Goal: Information Seeking & Learning: Learn about a topic

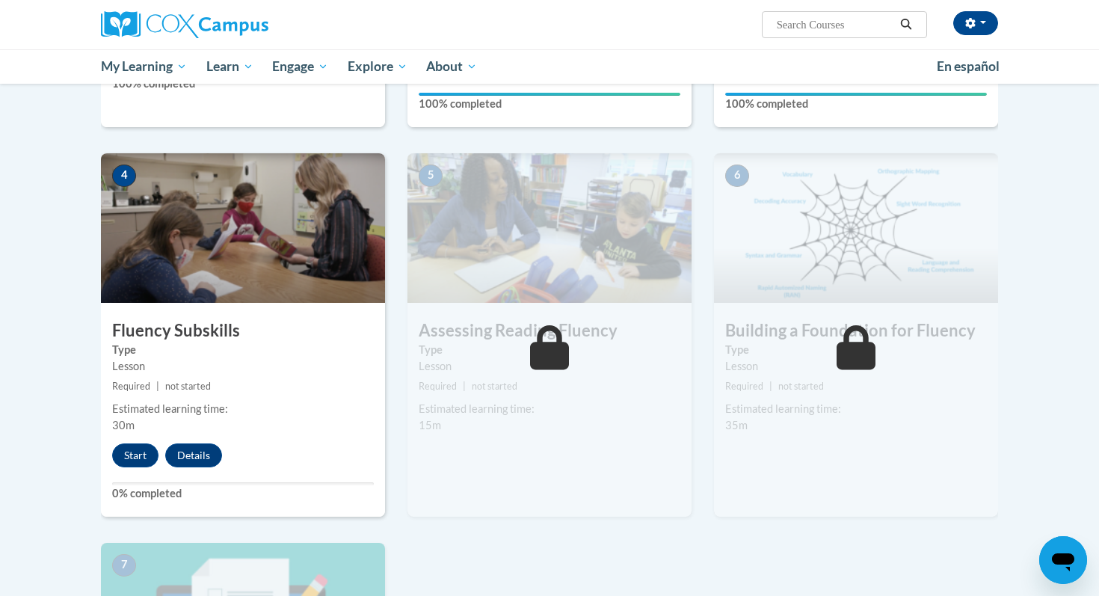
scroll to position [651, 0]
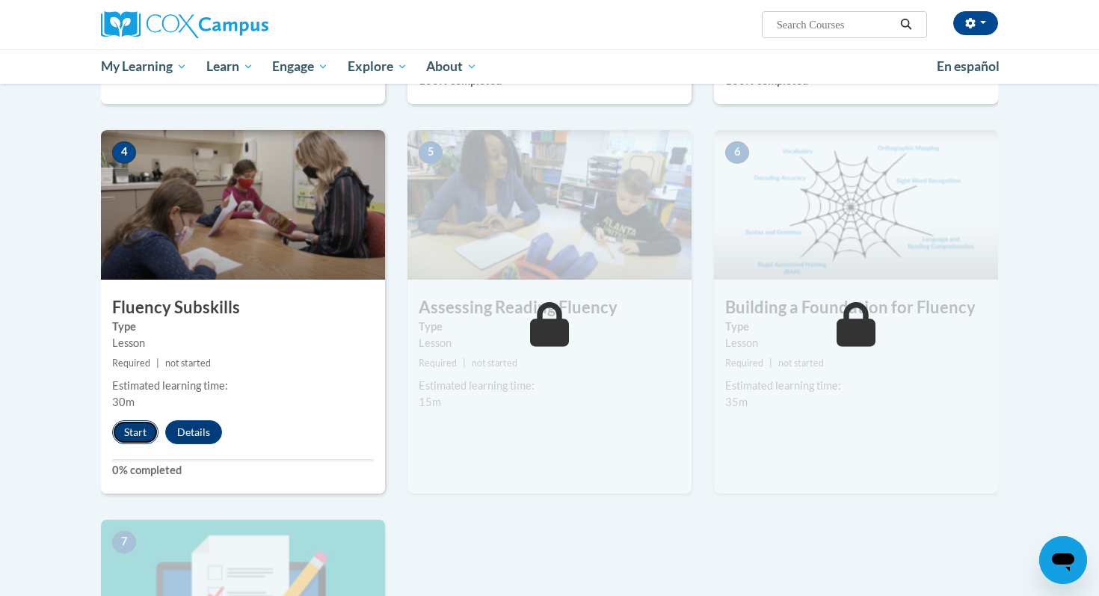
click at [134, 431] on button "Start" at bounding box center [135, 432] width 46 height 24
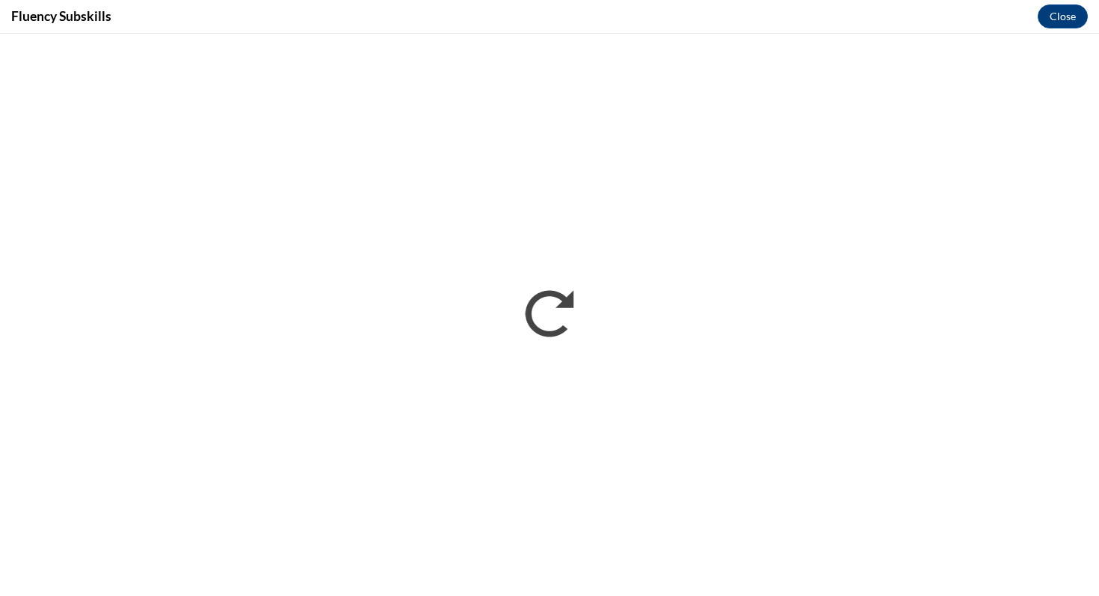
scroll to position [0, 0]
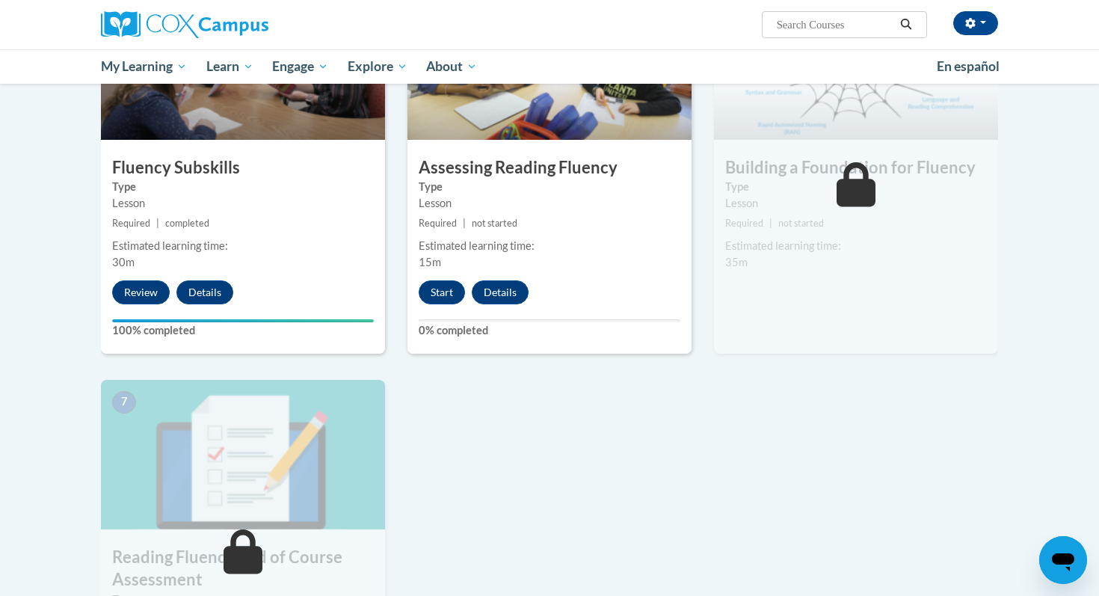
scroll to position [786, 0]
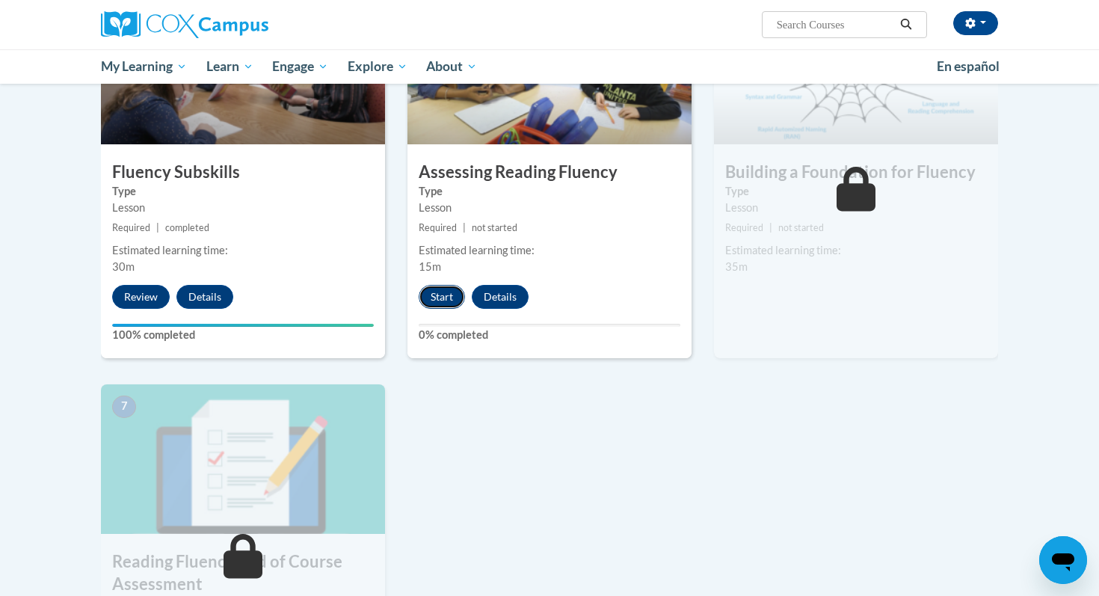
click at [438, 292] on button "Start" at bounding box center [442, 297] width 46 height 24
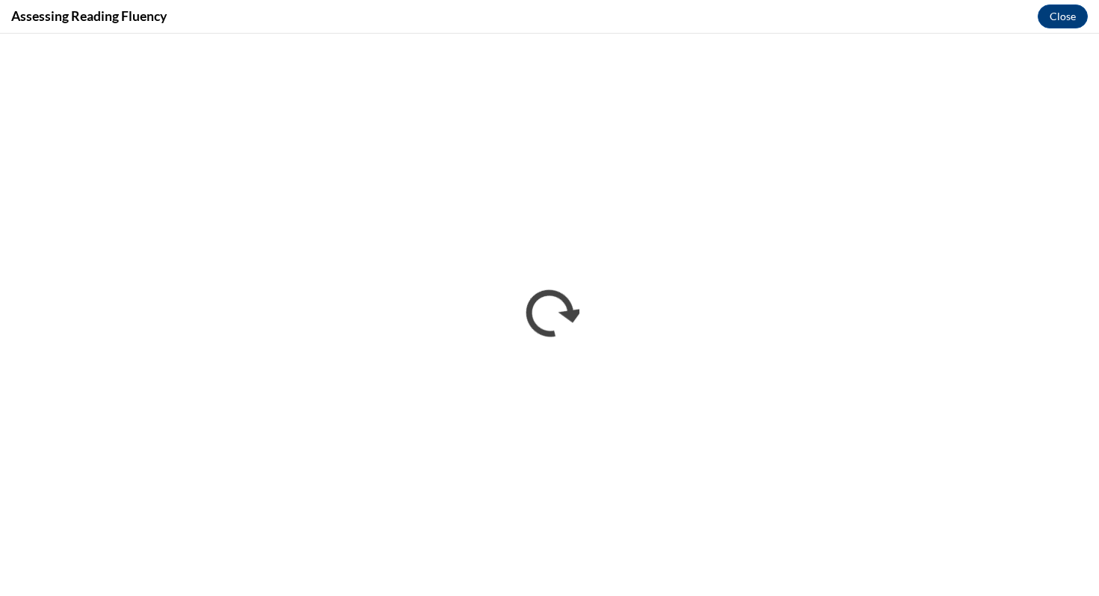
scroll to position [0, 0]
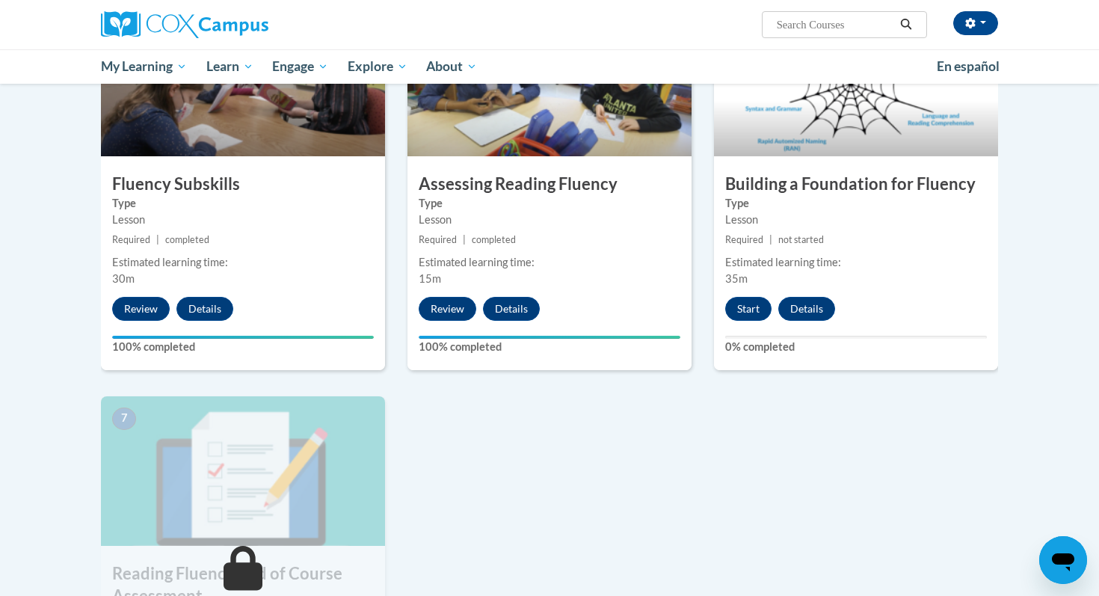
scroll to position [764, 0]
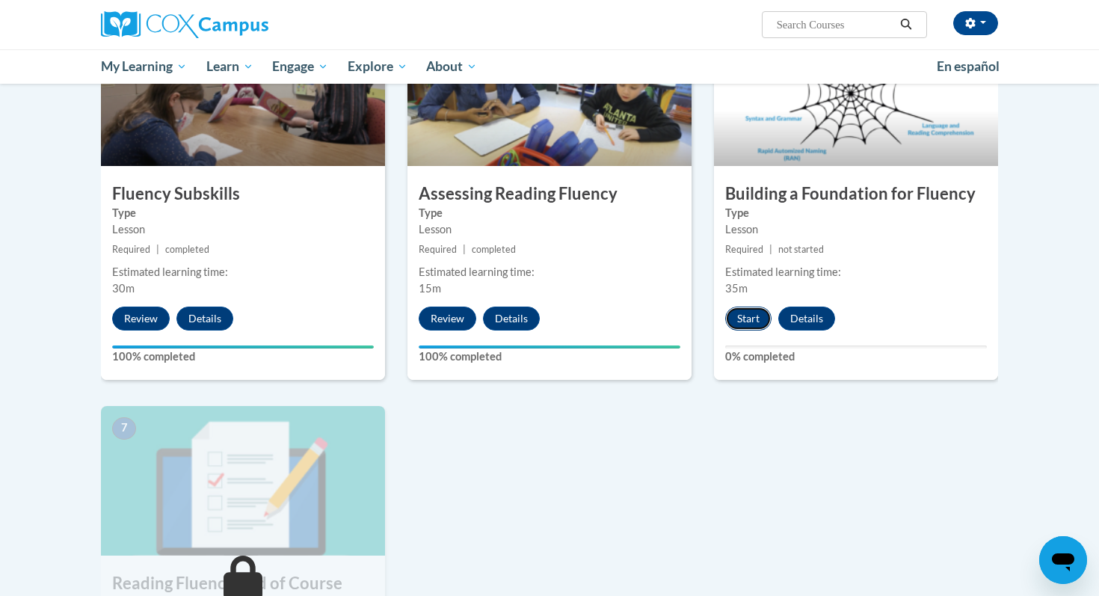
click at [754, 317] on button "Start" at bounding box center [748, 319] width 46 height 24
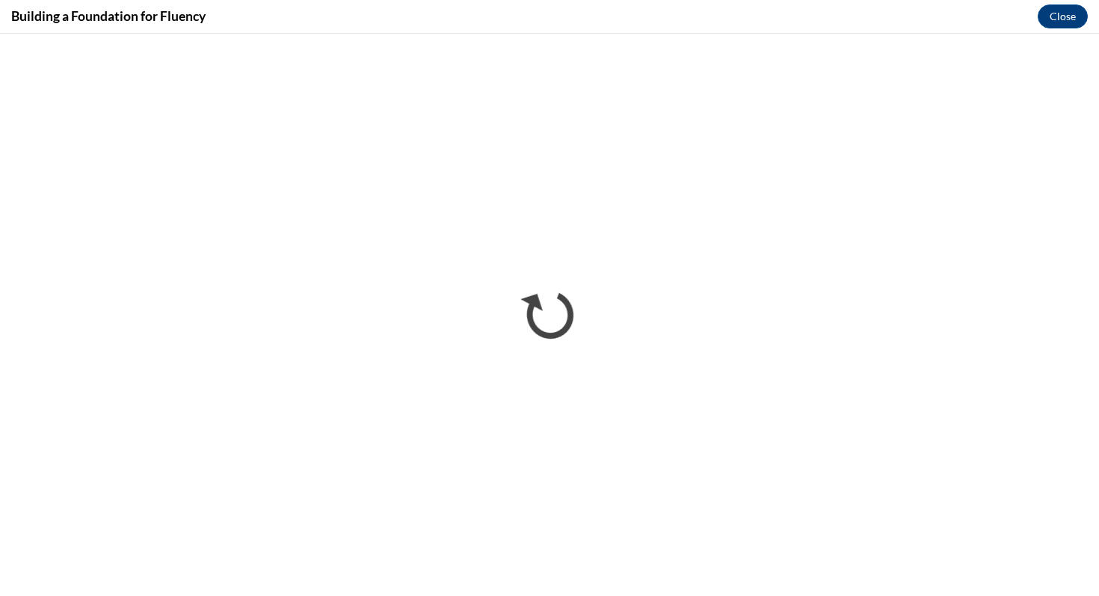
scroll to position [0, 0]
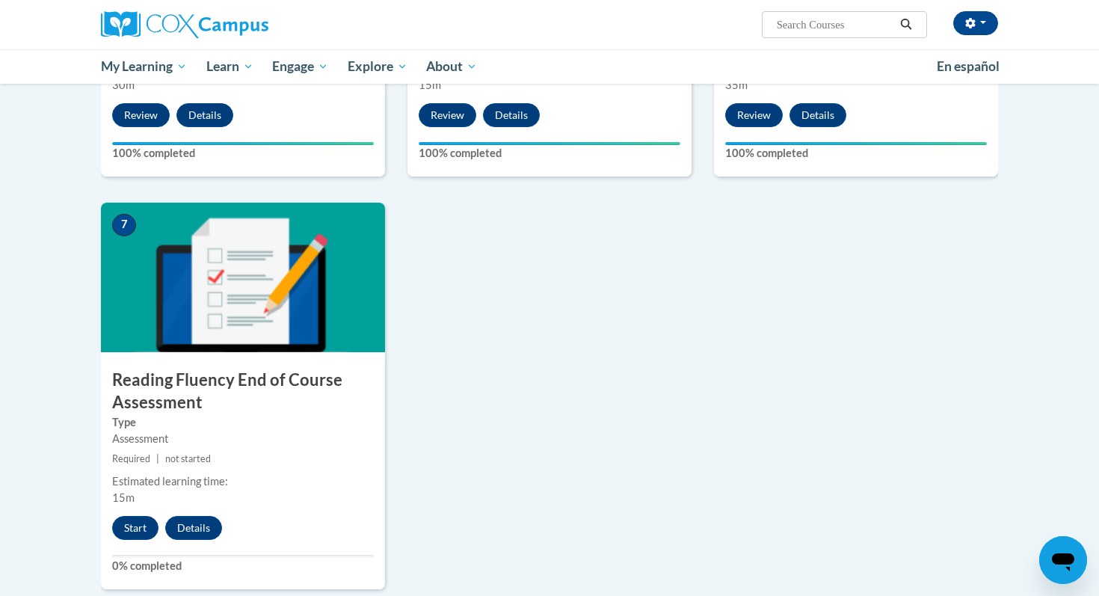
scroll to position [980, 0]
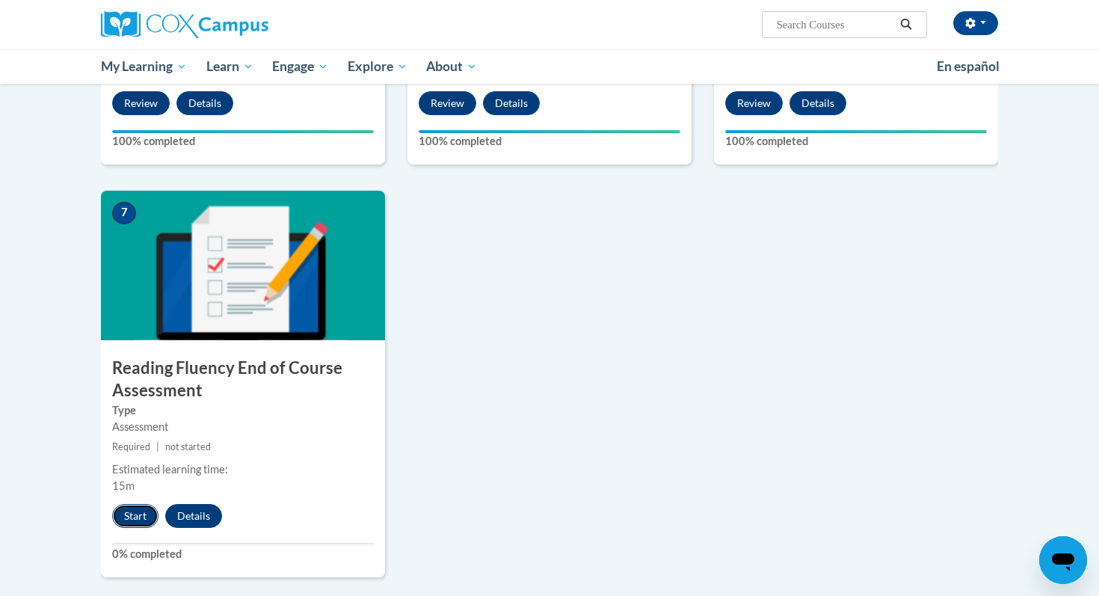
click at [134, 514] on button "Start" at bounding box center [135, 516] width 46 height 24
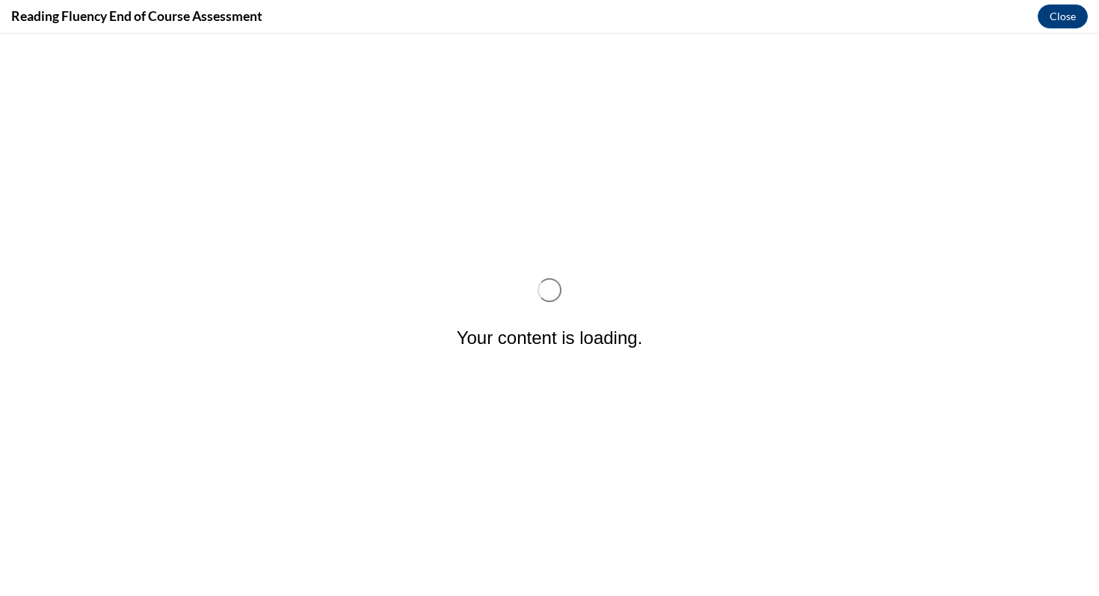
scroll to position [0, 0]
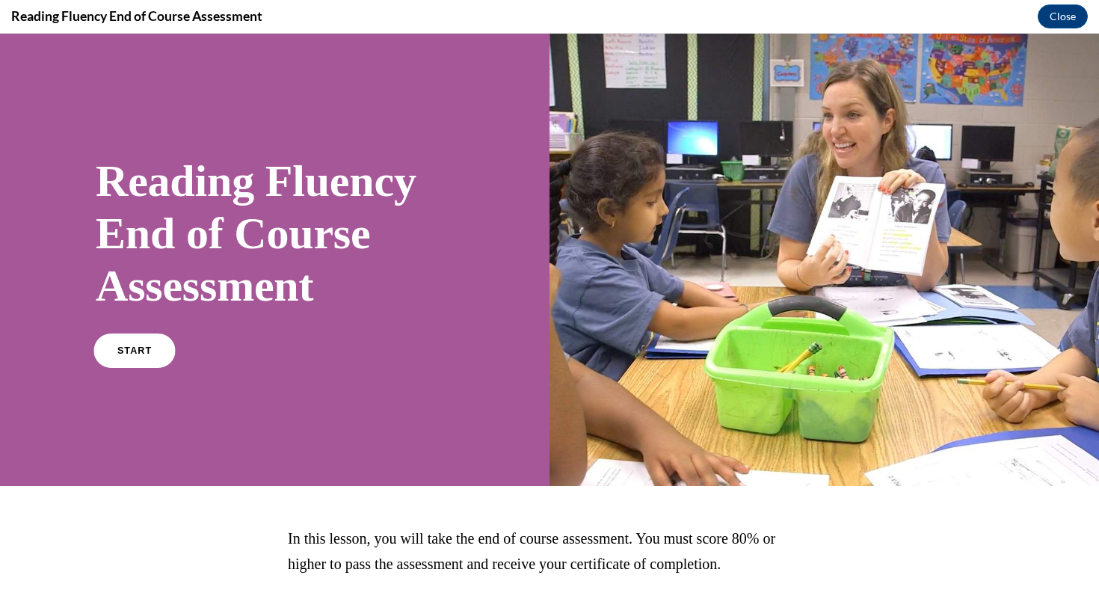
click at [141, 355] on span "START" at bounding box center [134, 350] width 34 height 11
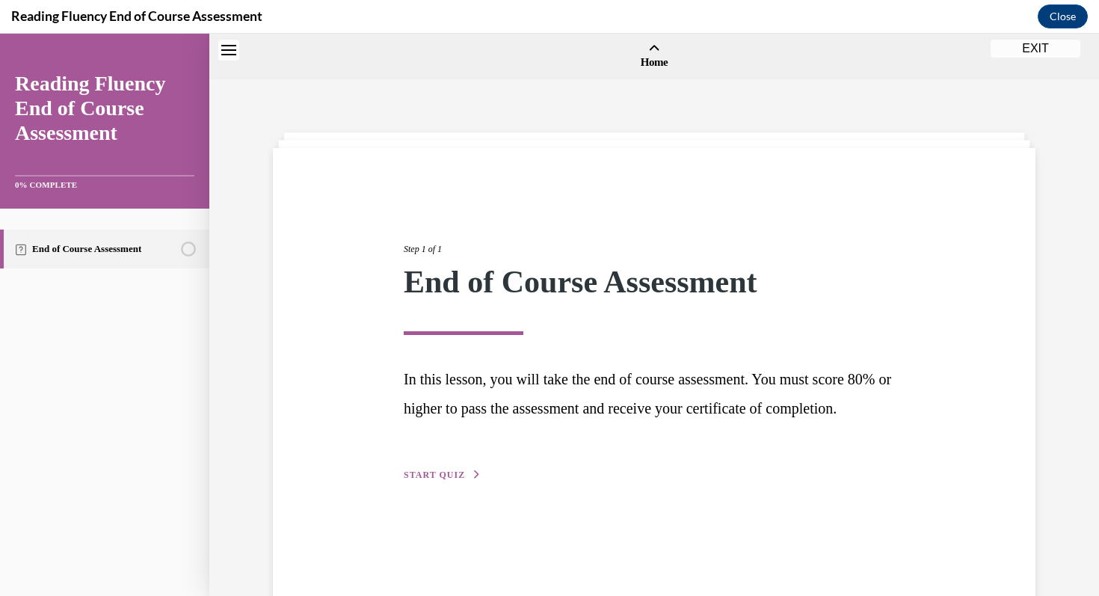
scroll to position [46, 0]
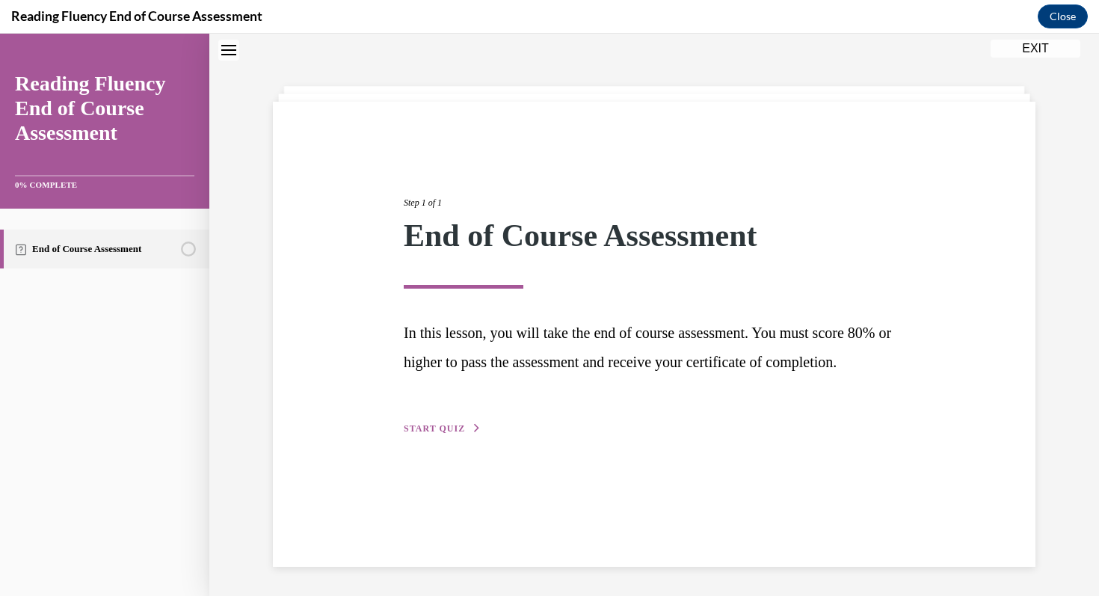
click at [449, 434] on span "START QUIZ" at bounding box center [434, 428] width 61 height 10
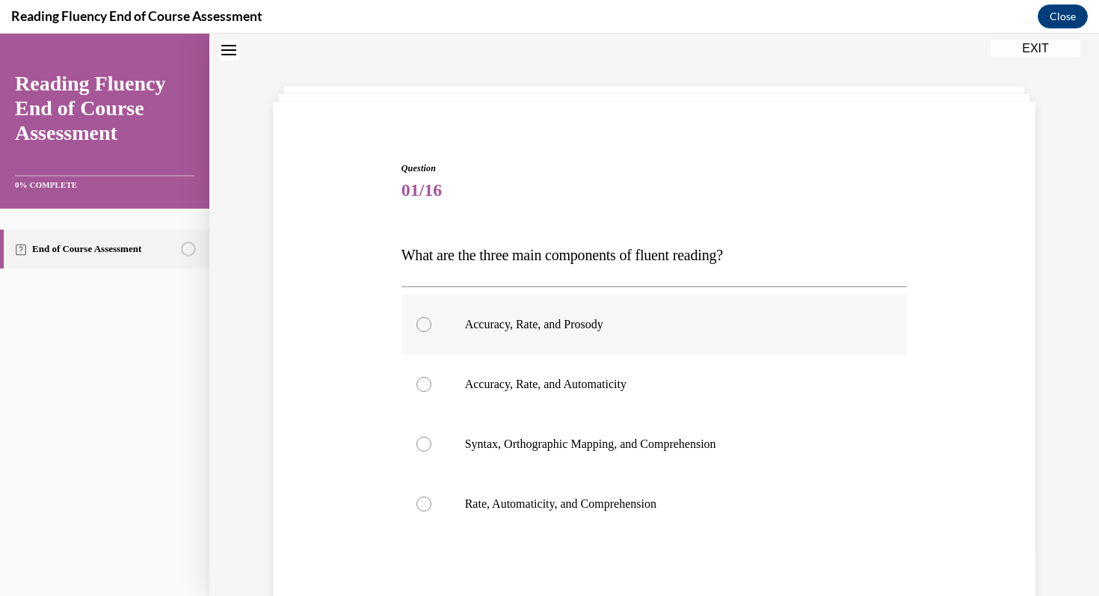
click at [420, 326] on div at bounding box center [423, 324] width 15 height 15
click at [420, 326] on input "Accuracy, Rate, and Prosody" at bounding box center [423, 324] width 15 height 15
radio input "true"
drag, startPoint x: 402, startPoint y: 254, endPoint x: 779, endPoint y: 250, distance: 377.6
click at [779, 250] on p "What are the three main components of fluent reading?" at bounding box center [655, 255] width 506 height 33
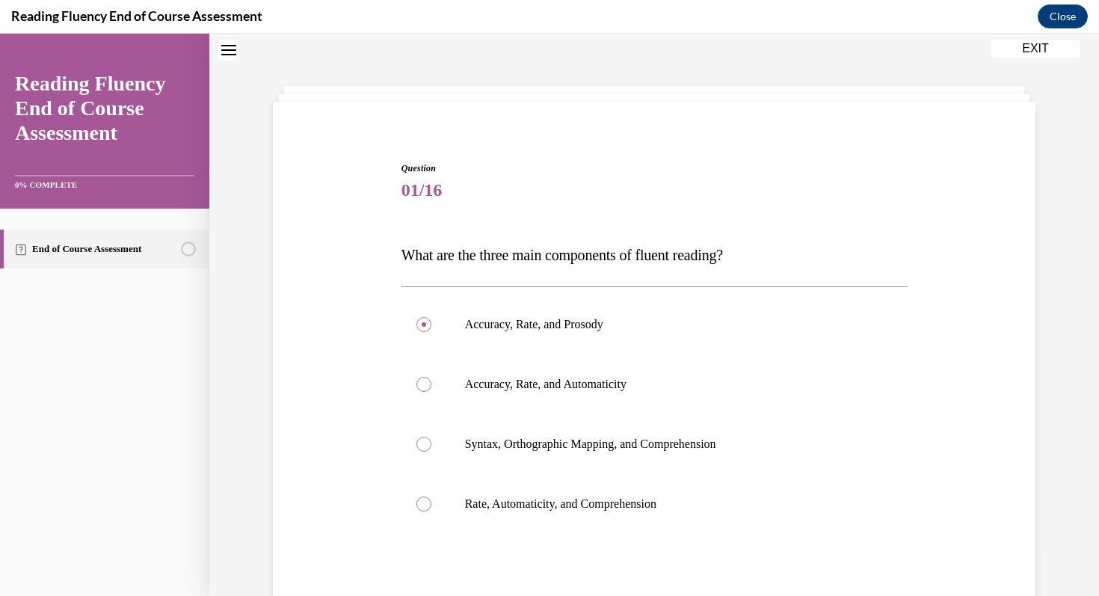
copy span "What are the three main components of fluent reading?"
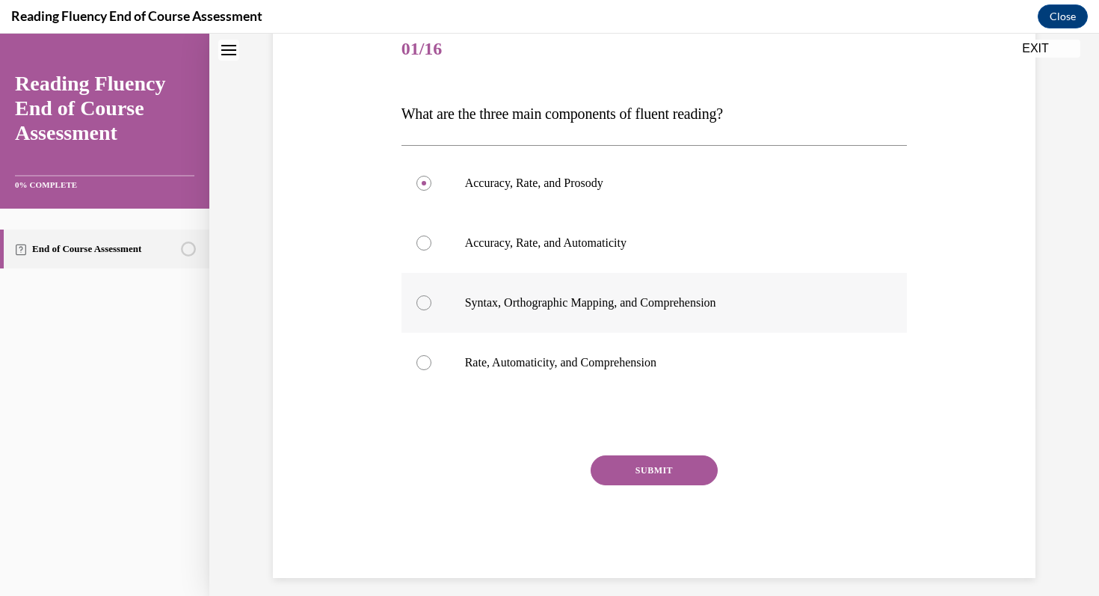
scroll to position [195, 0]
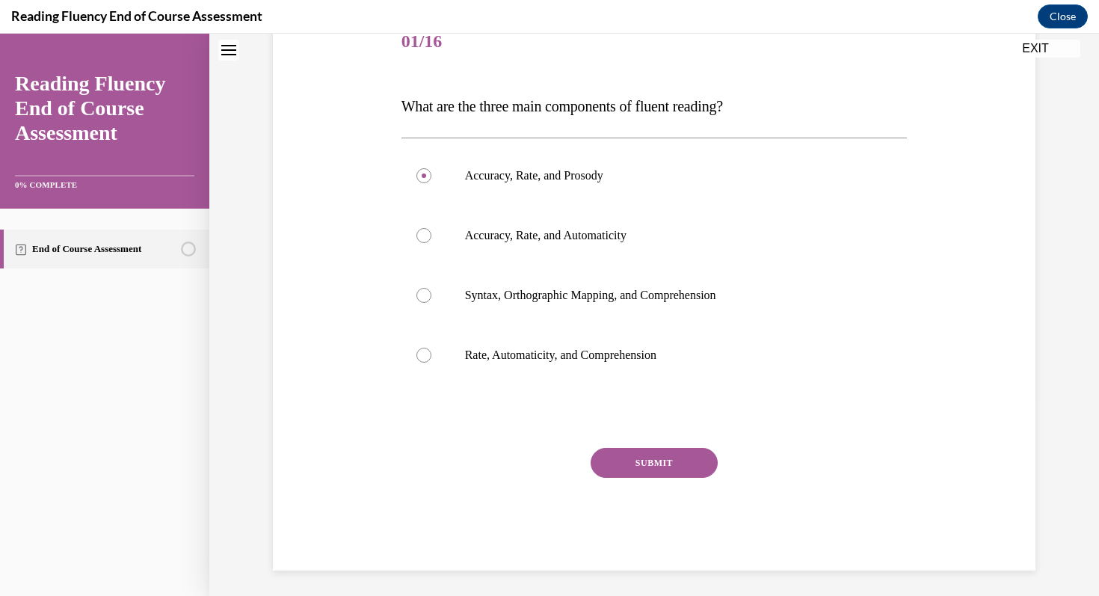
click at [656, 458] on button "SUBMIT" at bounding box center [654, 463] width 127 height 30
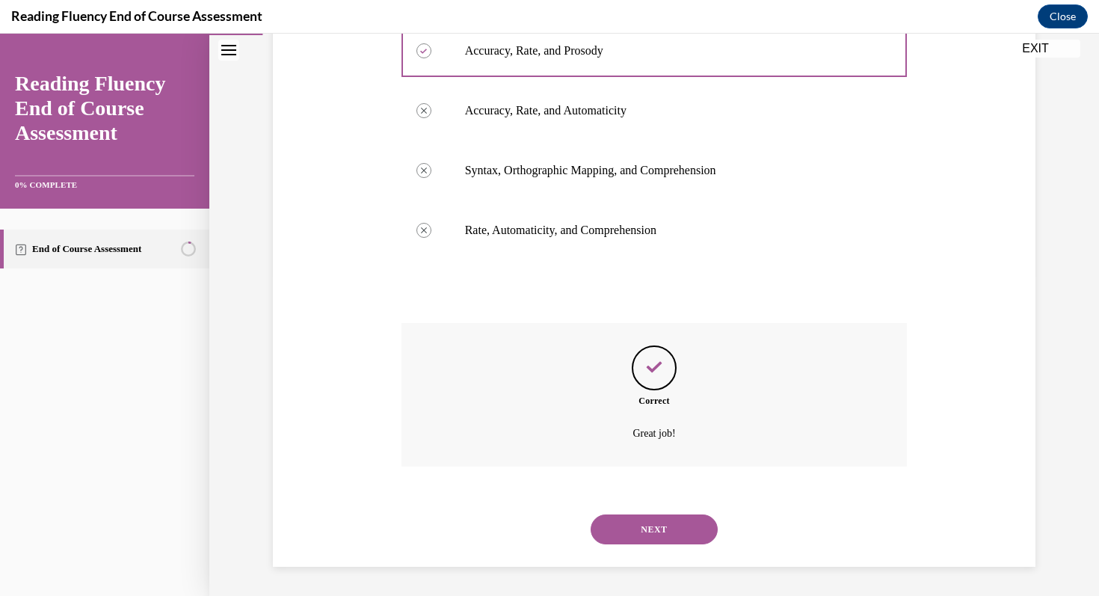
scroll to position [321, 0]
click at [662, 535] on button "NEXT" at bounding box center [654, 529] width 127 height 30
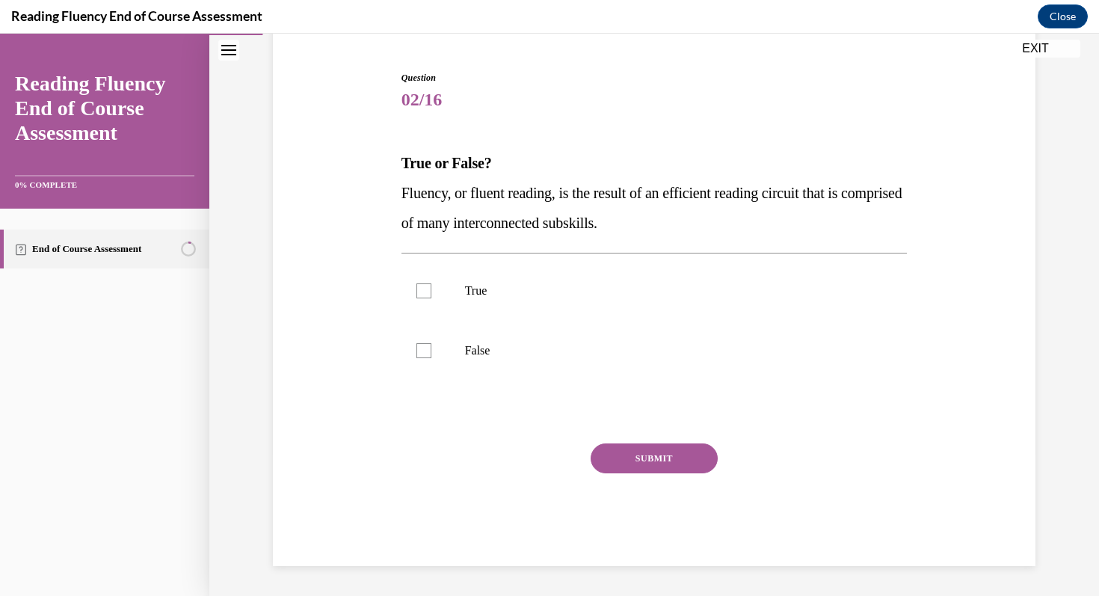
scroll to position [137, 0]
drag, startPoint x: 403, startPoint y: 159, endPoint x: 702, endPoint y: 217, distance: 304.6
click at [702, 217] on div "True or False? Fluency, or fluent reading, is the result of an efficient readin…" at bounding box center [655, 193] width 506 height 90
copy div "True or False? Fluency, or fluent reading, is the result of an efficient readin…"
click at [422, 294] on div at bounding box center [423, 290] width 15 height 15
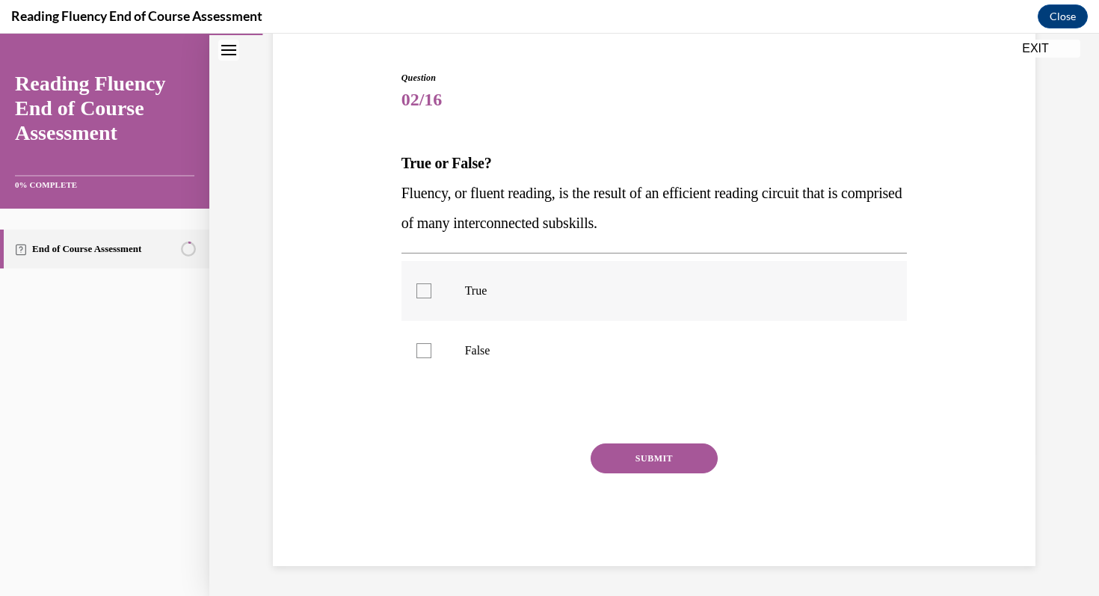
click at [422, 294] on input "True" at bounding box center [423, 290] width 15 height 15
checkbox input "true"
click at [637, 455] on button "SUBMIT" at bounding box center [654, 458] width 127 height 30
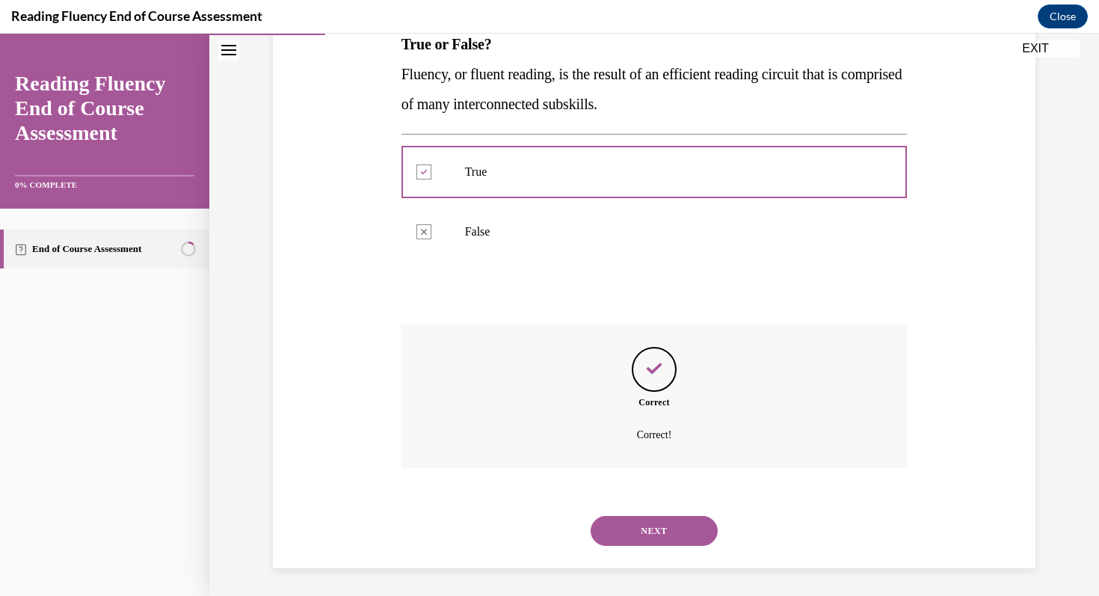
scroll to position [258, 0]
click at [675, 520] on button "NEXT" at bounding box center [654, 529] width 127 height 30
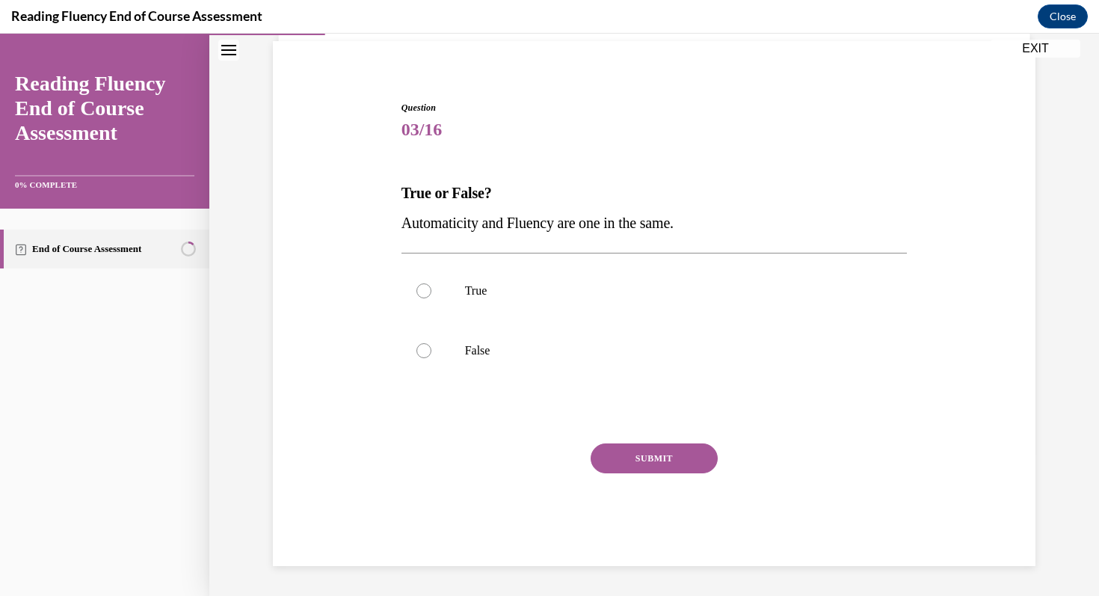
drag, startPoint x: 402, startPoint y: 188, endPoint x: 716, endPoint y: 212, distance: 315.0
click at [716, 212] on div "True or False? Automaticity and Fluency are one in the same." at bounding box center [655, 208] width 506 height 60
copy div "True or False? Automaticity and Fluency are one in the same."
click at [419, 354] on div at bounding box center [423, 350] width 15 height 15
click at [419, 354] on input "False" at bounding box center [423, 350] width 15 height 15
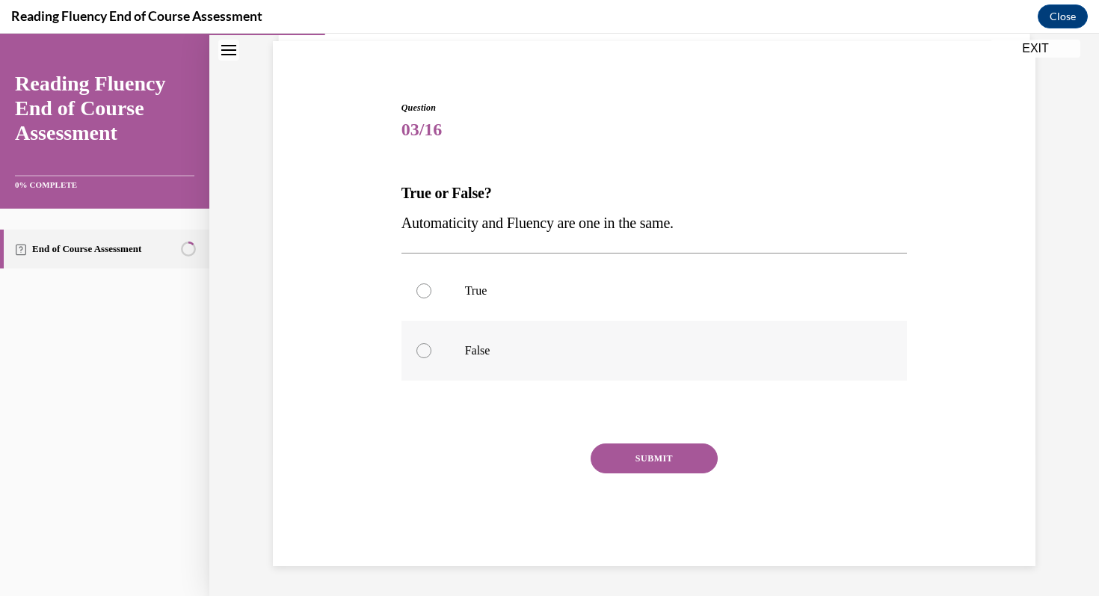
radio input "true"
click at [630, 462] on button "SUBMIT" at bounding box center [654, 458] width 127 height 30
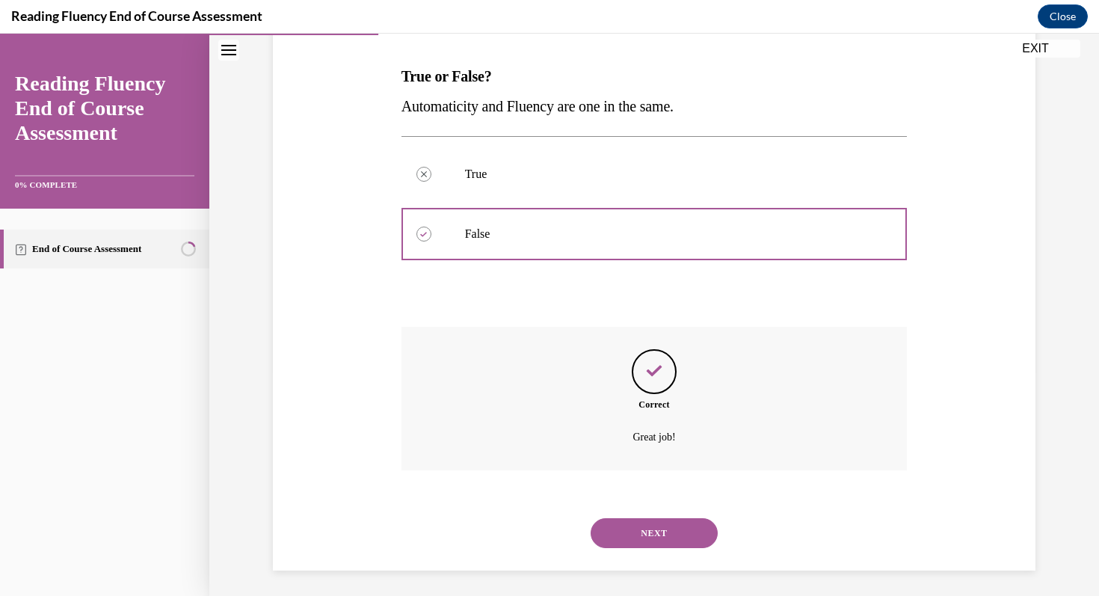
scroll to position [228, 0]
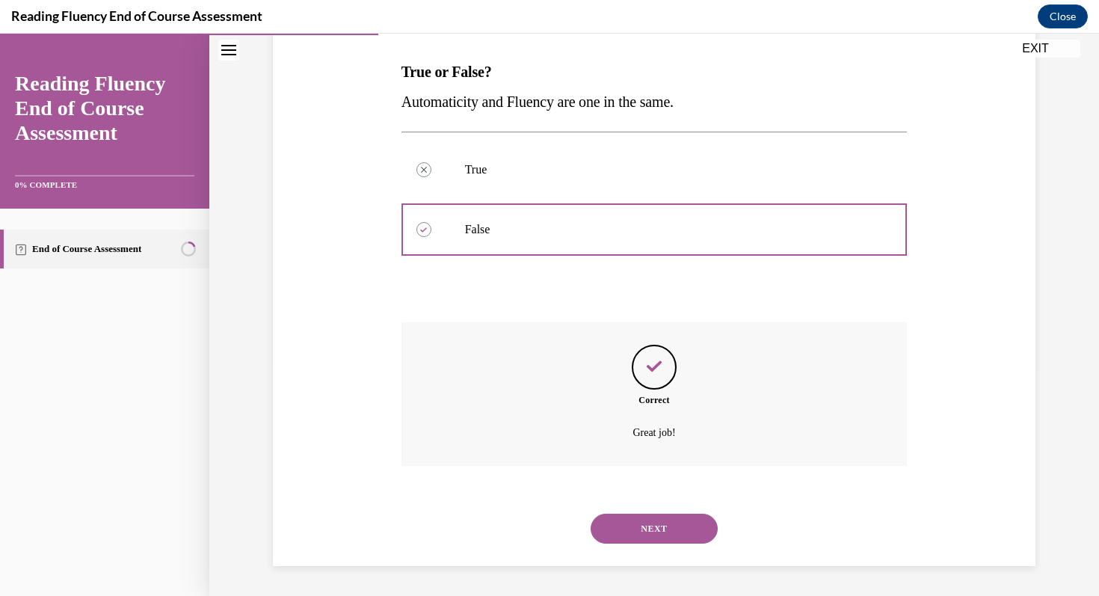
click at [659, 523] on button "NEXT" at bounding box center [654, 529] width 127 height 30
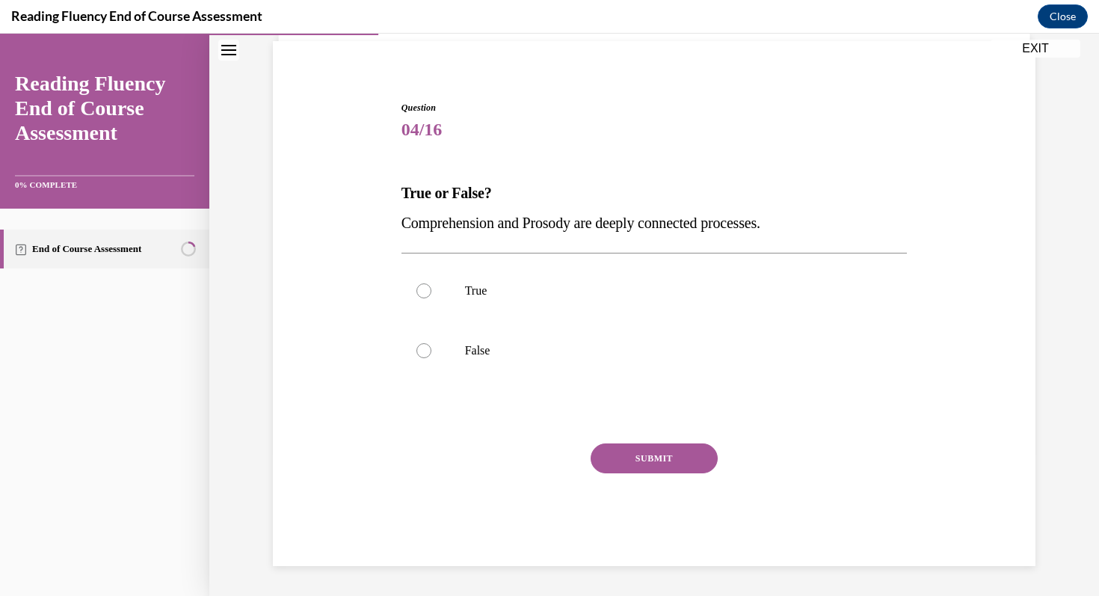
scroll to position [107, 0]
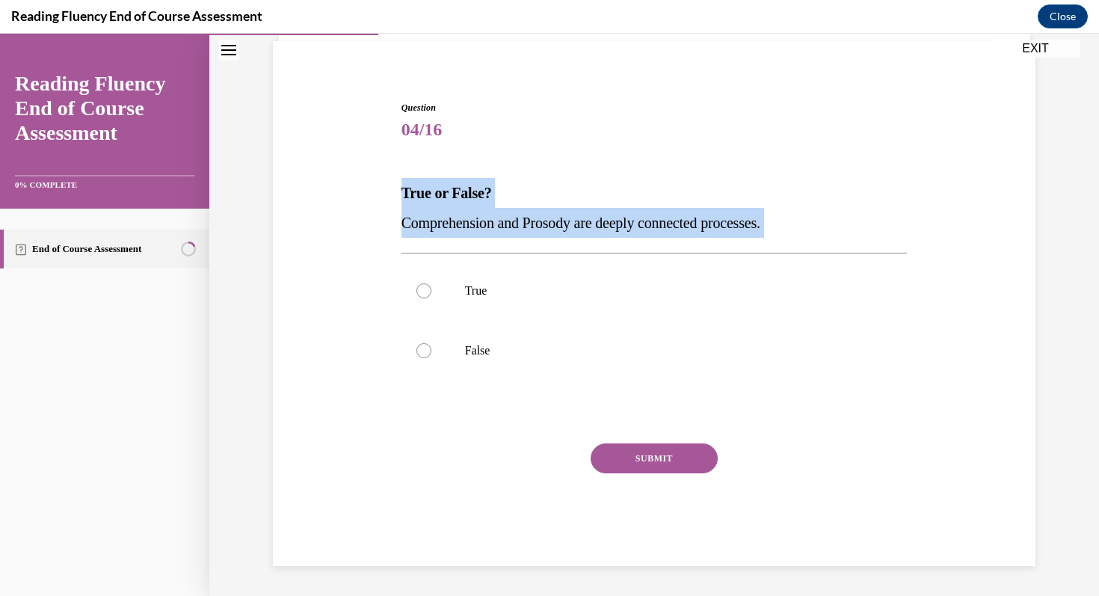
drag, startPoint x: 401, startPoint y: 192, endPoint x: 685, endPoint y: 239, distance: 287.9
click at [685, 239] on div "Question 04/16 True or False? Comprehension and Prosody are deeply connected pr…" at bounding box center [655, 333] width 506 height 465
copy div "True or False? Comprehension and Prosody are deeply connected processes."
click at [422, 294] on div at bounding box center [423, 290] width 15 height 15
click at [422, 294] on input "True" at bounding box center [423, 290] width 15 height 15
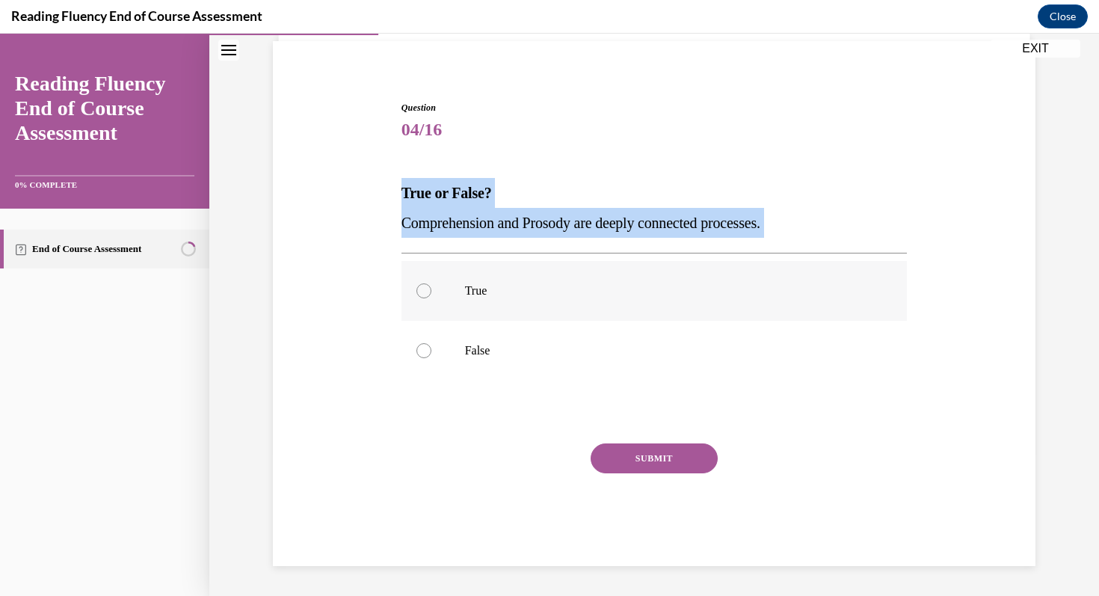
radio input "true"
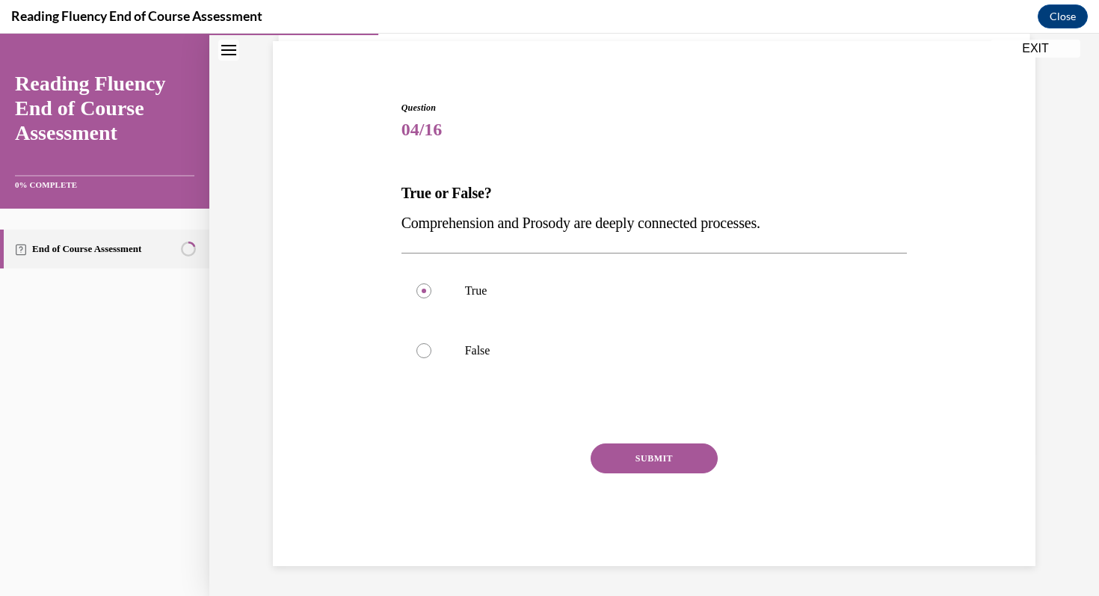
click at [650, 449] on button "SUBMIT" at bounding box center [654, 458] width 127 height 30
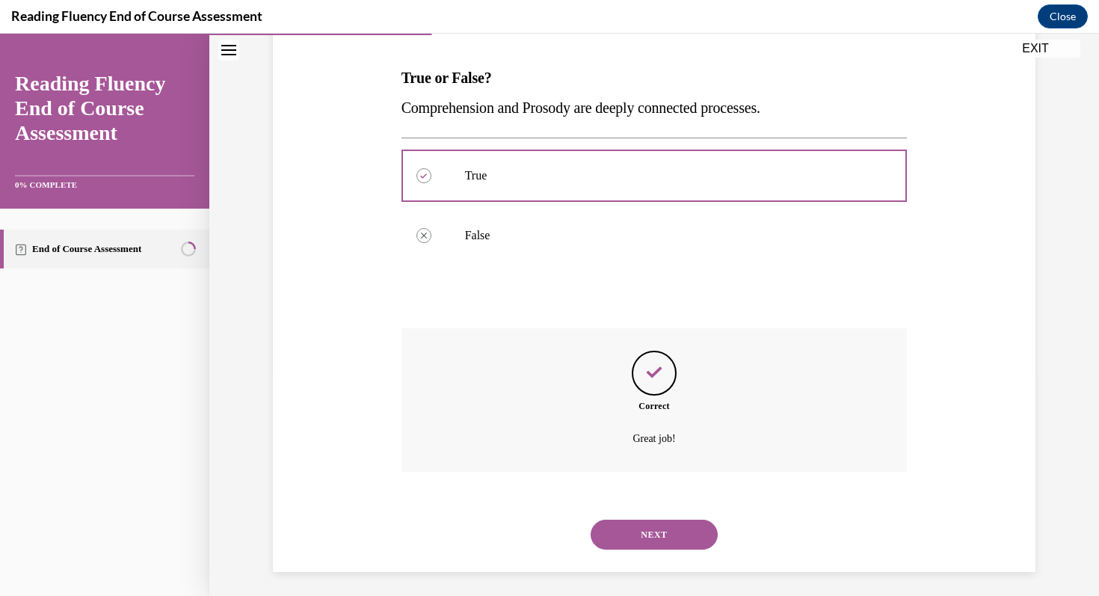
scroll to position [228, 0]
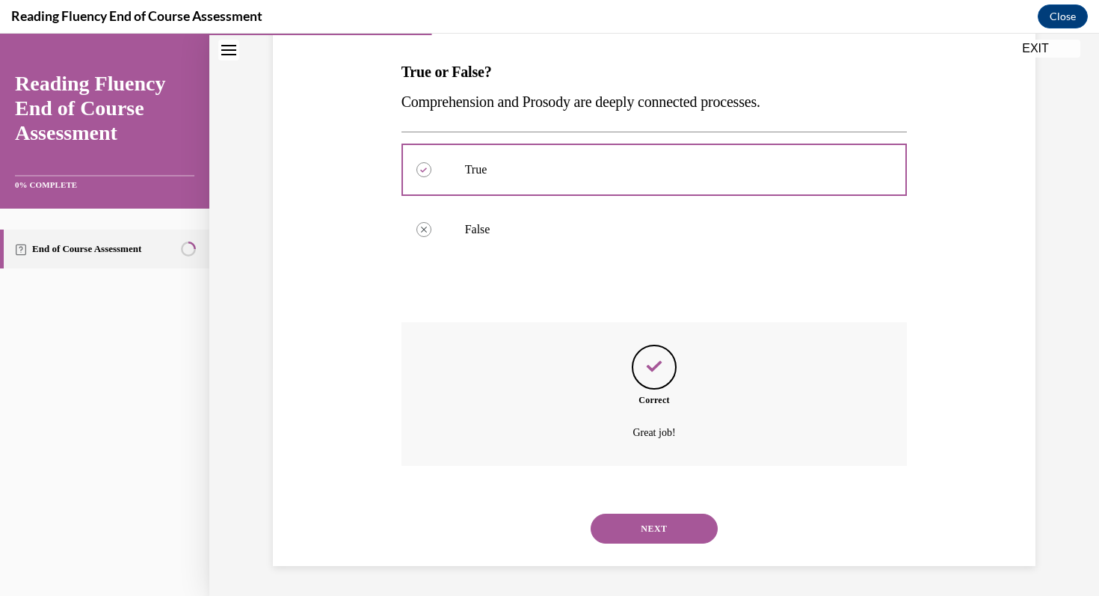
click at [657, 522] on button "NEXT" at bounding box center [654, 529] width 127 height 30
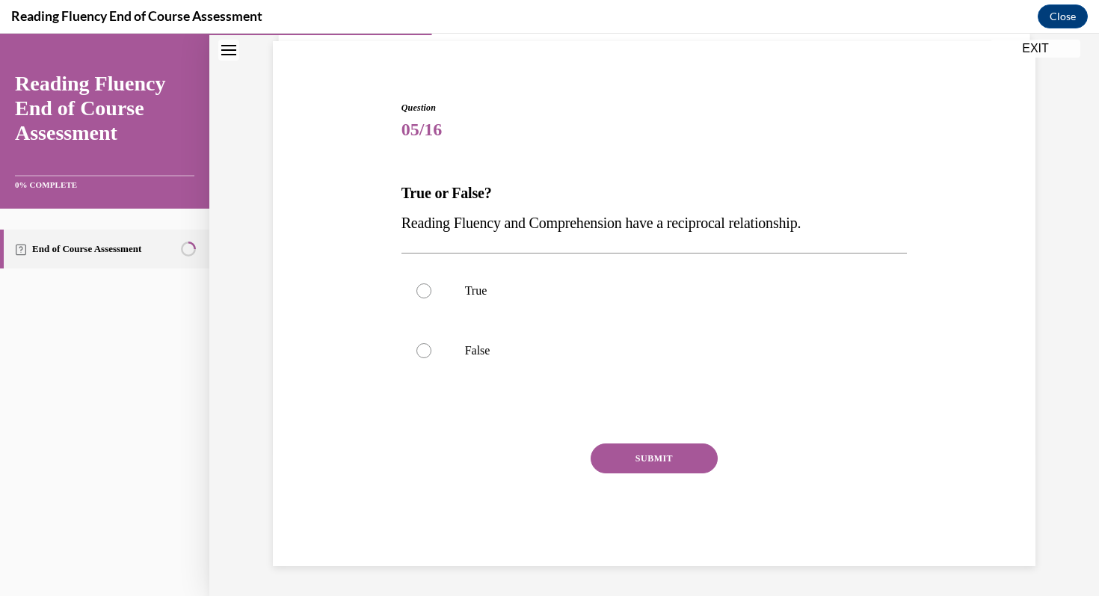
scroll to position [107, 0]
drag, startPoint x: 405, startPoint y: 192, endPoint x: 494, endPoint y: 207, distance: 91.0
click at [494, 207] on p "True or False?" at bounding box center [655, 193] width 506 height 30
drag, startPoint x: 402, startPoint y: 191, endPoint x: 850, endPoint y: 221, distance: 448.8
click at [850, 221] on div "True or False? Reading Fluency and Comprehension have a reciprocal relationship." at bounding box center [655, 208] width 506 height 60
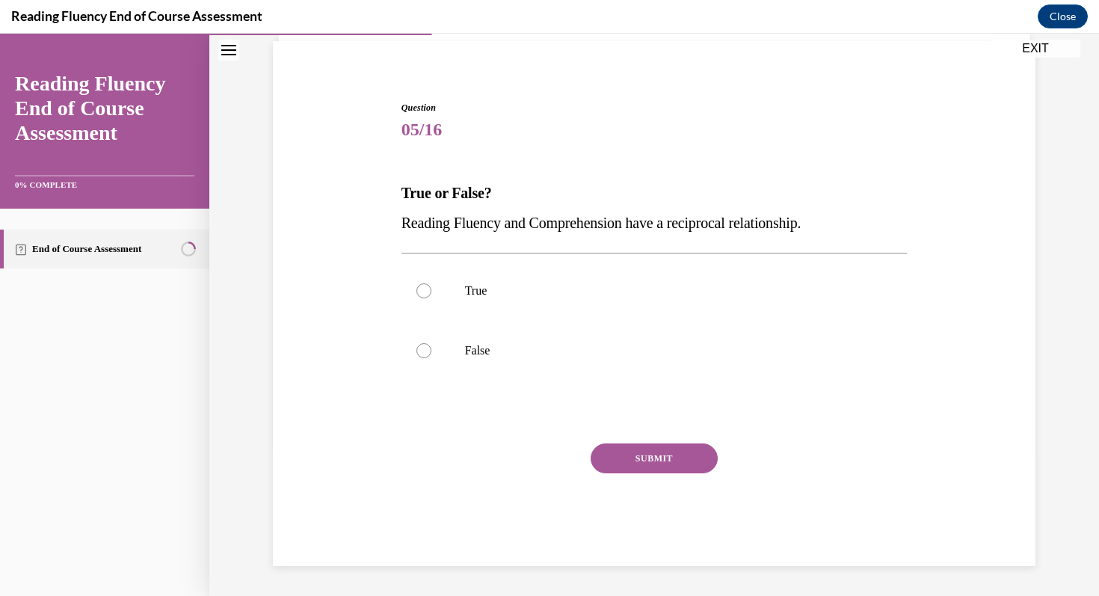
copy div "True or False? Reading Fluency and Comprehension have a reciprocal relationship."
click at [423, 290] on div at bounding box center [423, 290] width 15 height 15
click at [423, 290] on input "True" at bounding box center [423, 290] width 15 height 15
radio input "true"
click at [662, 456] on button "SUBMIT" at bounding box center [654, 458] width 127 height 30
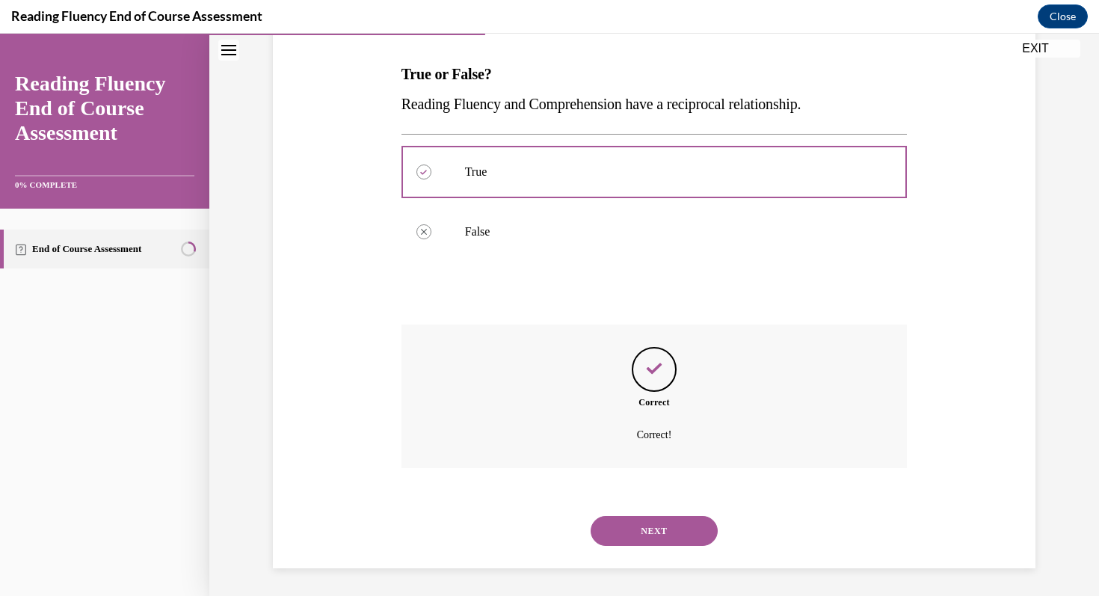
scroll to position [228, 0]
click at [659, 517] on button "NEXT" at bounding box center [654, 529] width 127 height 30
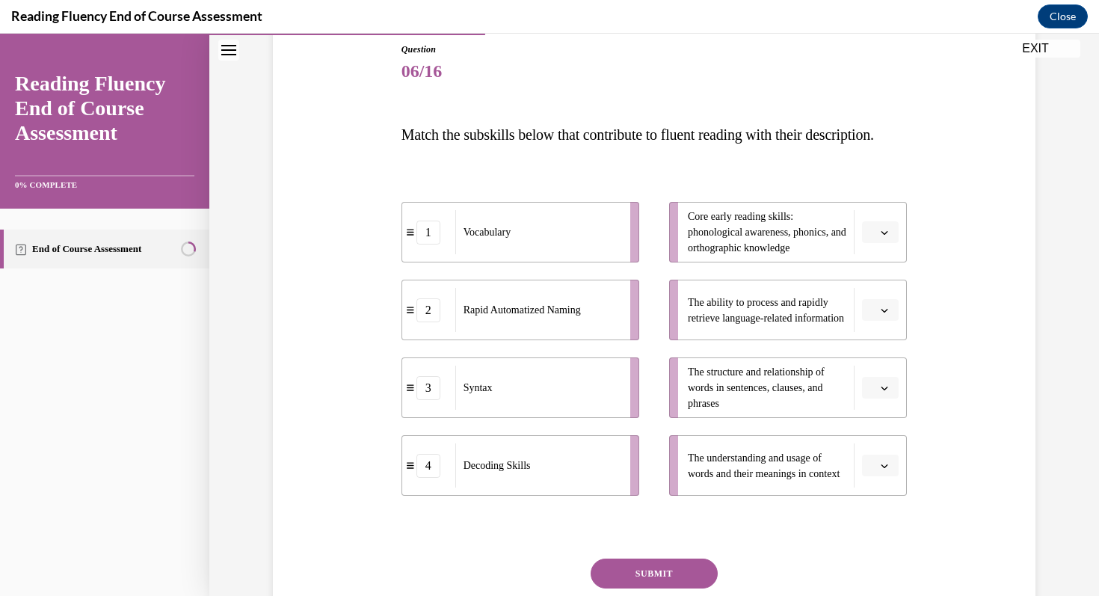
scroll to position [183, 0]
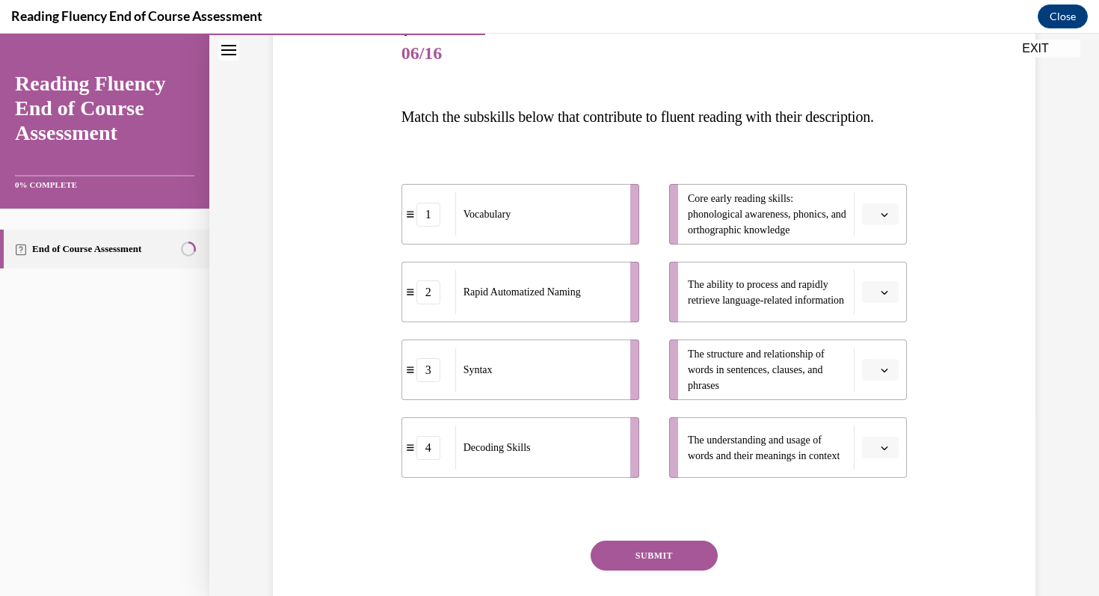
click at [884, 452] on icon "button" at bounding box center [884, 447] width 7 height 7
click at [876, 360] on span "1" at bounding box center [874, 354] width 5 height 12
click at [886, 374] on icon "button" at bounding box center [884, 369] width 7 height 7
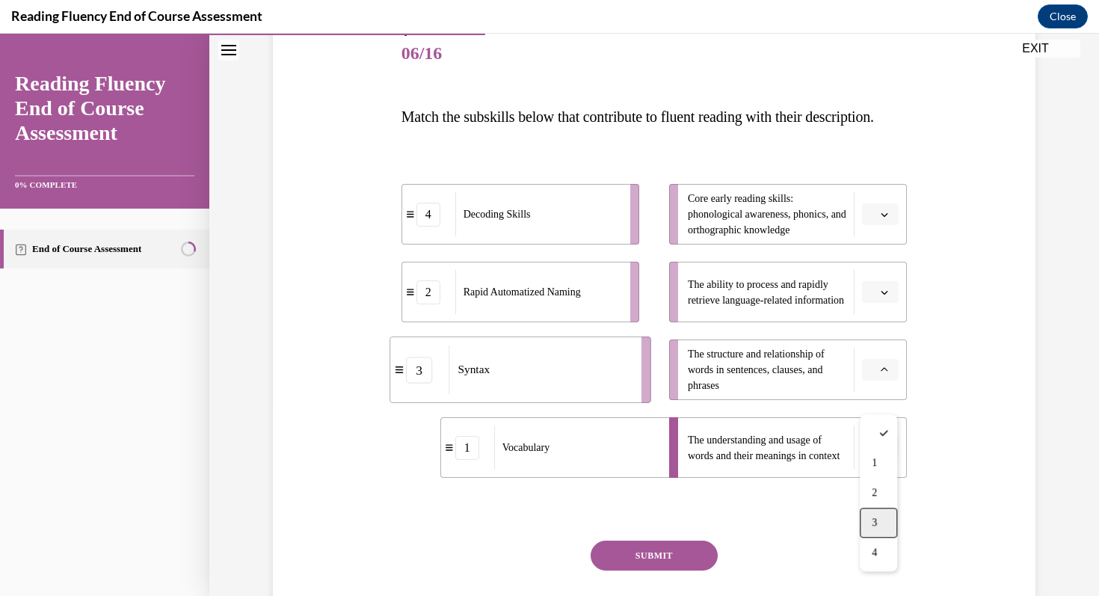
click at [881, 518] on div "3" at bounding box center [878, 523] width 37 height 30
click at [891, 304] on button "button" at bounding box center [880, 292] width 37 height 22
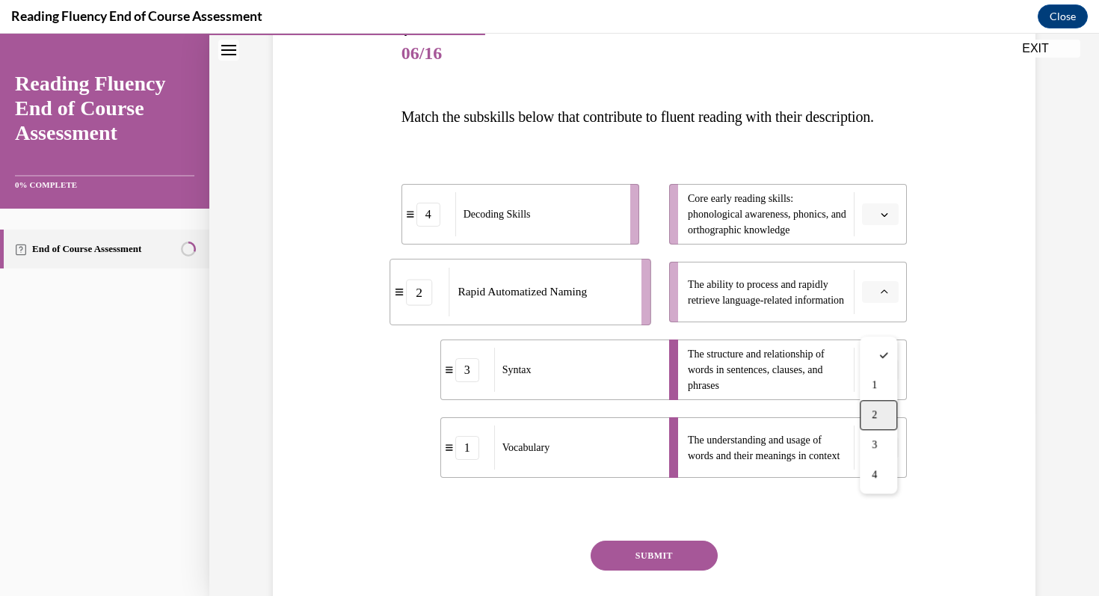
click at [884, 414] on div "2" at bounding box center [878, 415] width 37 height 30
click at [882, 217] on icon "button" at bounding box center [885, 215] width 7 height 4
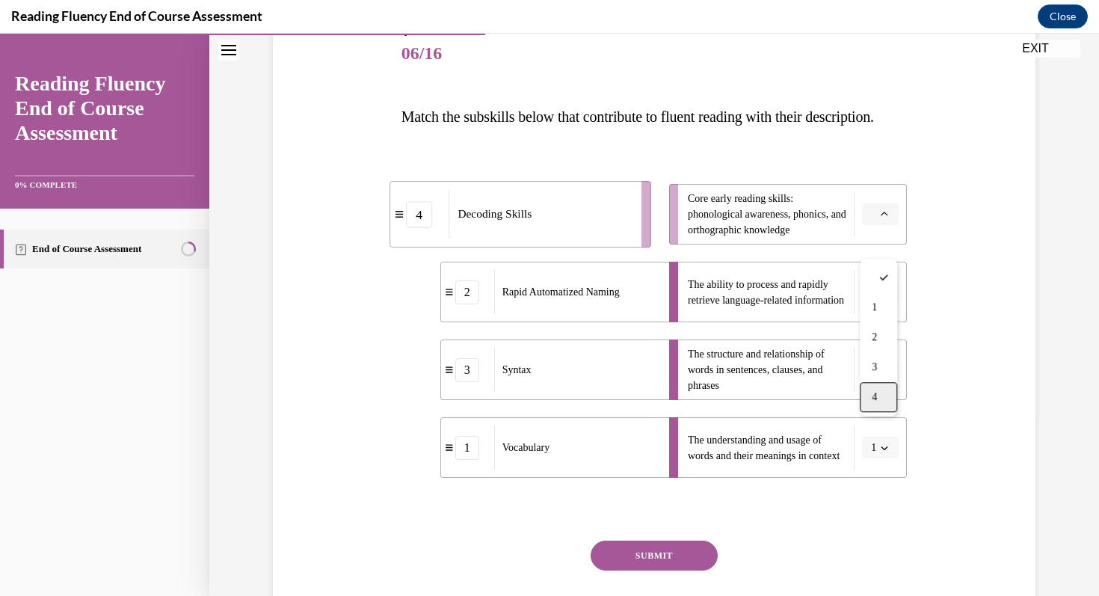
click at [888, 397] on div "4" at bounding box center [878, 397] width 37 height 30
click at [654, 571] on button "SUBMIT" at bounding box center [654, 556] width 127 height 30
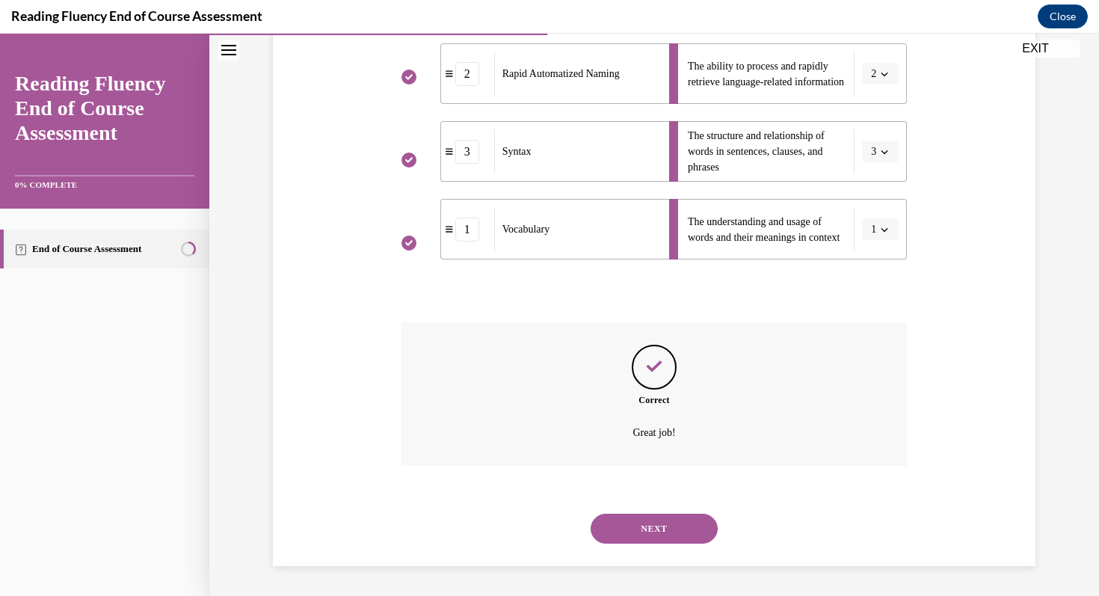
scroll to position [431, 0]
click at [654, 530] on button "NEXT" at bounding box center [654, 529] width 127 height 30
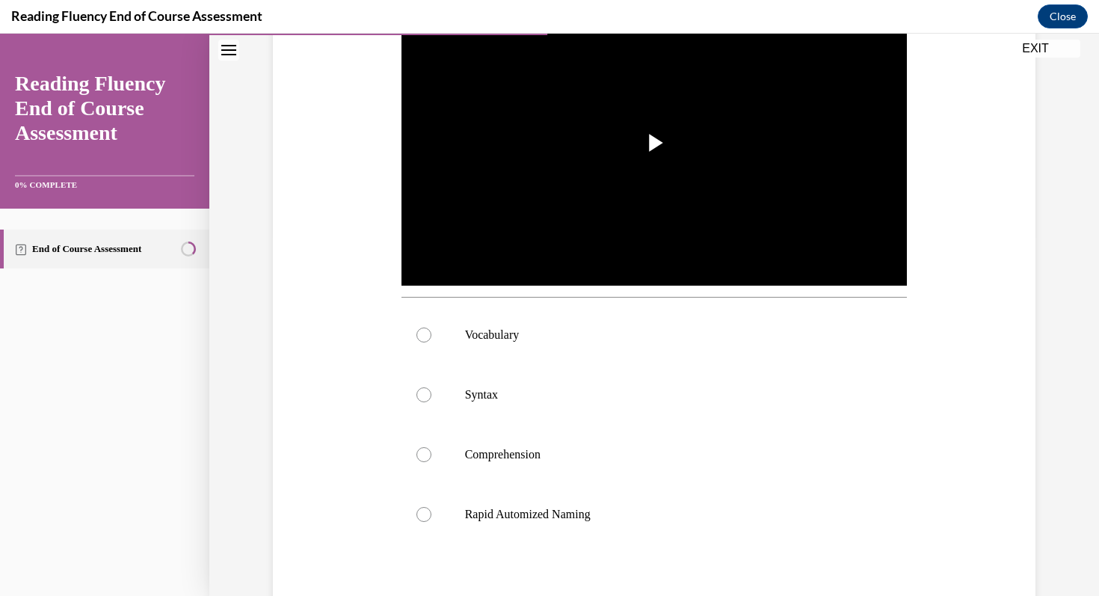
scroll to position [358, 0]
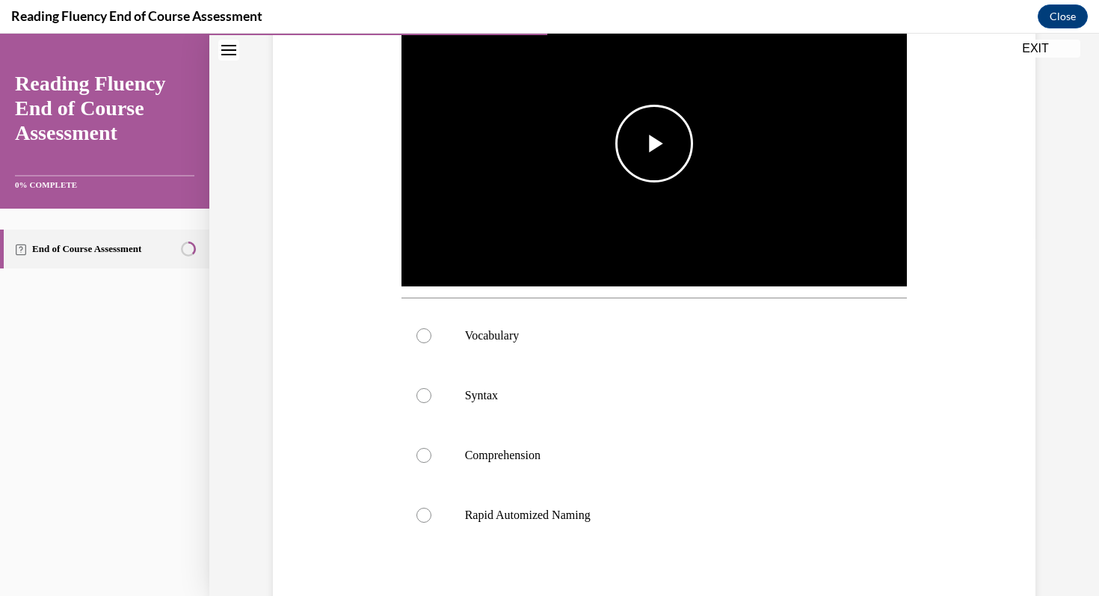
click at [654, 144] on span "Video player" at bounding box center [654, 144] width 0 height 0
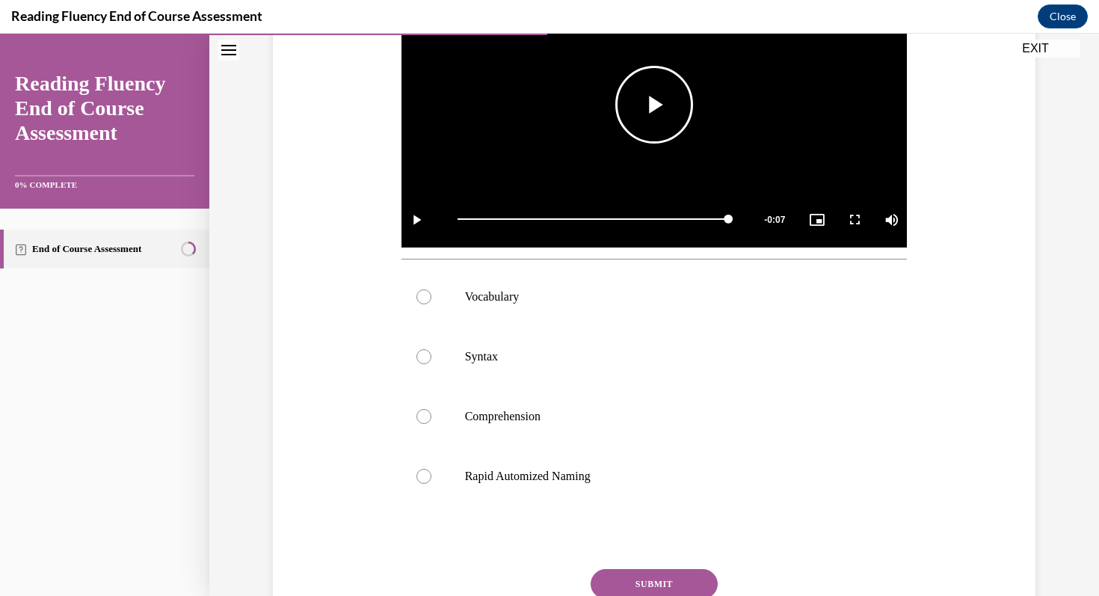
scroll to position [405, 0]
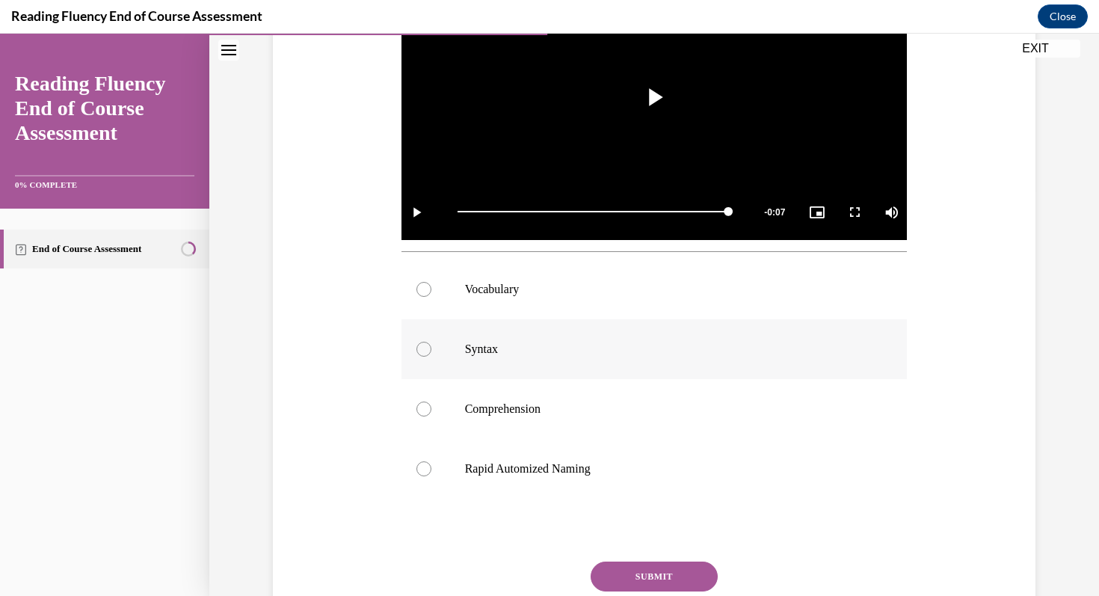
click at [420, 347] on div at bounding box center [423, 349] width 15 height 15
click at [420, 347] on input "Syntax" at bounding box center [423, 349] width 15 height 15
radio input "true"
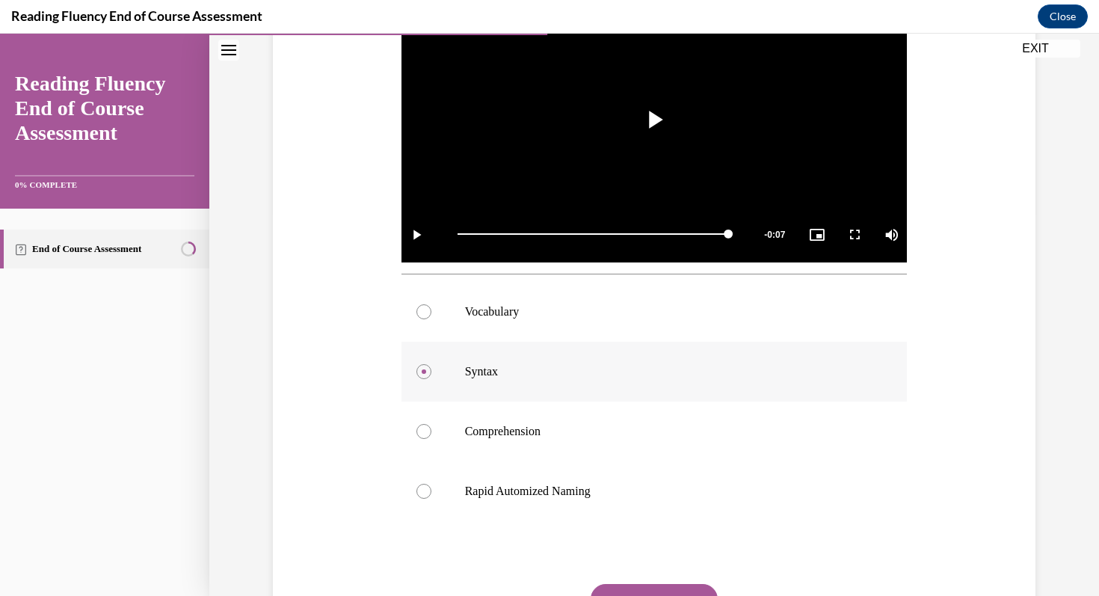
scroll to position [422, 0]
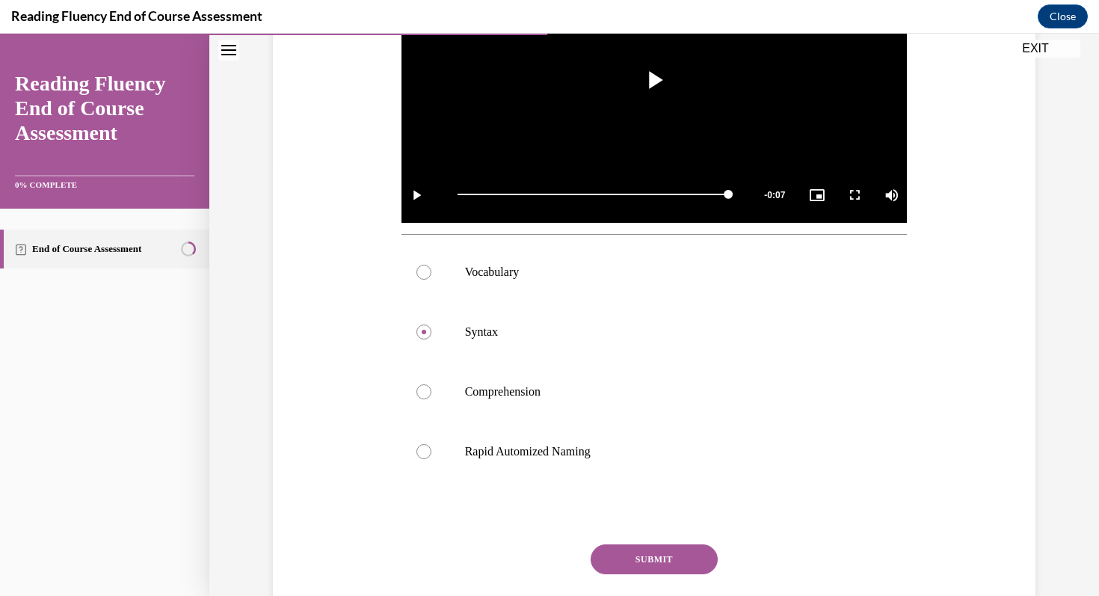
click at [662, 556] on button "SUBMIT" at bounding box center [654, 559] width 127 height 30
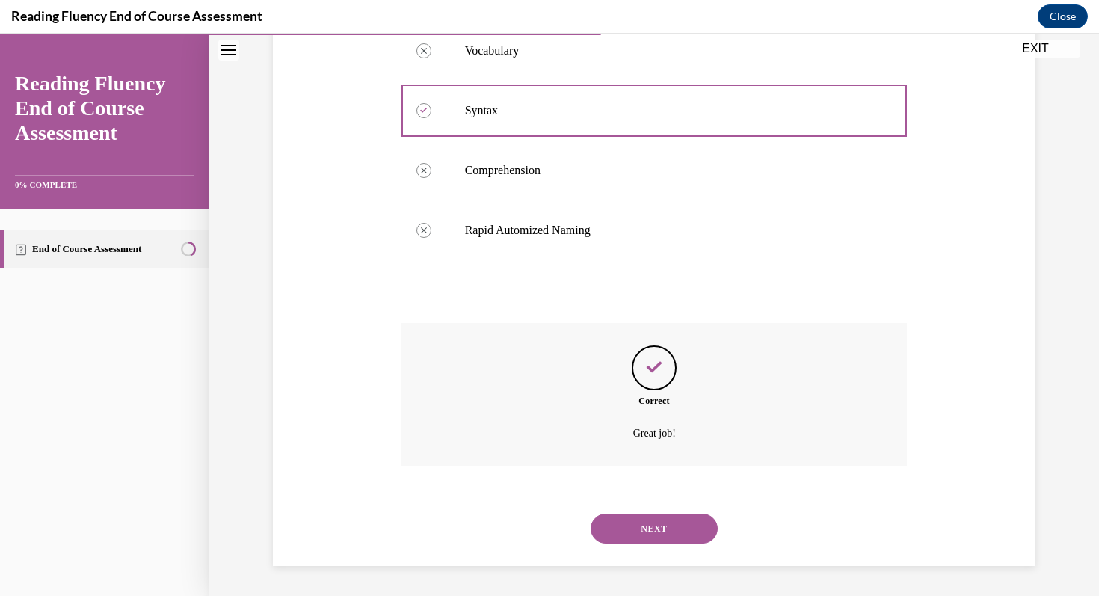
scroll to position [643, 0]
click at [657, 525] on button "NEXT" at bounding box center [654, 529] width 127 height 30
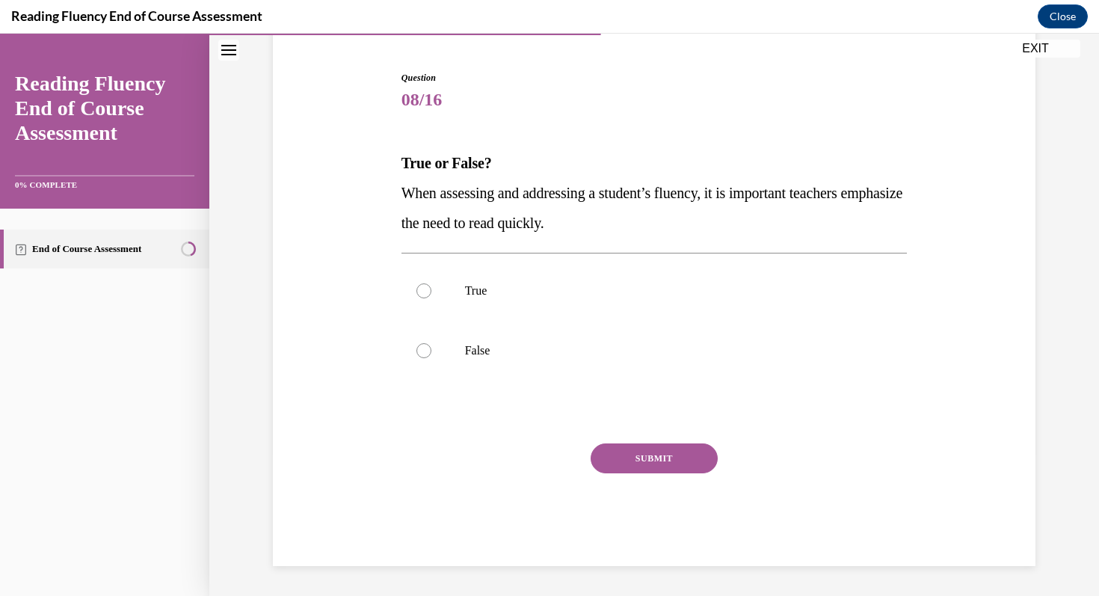
scroll to position [137, 0]
click at [428, 350] on div at bounding box center [423, 350] width 15 height 15
click at [428, 350] on input "False" at bounding box center [423, 350] width 15 height 15
radio input "true"
drag, startPoint x: 400, startPoint y: 162, endPoint x: 651, endPoint y: 218, distance: 256.7
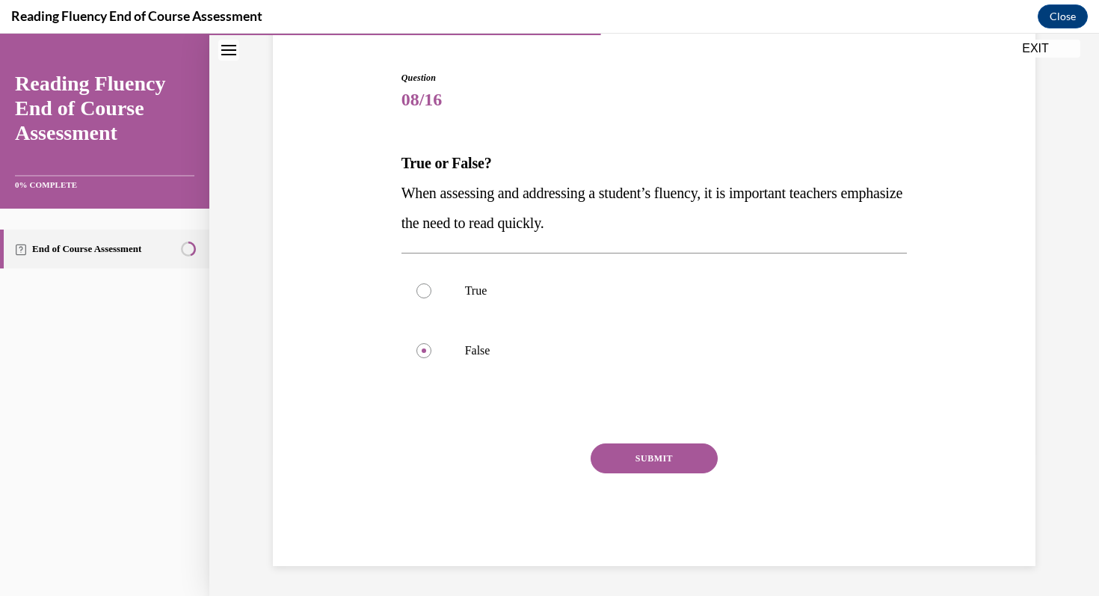
click at [651, 218] on div "Question 08/16 True or False? When assessing and addressing a student’s fluency…" at bounding box center [655, 307] width 514 height 517
copy div "True or False? When assessing and addressing a student’s fluency, it is importa…"
click at [667, 460] on button "SUBMIT" at bounding box center [654, 458] width 127 height 30
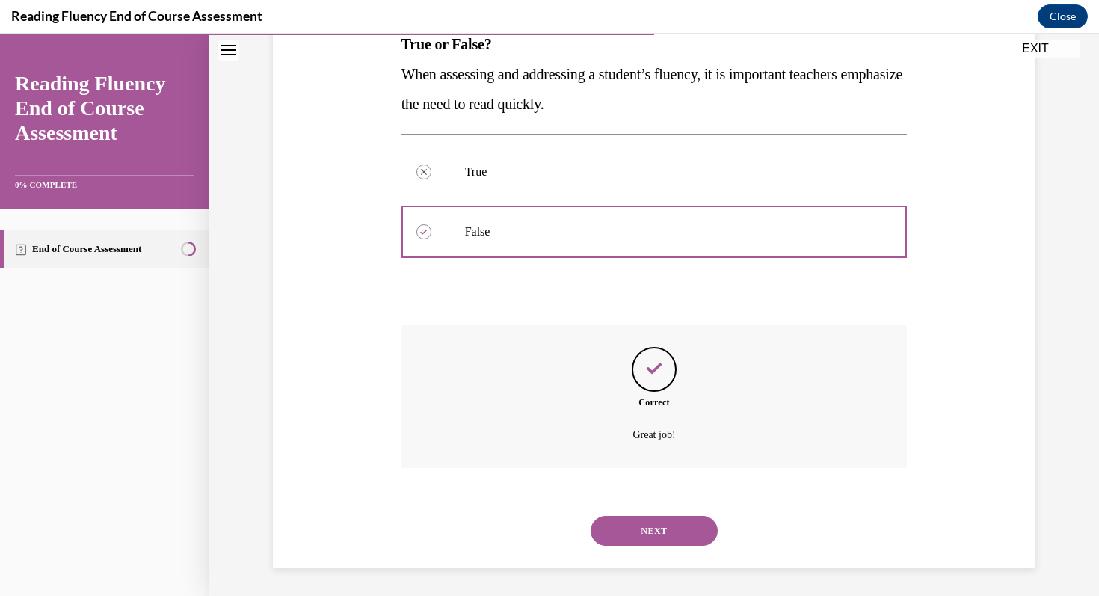
scroll to position [258, 0]
click at [652, 526] on button "NEXT" at bounding box center [654, 529] width 127 height 30
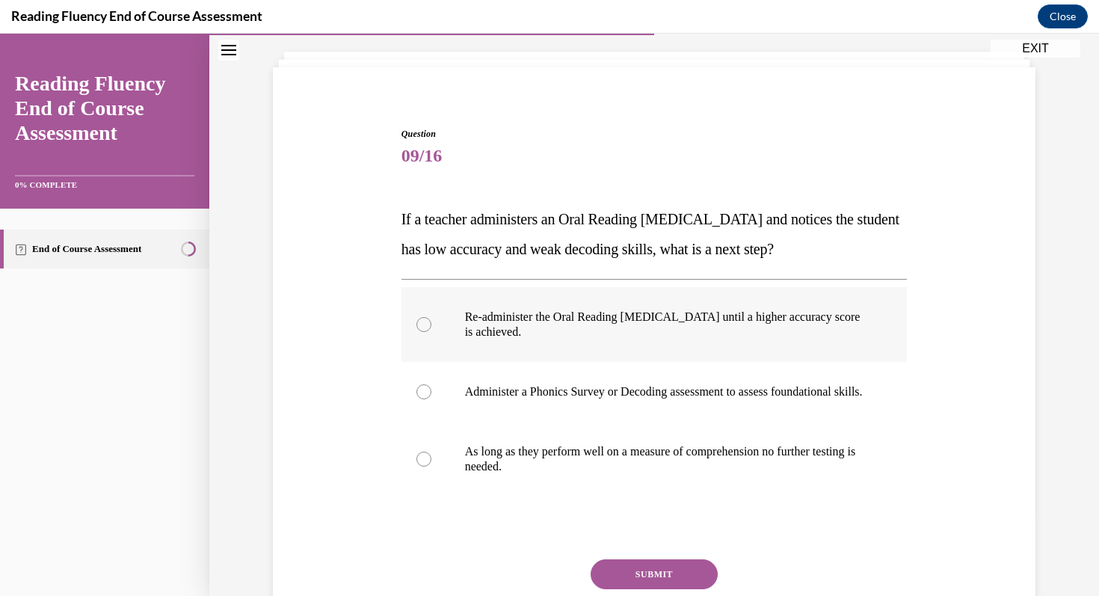
scroll to position [87, 0]
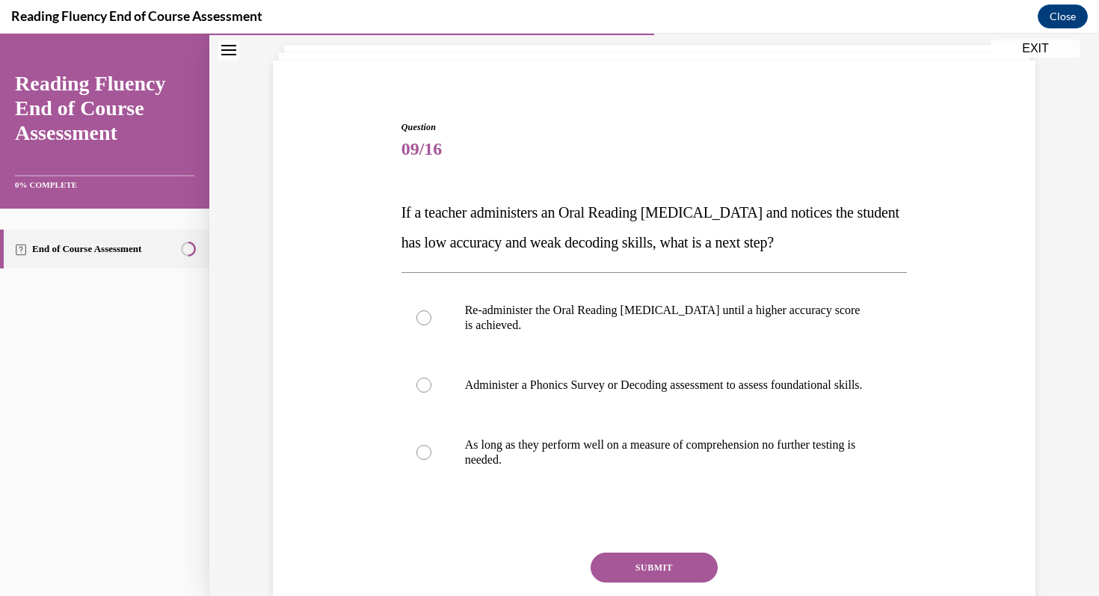
drag, startPoint x: 402, startPoint y: 212, endPoint x: 870, endPoint y: 236, distance: 467.9
click at [870, 236] on p "If a teacher administers an Oral Reading Fluency assessment and notices the stu…" at bounding box center [655, 227] width 506 height 60
copy span "If a teacher administers an Oral Reading Fluency assessment and notices the stu…"
click at [424, 391] on div at bounding box center [423, 385] width 15 height 15
click at [424, 391] on input "Administer a Phonics Survey or Decoding assessment to assess foundational skill…" at bounding box center [423, 385] width 15 height 15
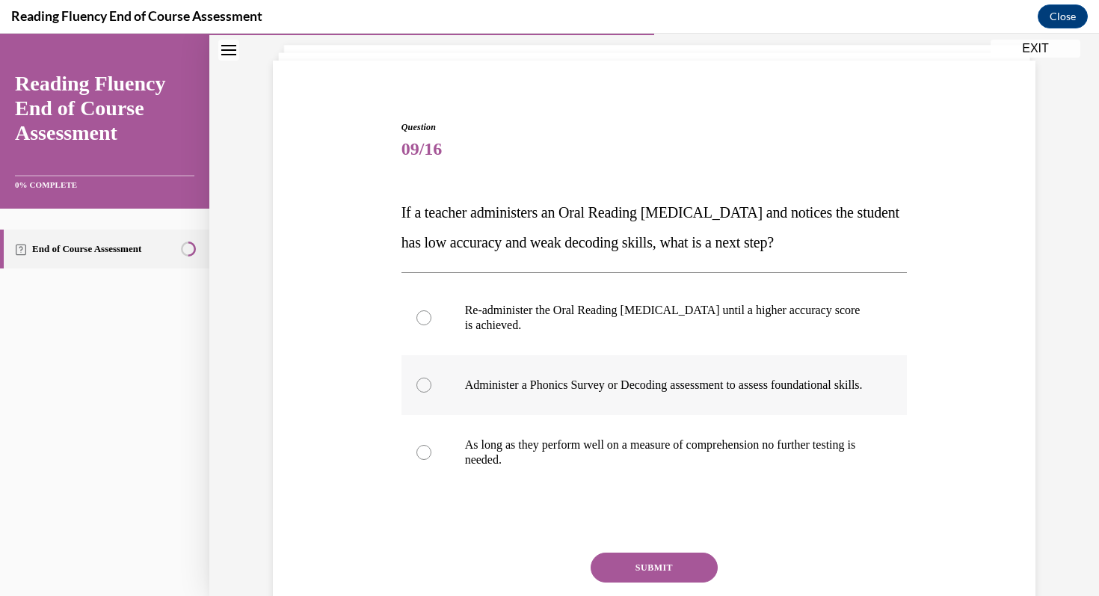
radio input "true"
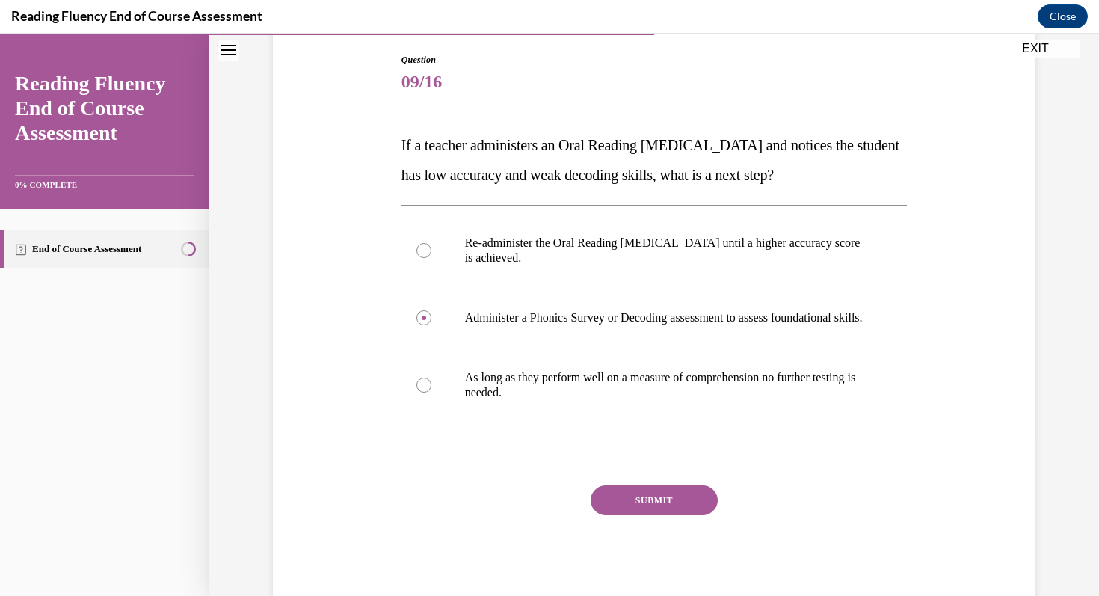
scroll to position [167, 0]
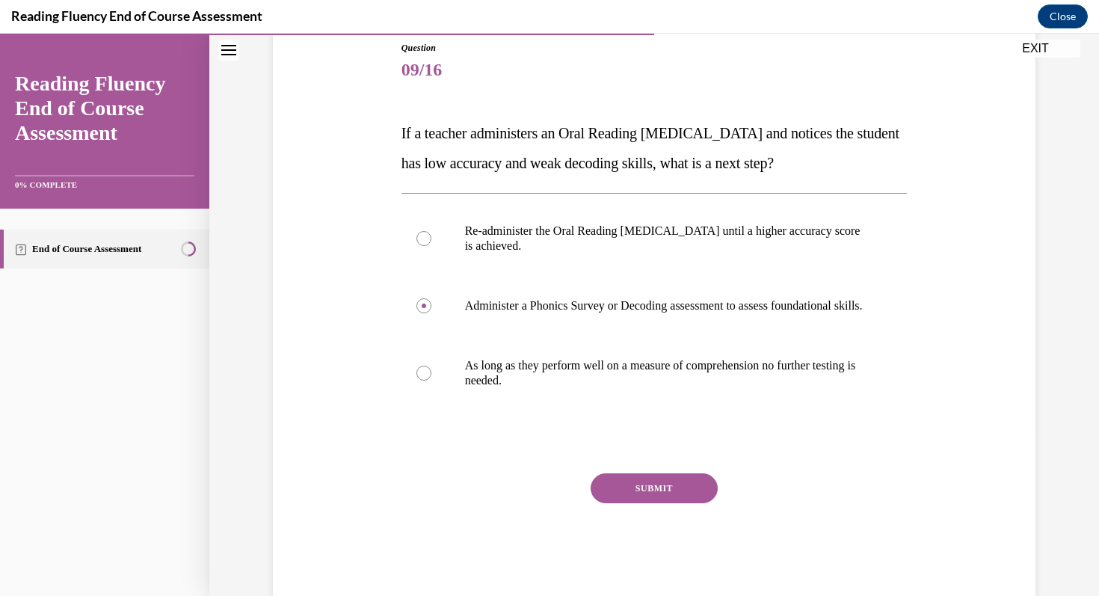
click at [678, 499] on button "SUBMIT" at bounding box center [654, 488] width 127 height 30
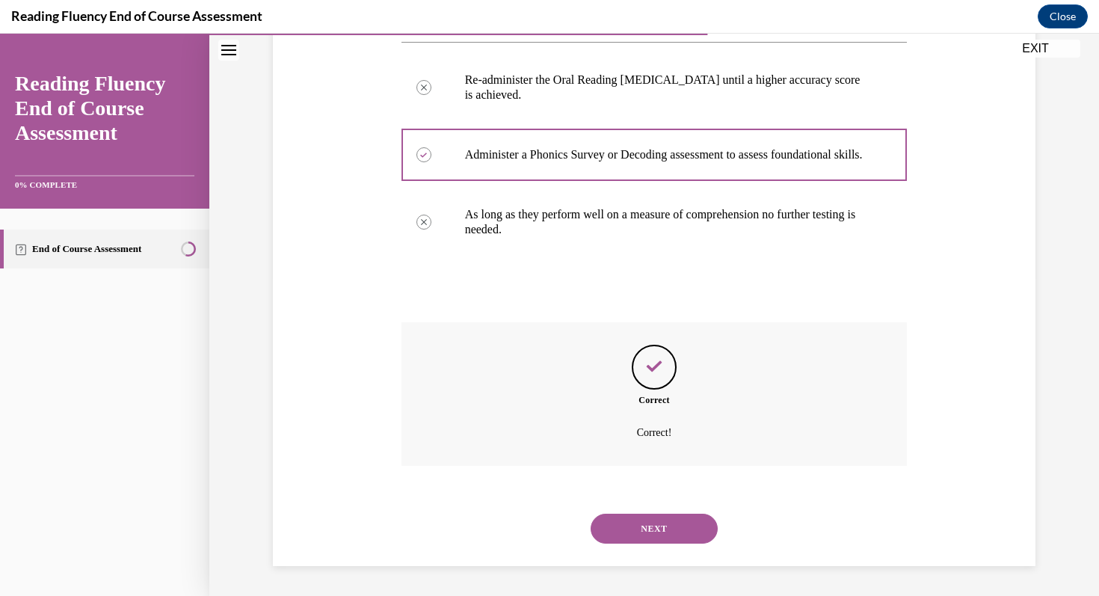
scroll to position [333, 0]
click at [660, 526] on button "NEXT" at bounding box center [654, 529] width 127 height 30
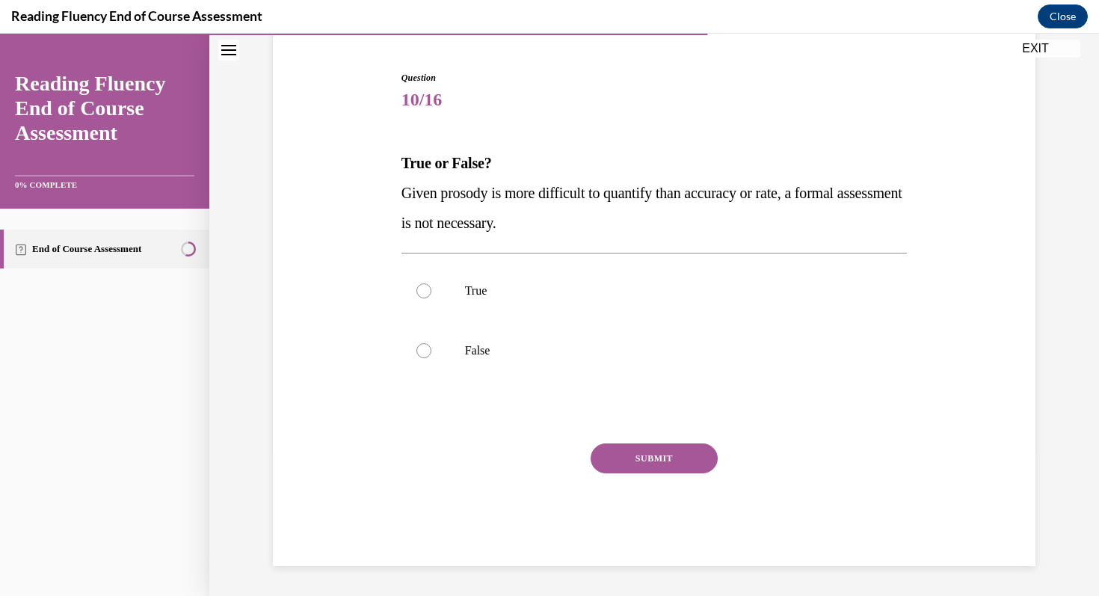
drag, startPoint x: 402, startPoint y: 163, endPoint x: 627, endPoint y: 215, distance: 230.3
click at [627, 215] on div "True or False? Given prosody is more difficult to quantify than accuracy or rat…" at bounding box center [655, 193] width 506 height 90
copy div "True or False? Given prosody is more difficult to quantify than accuracy or rat…"
click at [419, 351] on div at bounding box center [423, 350] width 15 height 15
click at [419, 351] on input "False" at bounding box center [423, 350] width 15 height 15
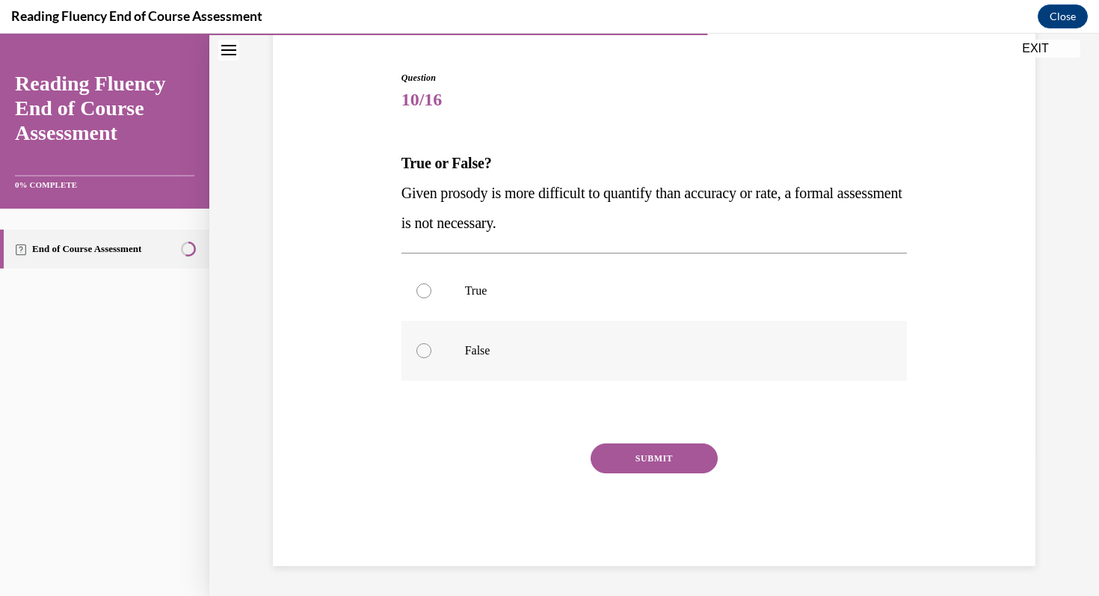
radio input "true"
click at [651, 460] on button "SUBMIT" at bounding box center [654, 458] width 127 height 30
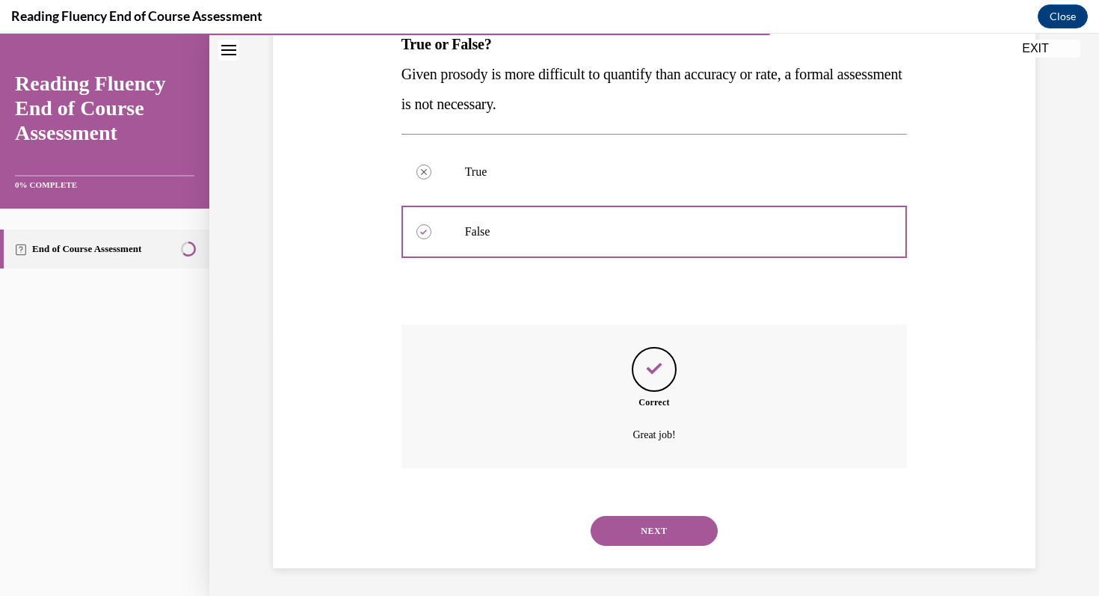
scroll to position [258, 0]
click at [657, 527] on button "NEXT" at bounding box center [654, 529] width 127 height 30
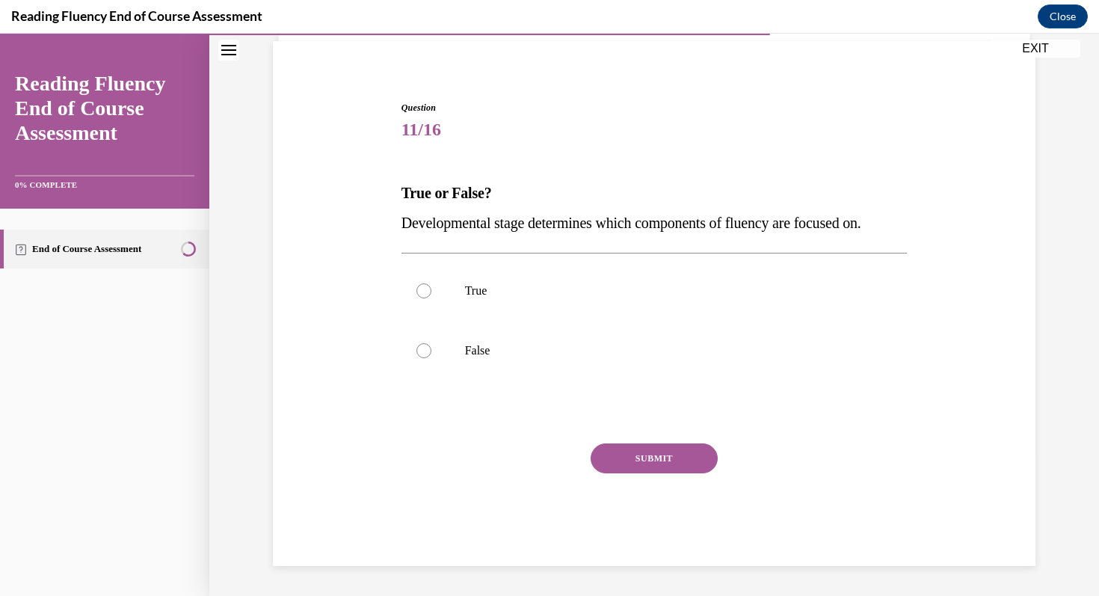
scroll to position [107, 0]
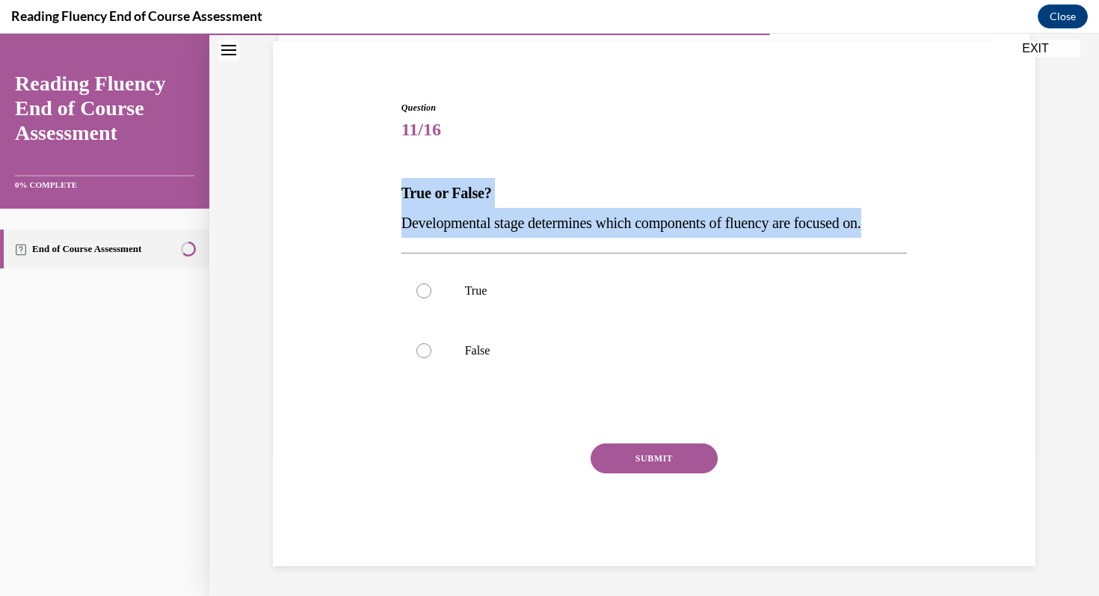
drag, startPoint x: 401, startPoint y: 189, endPoint x: 959, endPoint y: 237, distance: 559.9
click at [959, 237] on div "Question 11/16 True or False? Developmental stage determines which components o…" at bounding box center [654, 311] width 770 height 510
copy div "True or False? Developmental stage determines which components of fluency are f…"
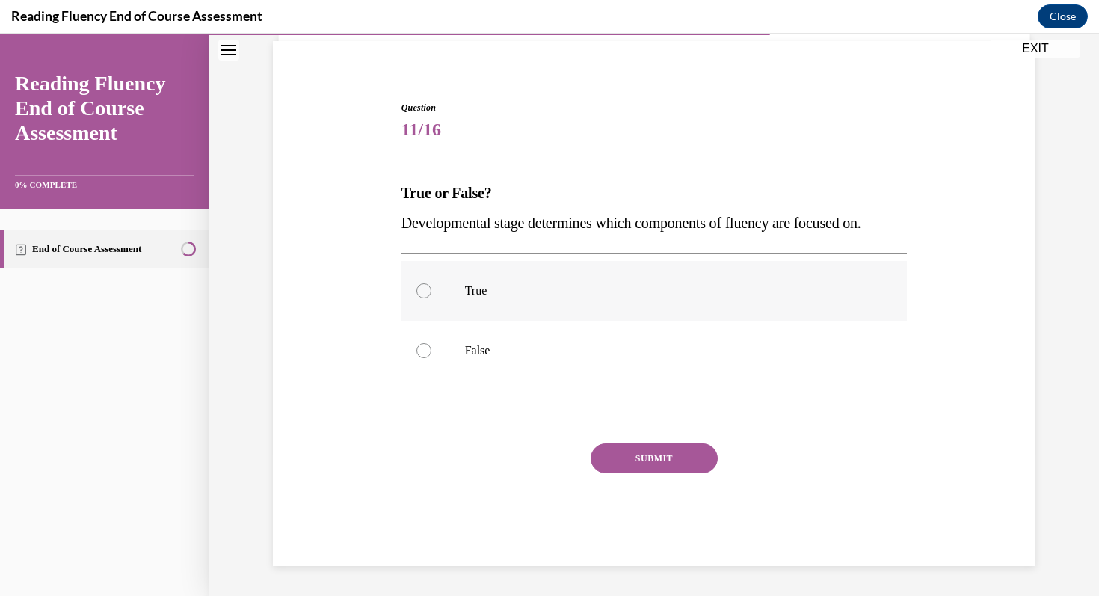
click at [419, 290] on div at bounding box center [423, 290] width 15 height 15
click at [419, 290] on input "True" at bounding box center [423, 290] width 15 height 15
radio input "true"
click at [653, 458] on button "SUBMIT" at bounding box center [654, 458] width 127 height 30
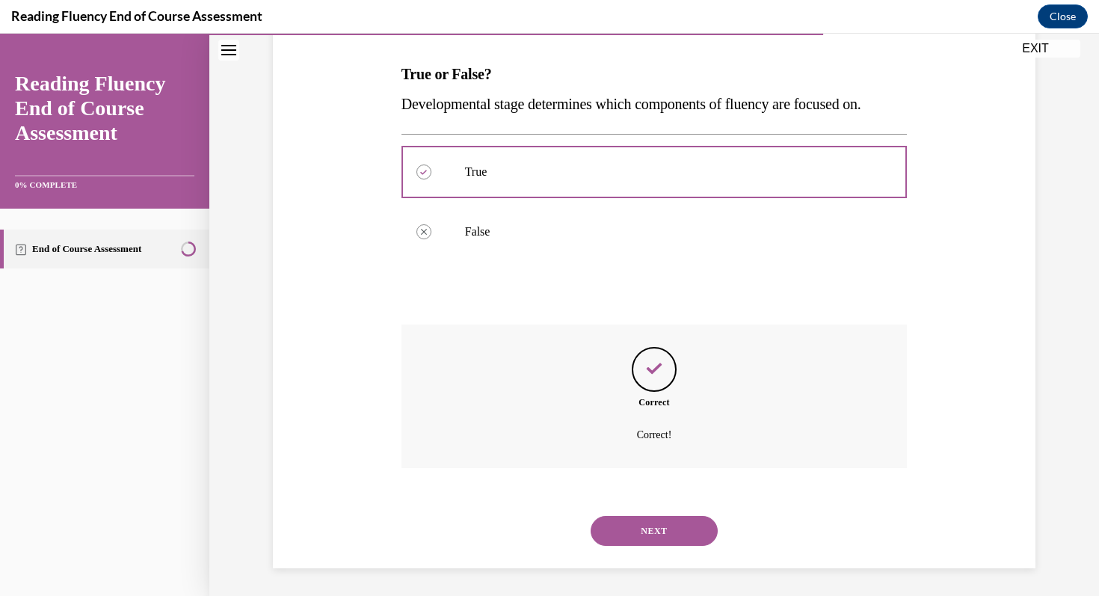
scroll to position [228, 0]
click at [664, 524] on button "NEXT" at bounding box center [654, 529] width 127 height 30
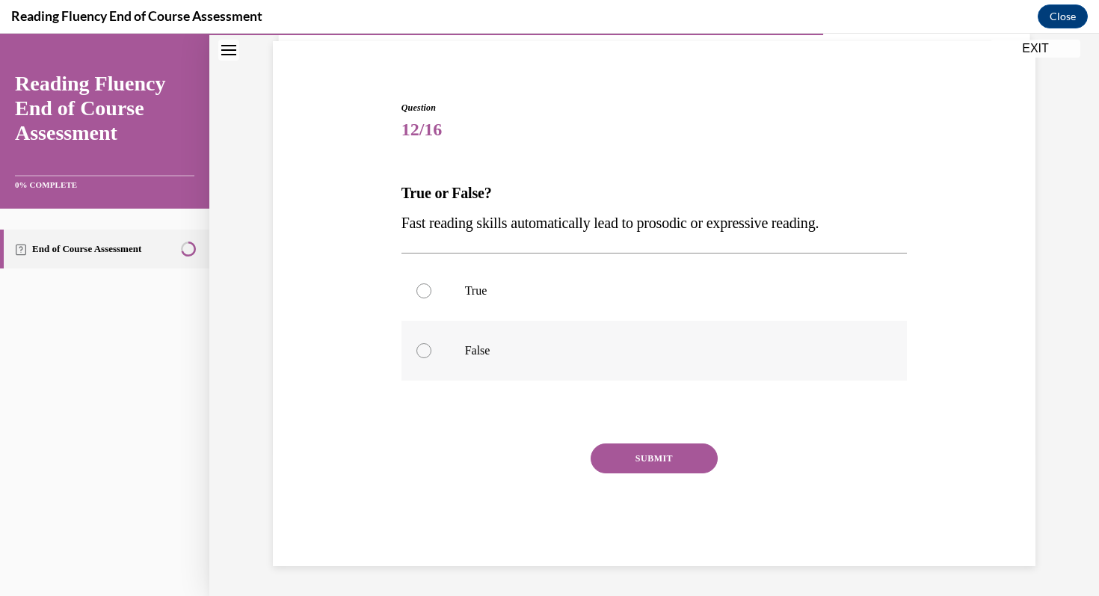
click at [429, 353] on div at bounding box center [423, 350] width 15 height 15
click at [429, 353] on input "False" at bounding box center [423, 350] width 15 height 15
radio input "true"
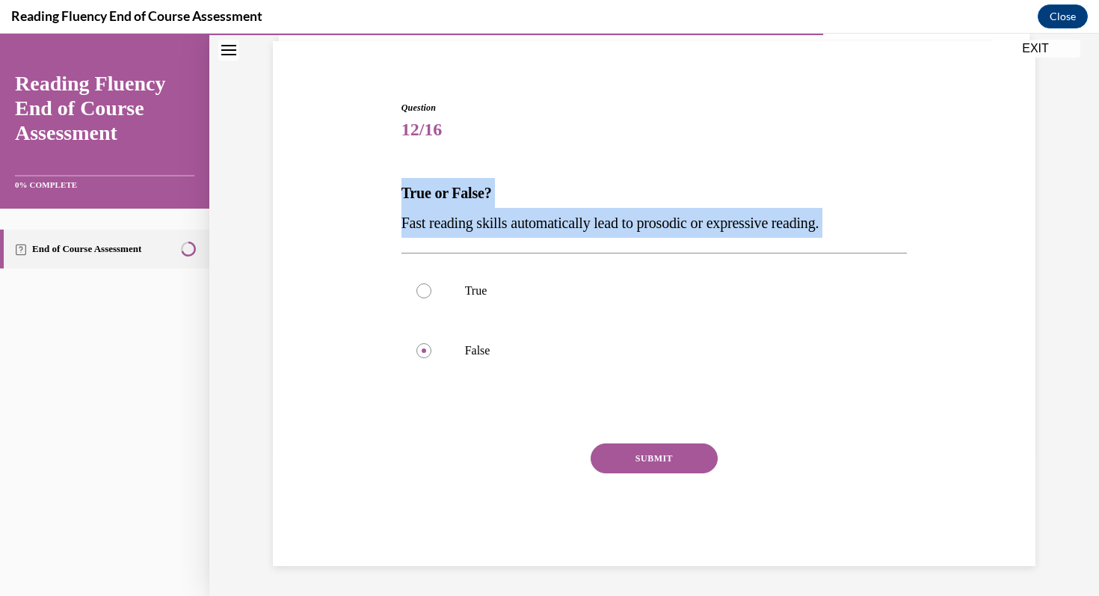
drag, startPoint x: 402, startPoint y: 188, endPoint x: 840, endPoint y: 245, distance: 441.1
click at [840, 245] on div "Question 12/16 True or False? Fast reading skills automatically lead to prosodi…" at bounding box center [655, 333] width 506 height 465
copy div "True or False? Fast reading skills automatically lead to prosodic or expressive…"
click at [657, 464] on button "SUBMIT" at bounding box center [654, 458] width 127 height 30
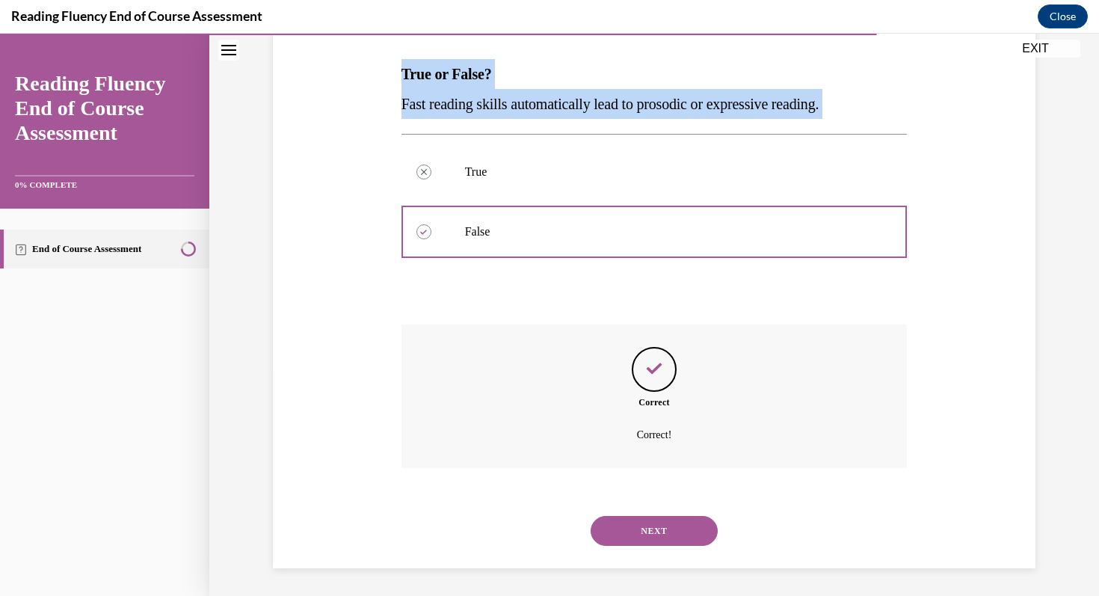
scroll to position [228, 0]
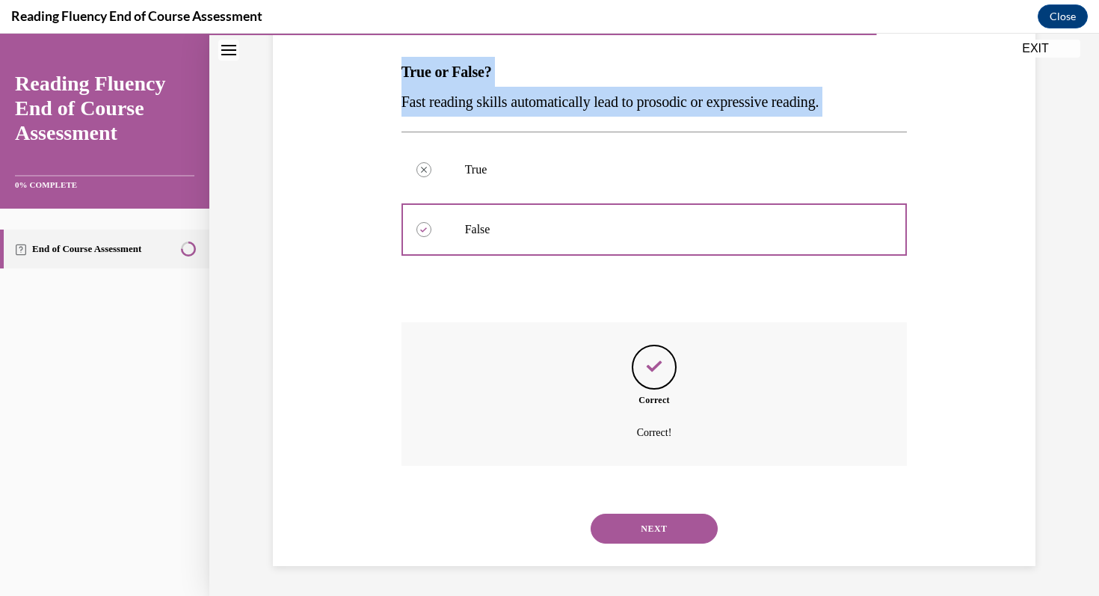
click at [654, 532] on button "NEXT" at bounding box center [654, 529] width 127 height 30
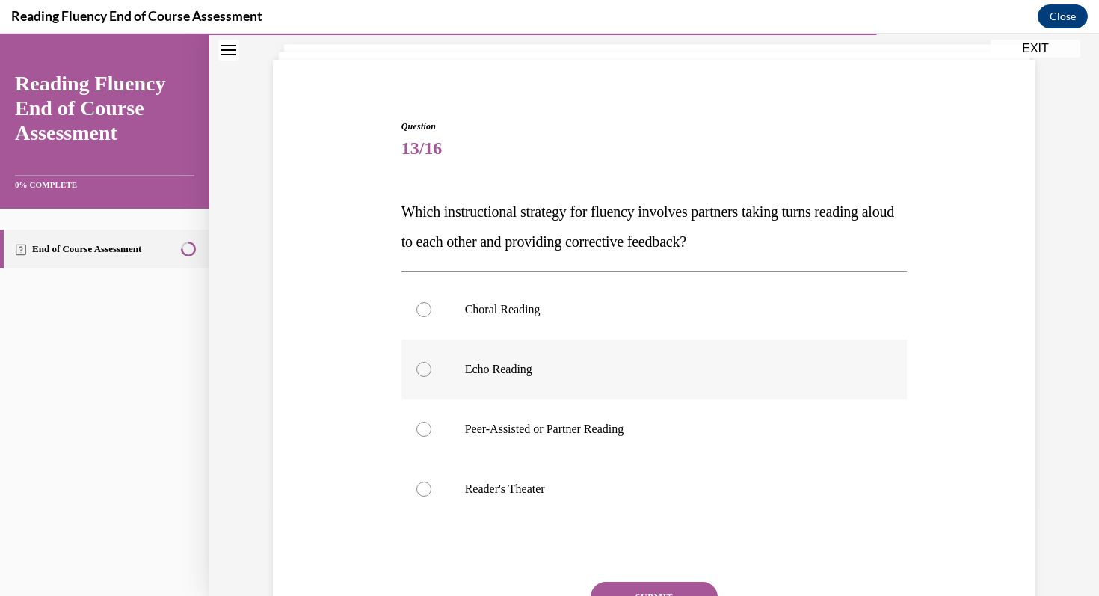
scroll to position [93, 0]
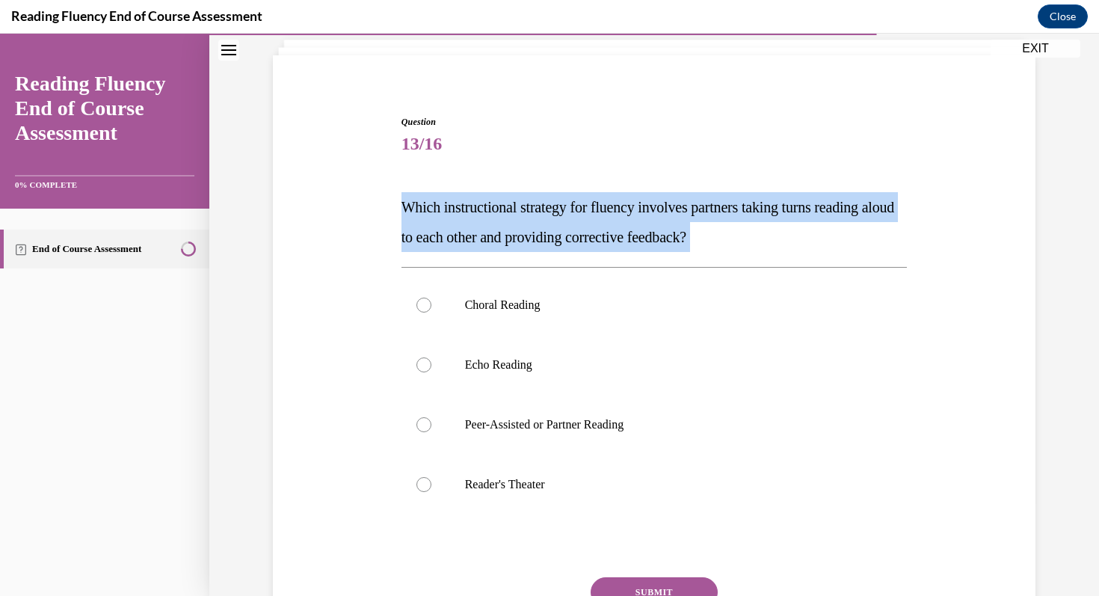
drag, startPoint x: 402, startPoint y: 208, endPoint x: 814, endPoint y: 253, distance: 414.5
click at [814, 253] on div "Question 13/16 Which instructional strategy for fluency involves partners takin…" at bounding box center [655, 407] width 506 height 585
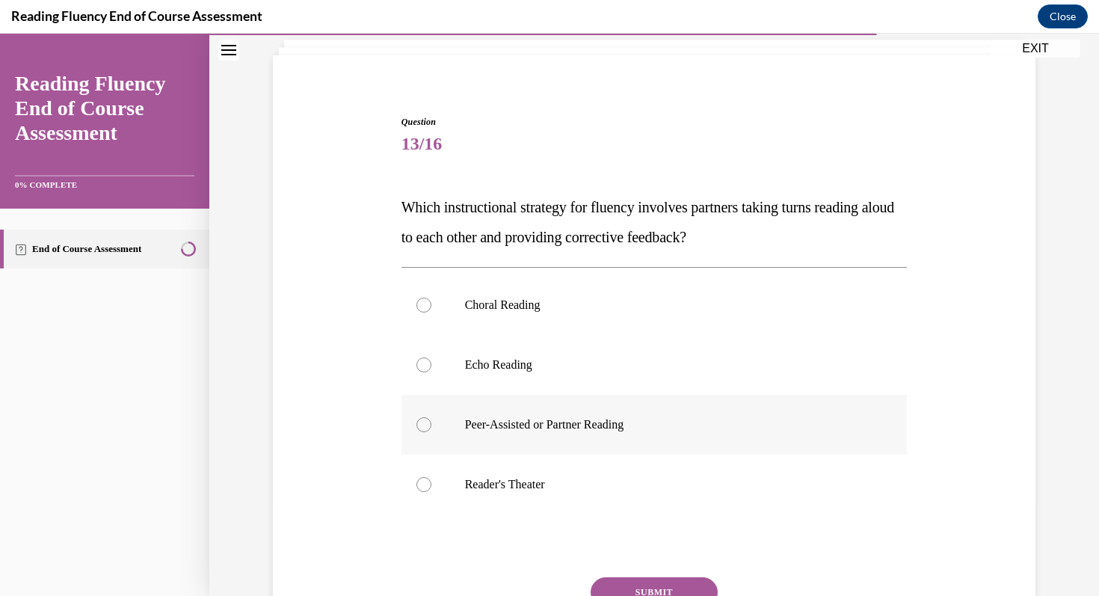
click at [420, 427] on div at bounding box center [423, 424] width 15 height 15
click at [420, 427] on input "Peer-Assisted or Partner Reading" at bounding box center [423, 424] width 15 height 15
radio input "true"
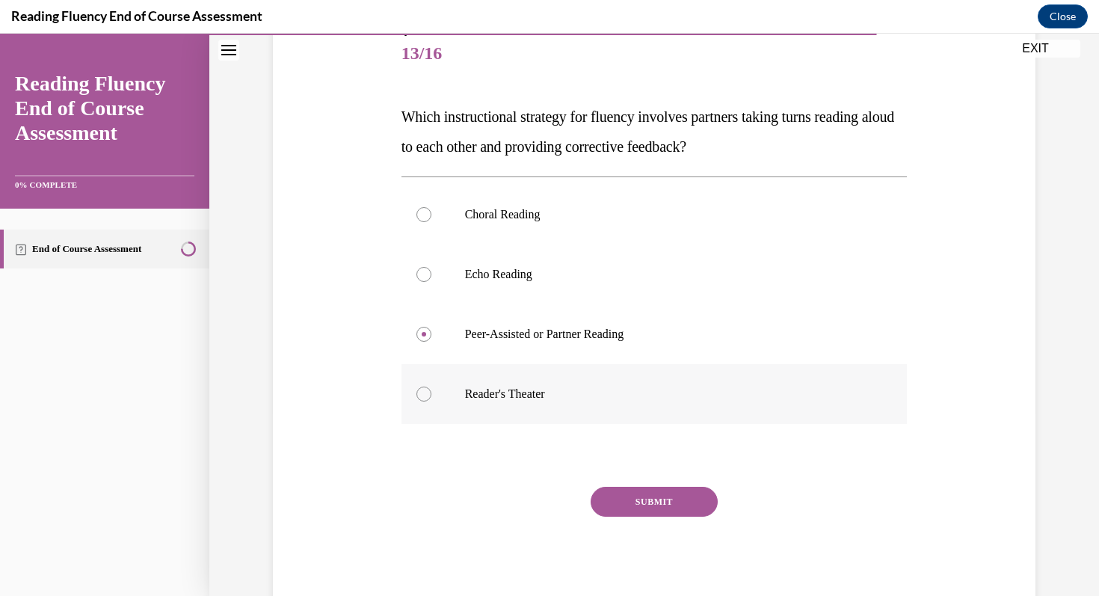
scroll to position [215, 0]
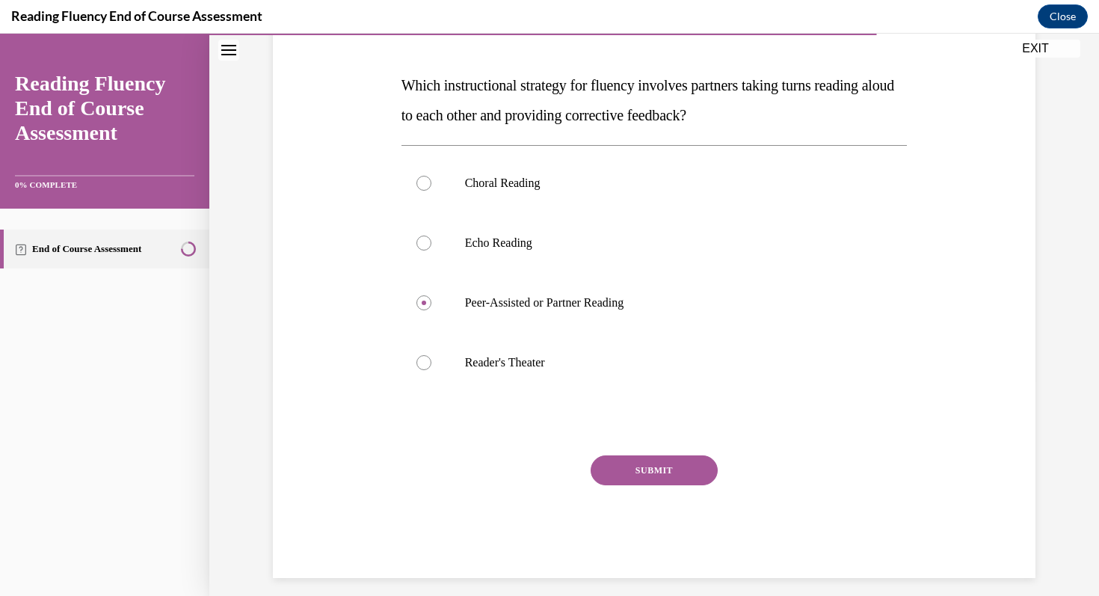
click at [655, 469] on button "SUBMIT" at bounding box center [654, 470] width 127 height 30
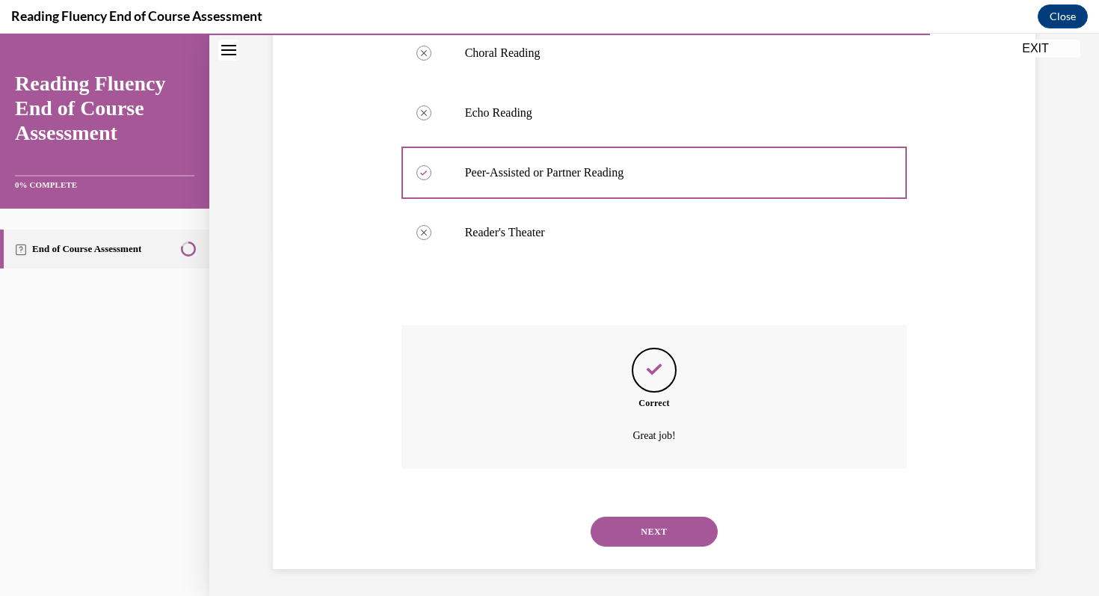
scroll to position [348, 0]
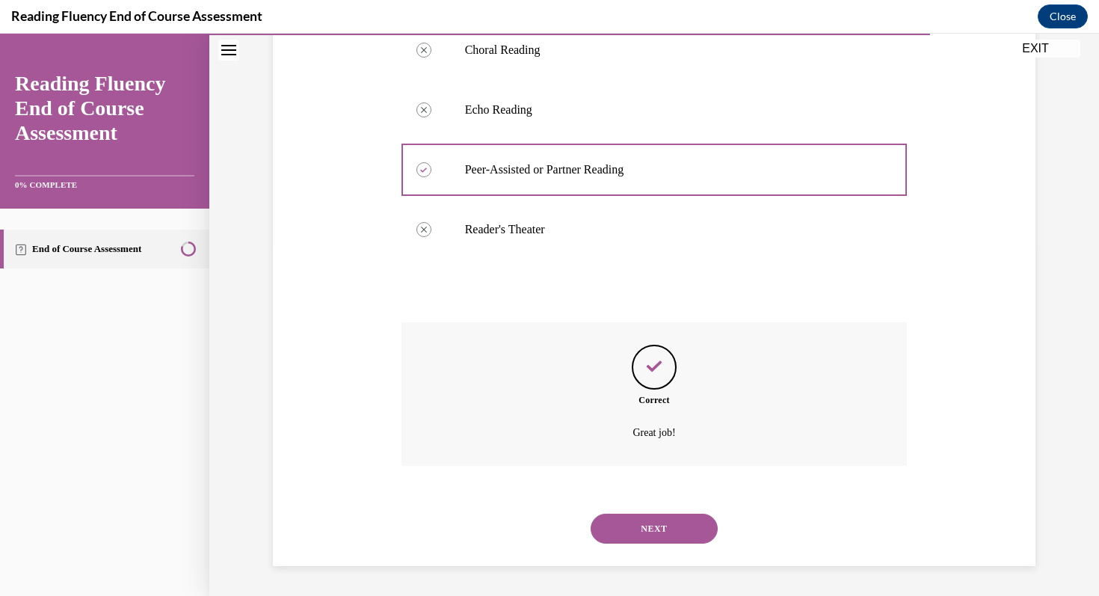
click at [648, 528] on button "NEXT" at bounding box center [654, 529] width 127 height 30
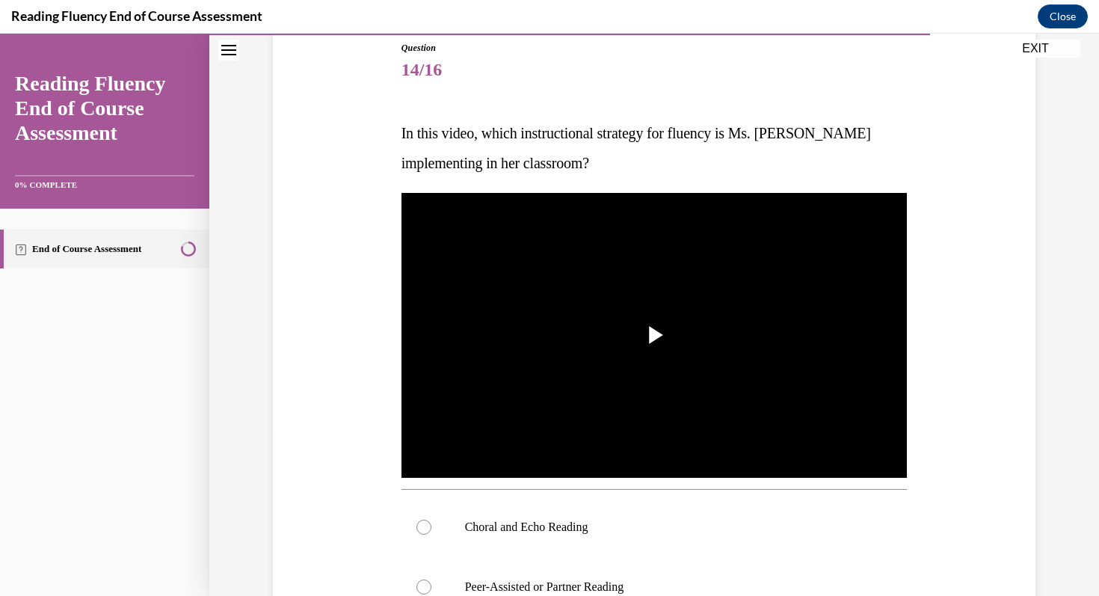
scroll to position [183, 0]
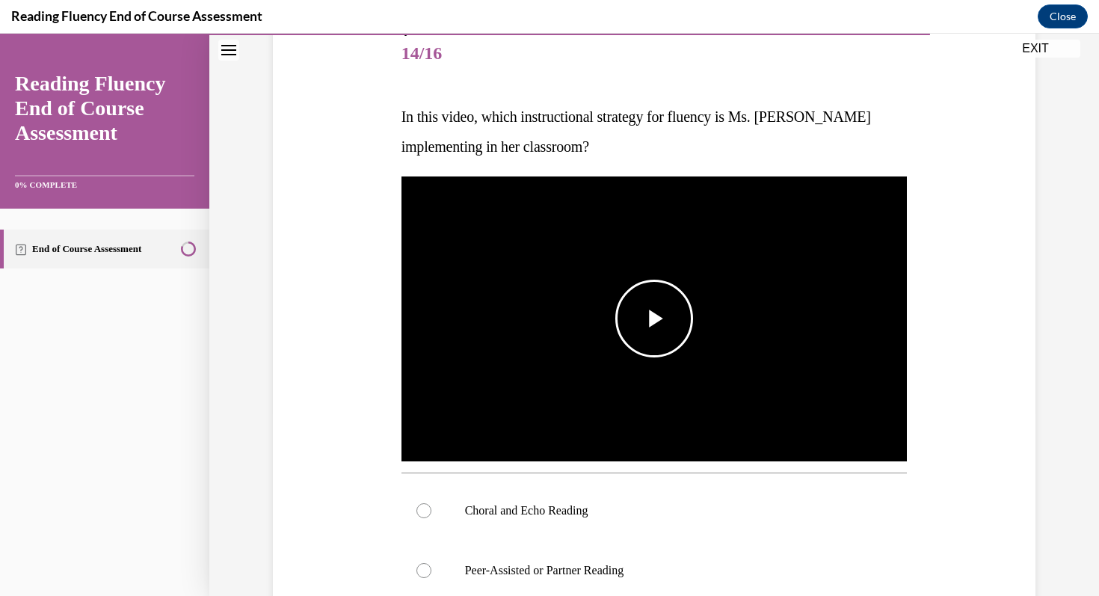
click at [654, 319] on span "Video player" at bounding box center [654, 319] width 0 height 0
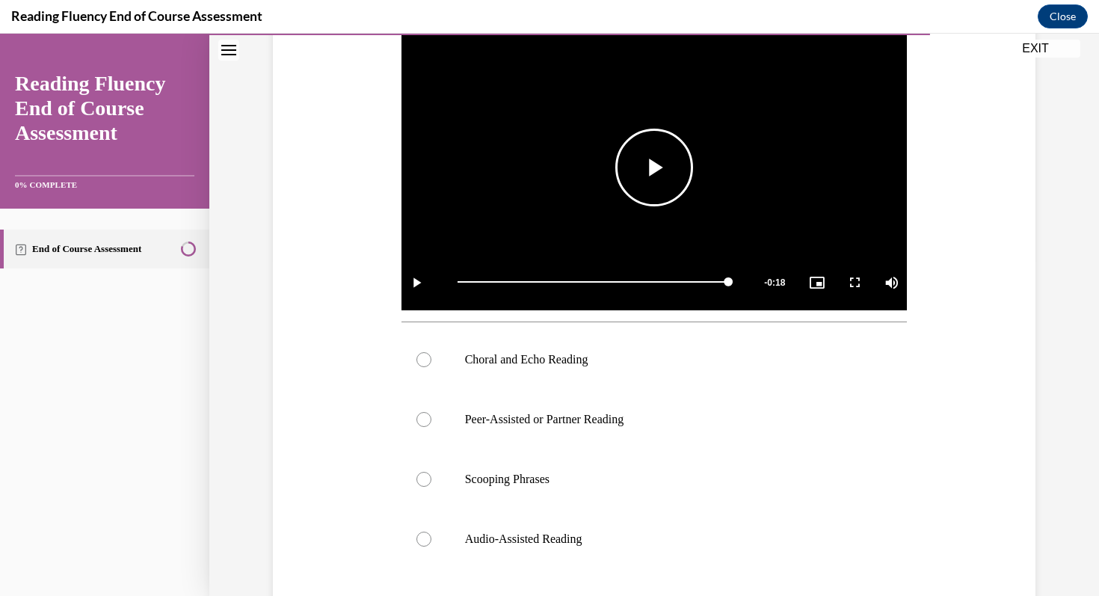
scroll to position [337, 0]
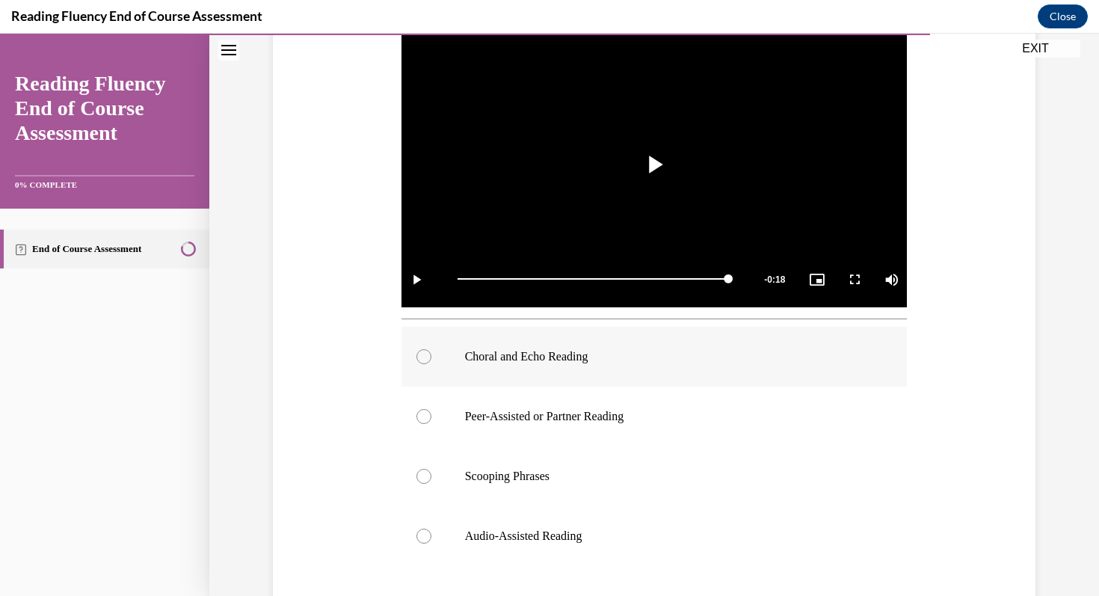
click at [424, 357] on div at bounding box center [423, 356] width 15 height 15
click at [424, 357] on input "Choral and Echo Reading" at bounding box center [423, 356] width 15 height 15
radio input "true"
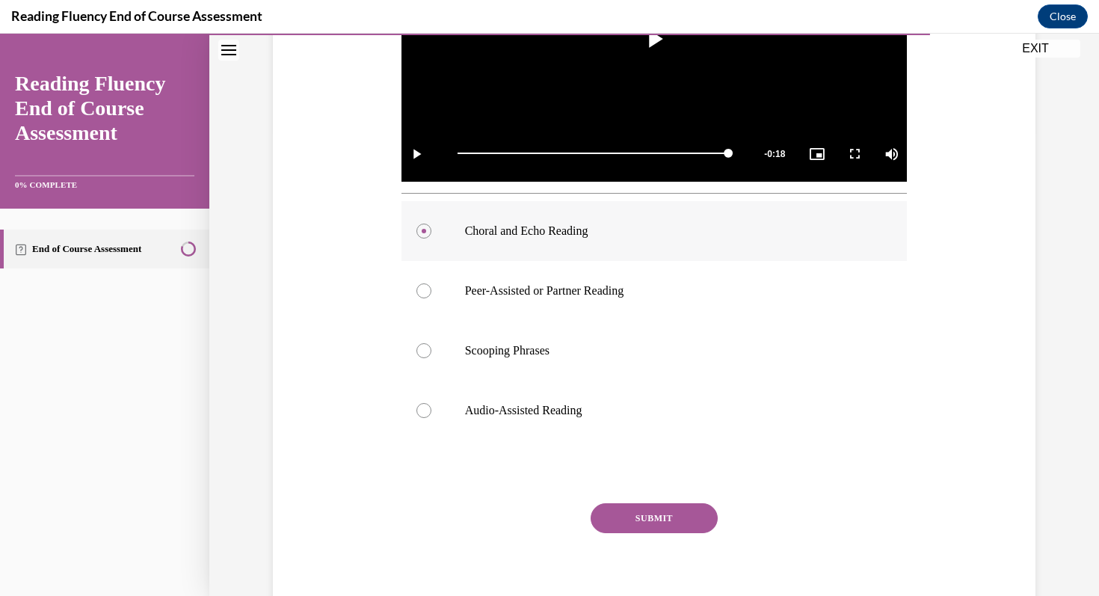
scroll to position [522, 0]
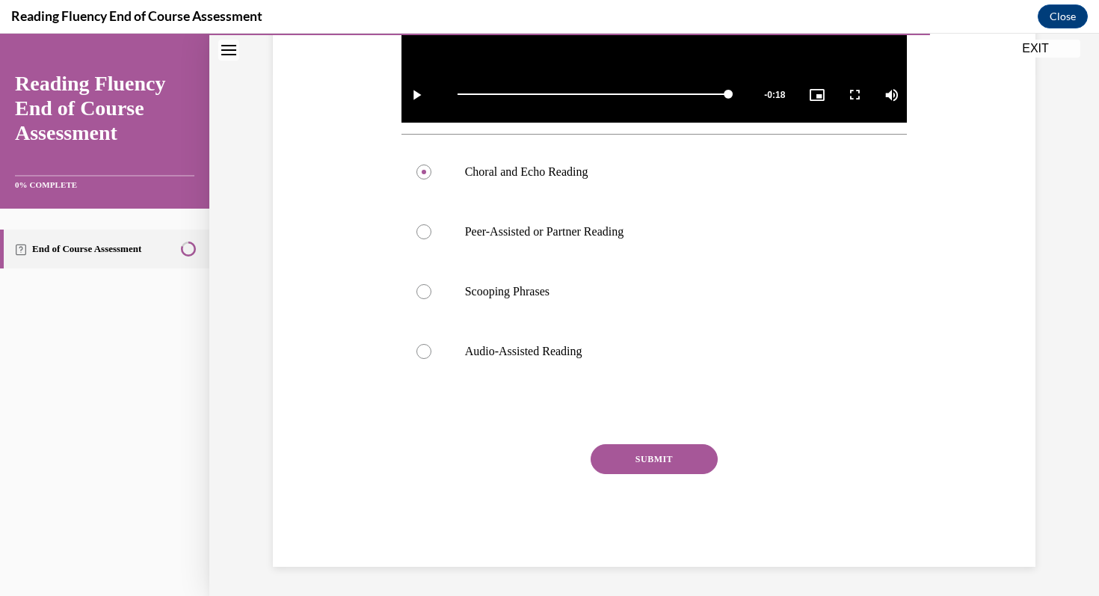
click at [654, 462] on button "SUBMIT" at bounding box center [654, 459] width 127 height 30
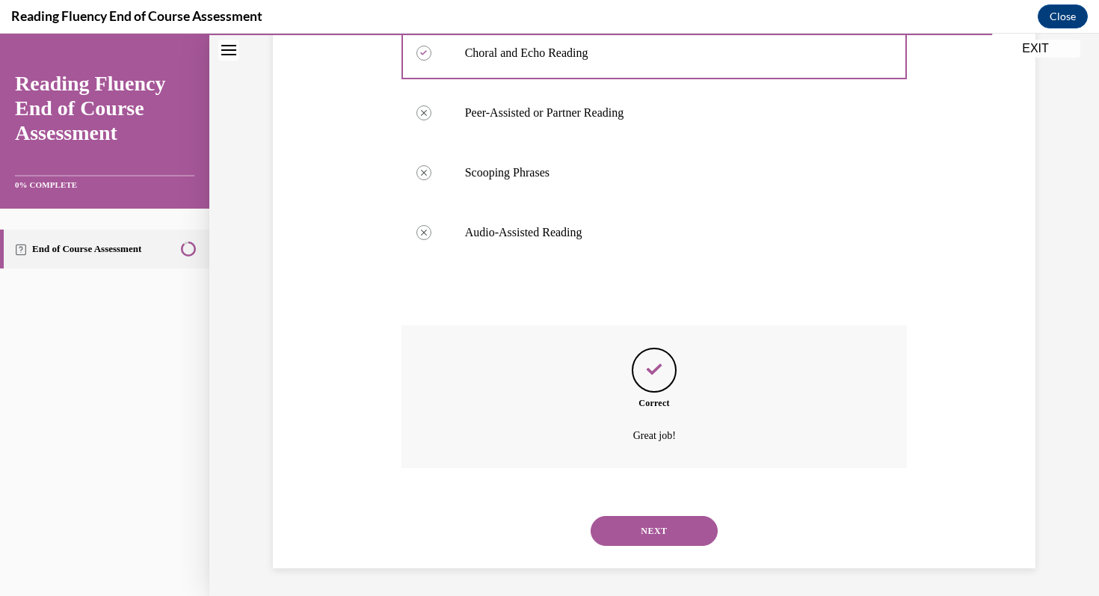
scroll to position [643, 0]
click at [663, 526] on button "NEXT" at bounding box center [654, 529] width 127 height 30
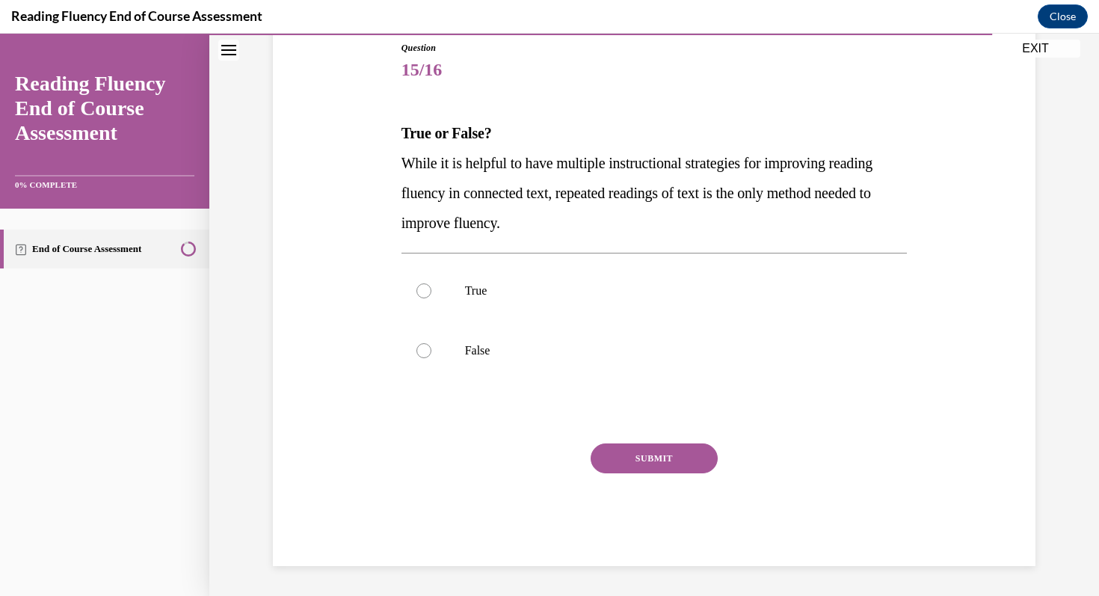
scroll to position [166, 0]
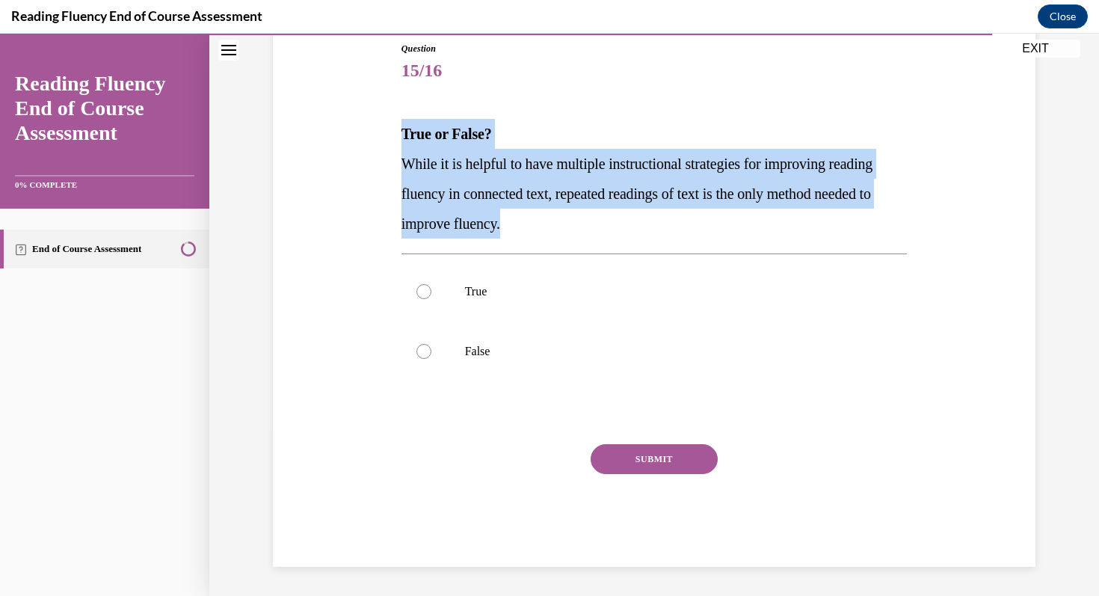
drag, startPoint x: 404, startPoint y: 132, endPoint x: 732, endPoint y: 211, distance: 337.5
click at [732, 211] on div "True or False? While it is helpful to have multiple instructional strategies fo…" at bounding box center [655, 179] width 506 height 120
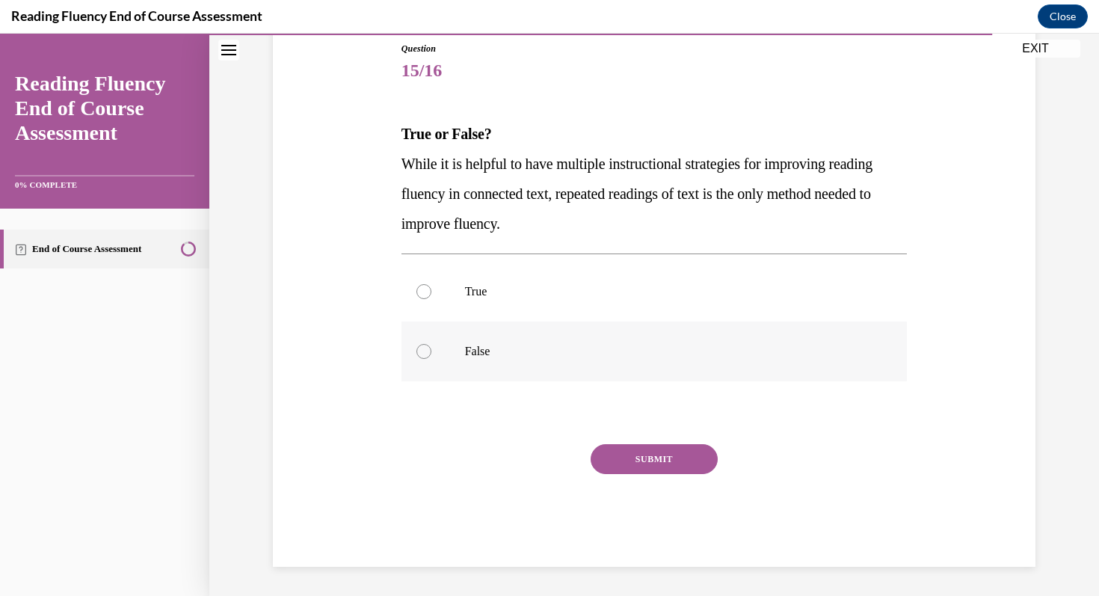
click at [422, 353] on div at bounding box center [423, 351] width 15 height 15
click at [422, 353] on input "False" at bounding box center [423, 351] width 15 height 15
radio input "true"
click at [671, 452] on button "SUBMIT" at bounding box center [654, 459] width 127 height 30
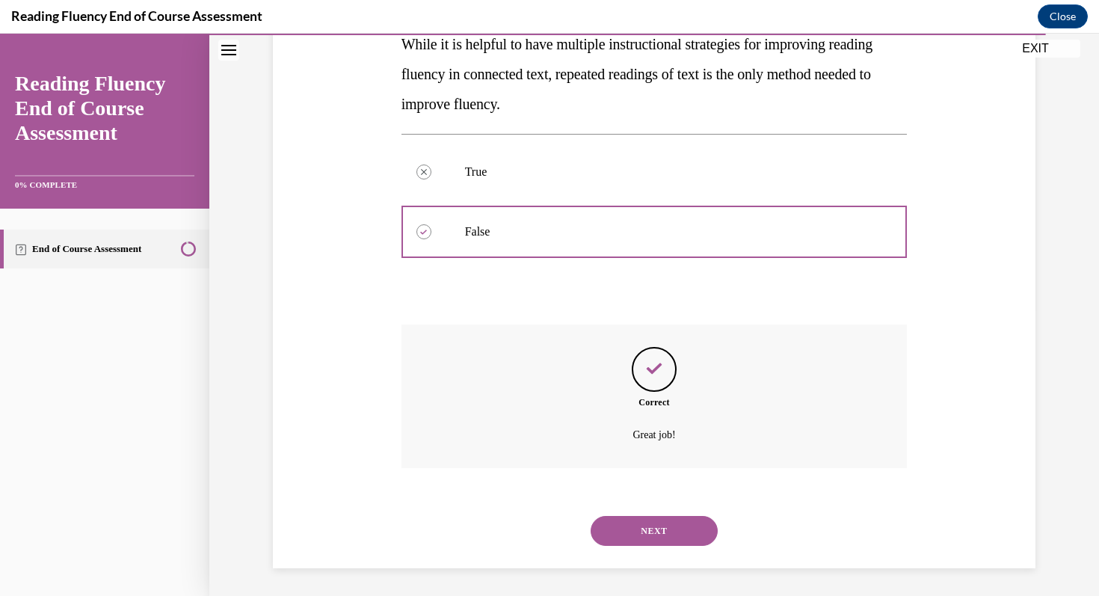
scroll to position [288, 0]
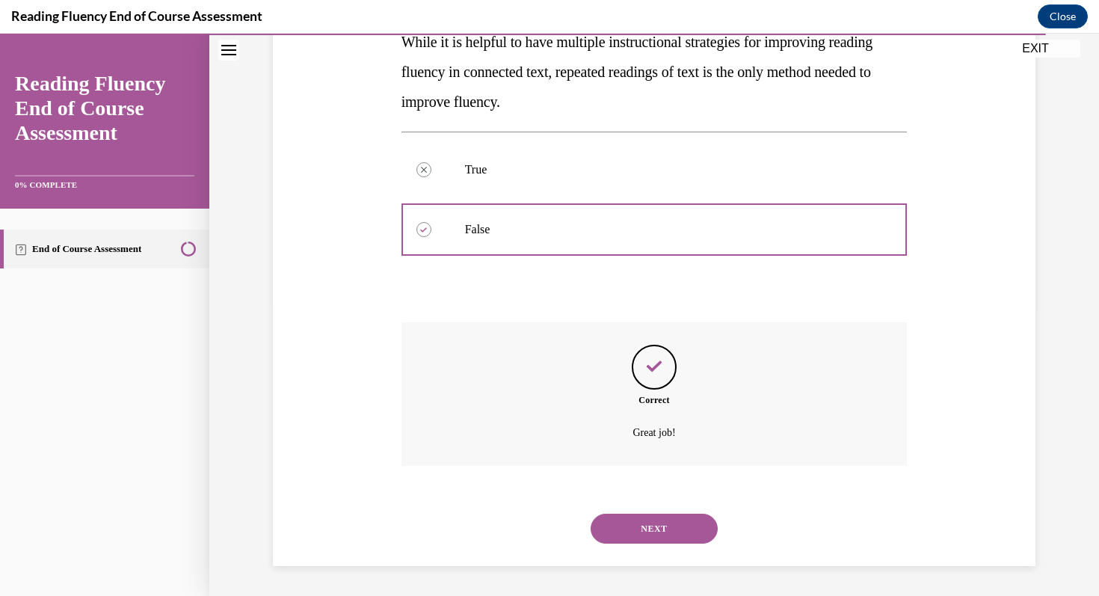
click at [660, 526] on button "NEXT" at bounding box center [654, 529] width 127 height 30
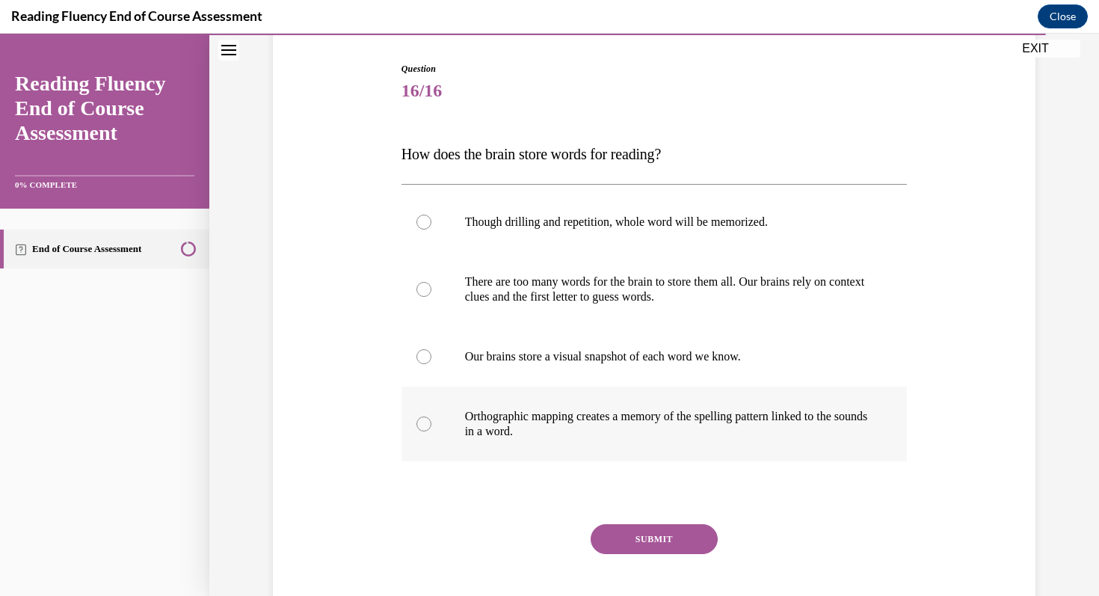
scroll to position [160, 0]
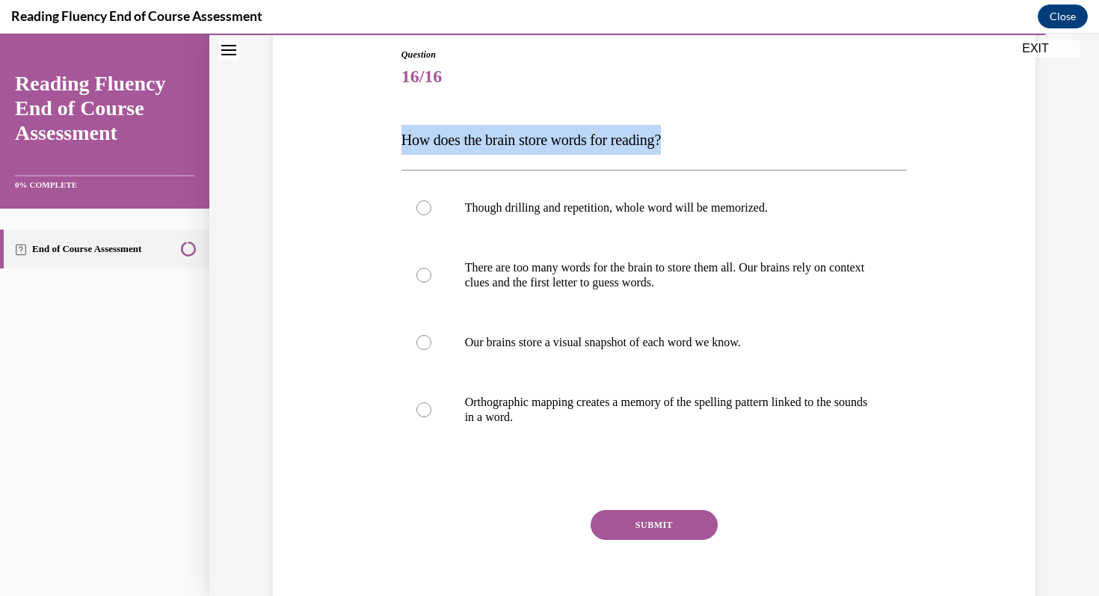
drag, startPoint x: 402, startPoint y: 140, endPoint x: 715, endPoint y: 148, distance: 313.4
click at [715, 148] on p "How does the brain store words for reading?" at bounding box center [655, 140] width 506 height 30
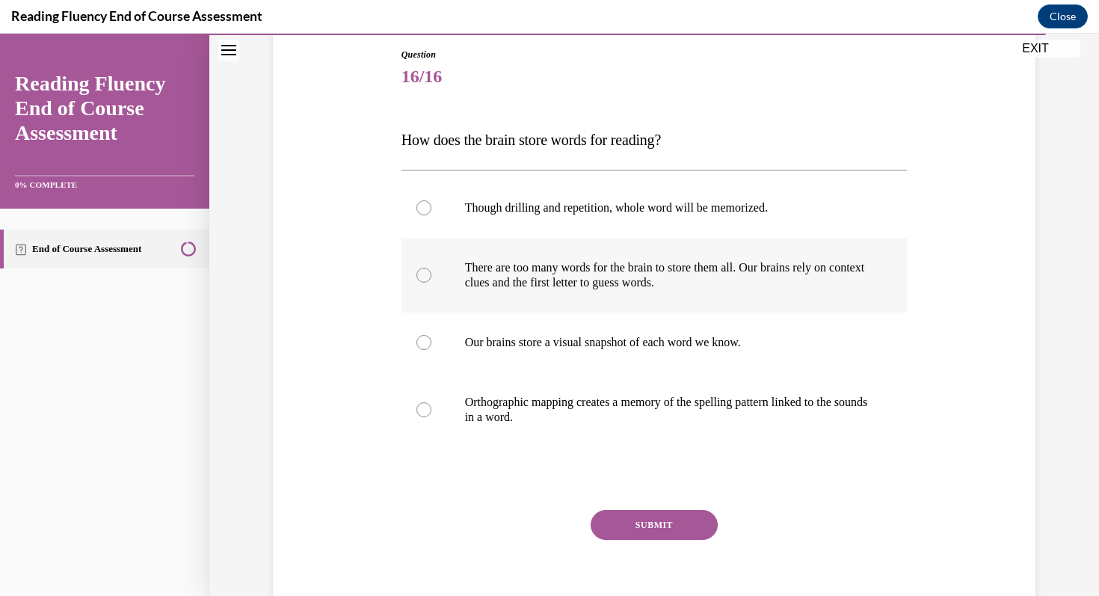
click at [424, 275] on div at bounding box center [423, 275] width 15 height 15
click at [424, 275] on input "There are too many words for the brain to store them all. Our brains rely on co…" at bounding box center [423, 275] width 15 height 15
radio input "true"
click at [642, 523] on button "SUBMIT" at bounding box center [654, 525] width 127 height 30
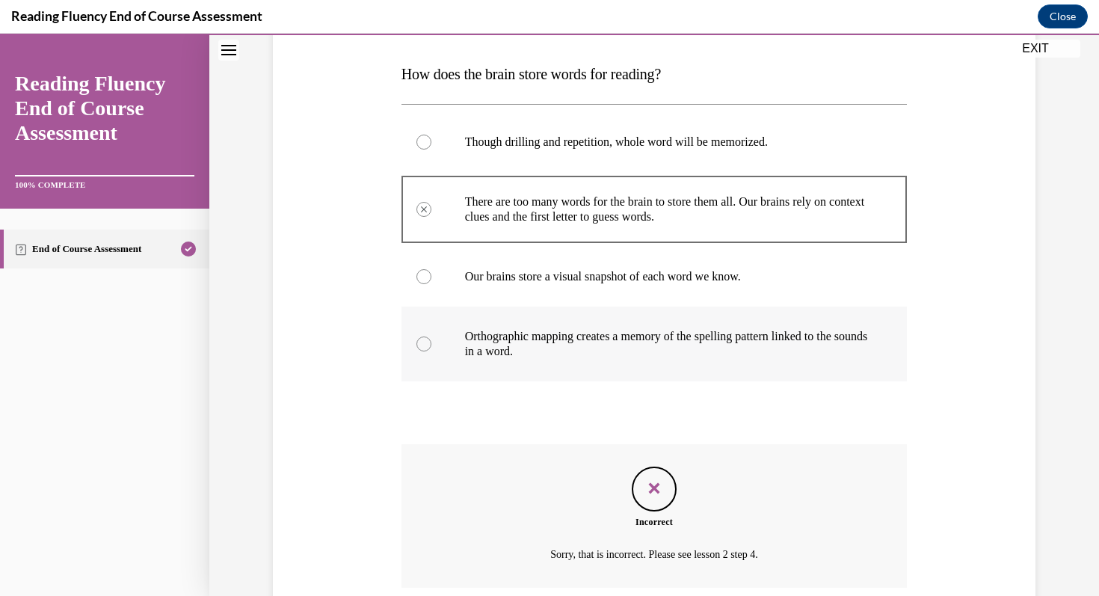
scroll to position [348, 0]
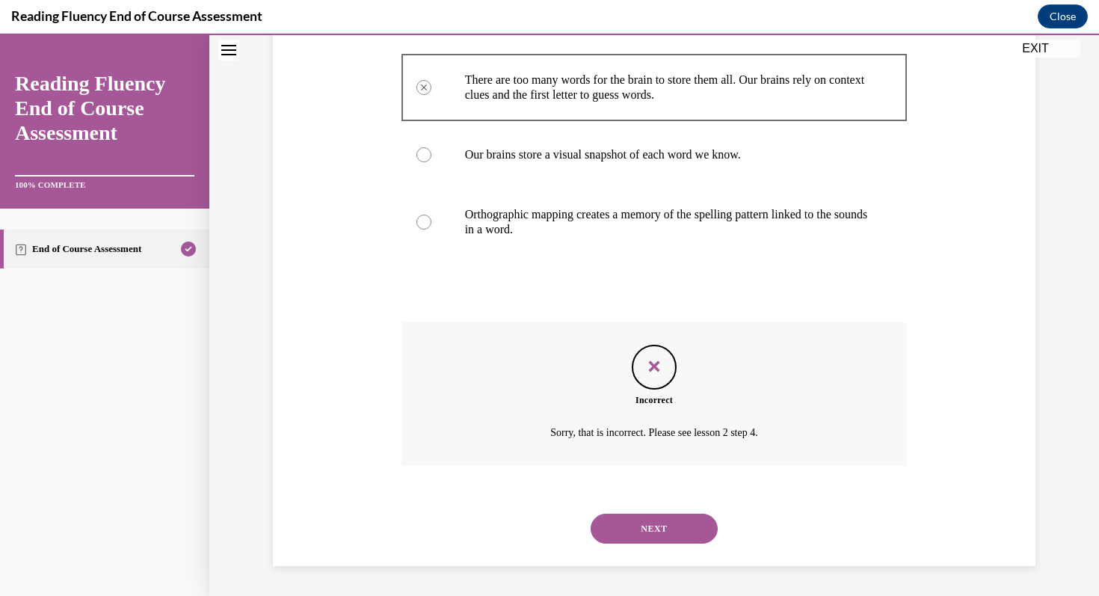
click at [666, 526] on button "NEXT" at bounding box center [654, 529] width 127 height 30
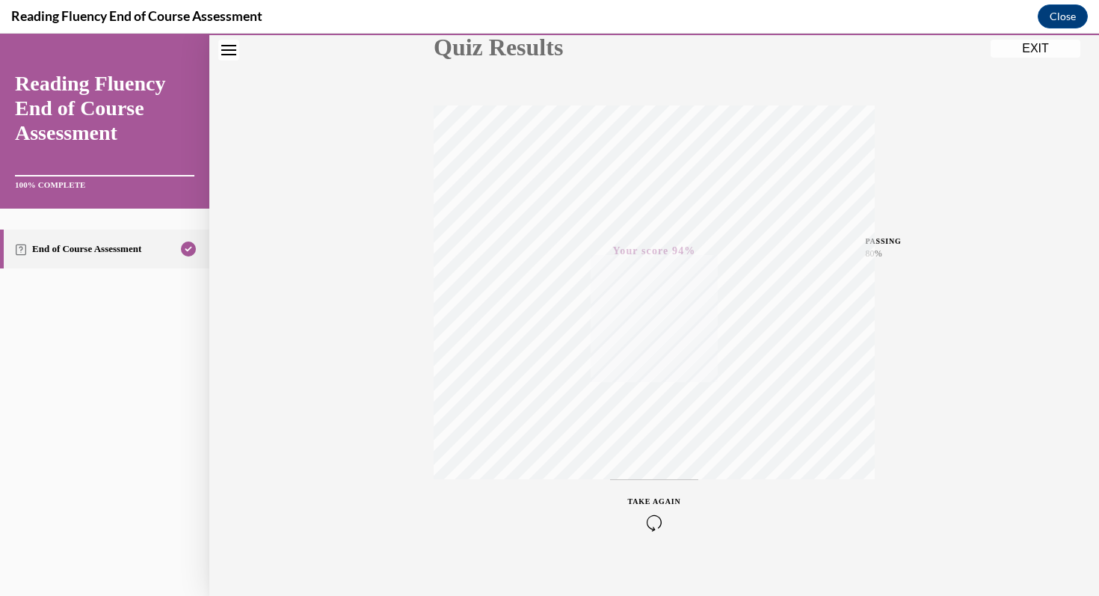
scroll to position [204, 0]
click at [1032, 43] on button "EXIT" at bounding box center [1036, 49] width 90 height 18
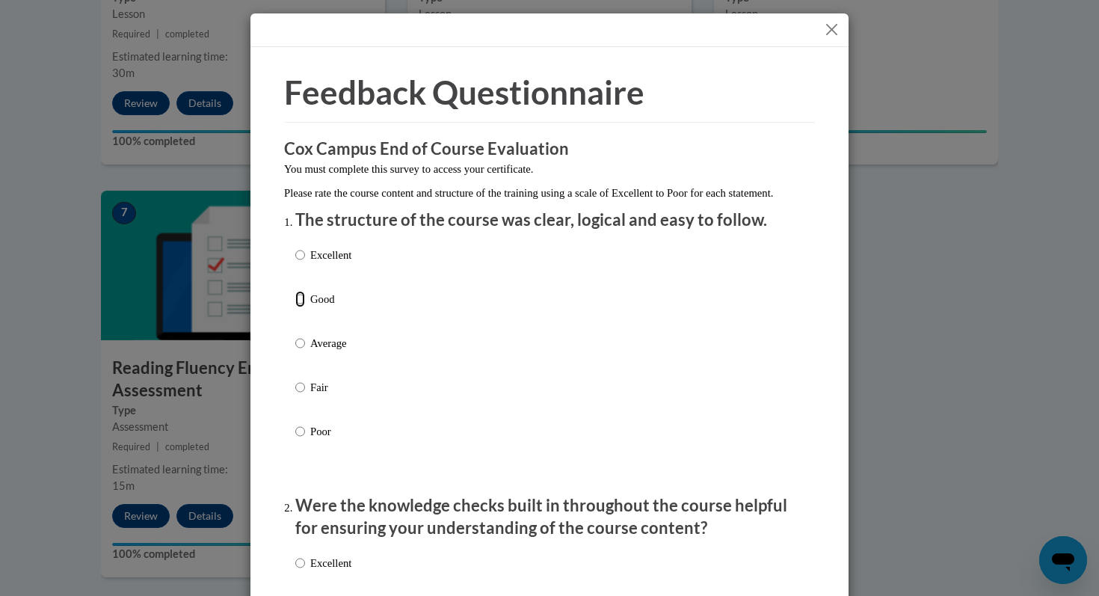
click at [298, 307] on input "Good" at bounding box center [300, 299] width 10 height 16
radio input "true"
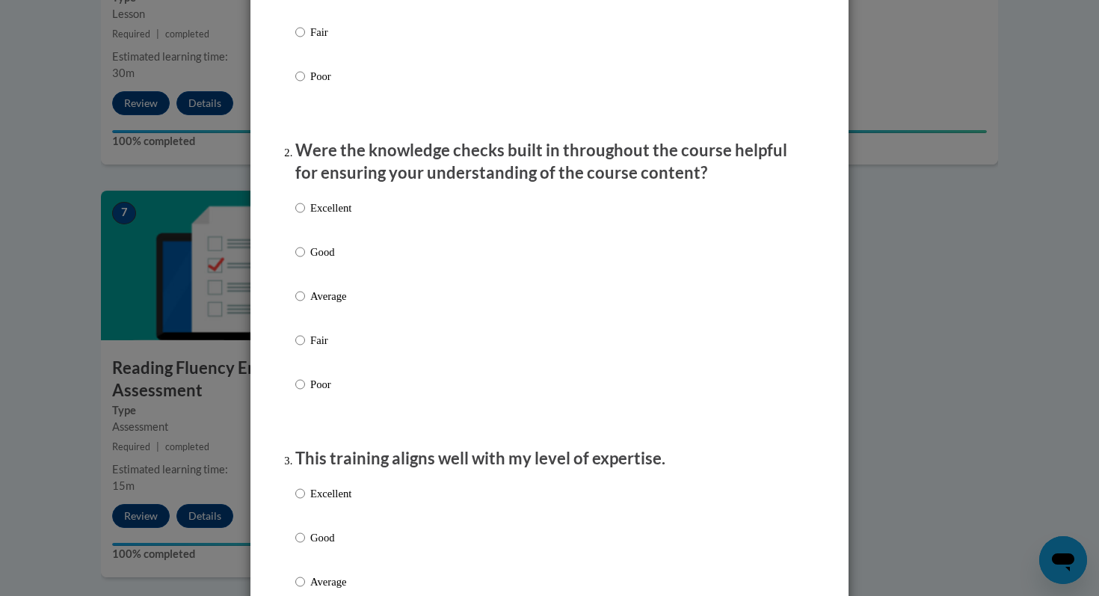
scroll to position [361, 0]
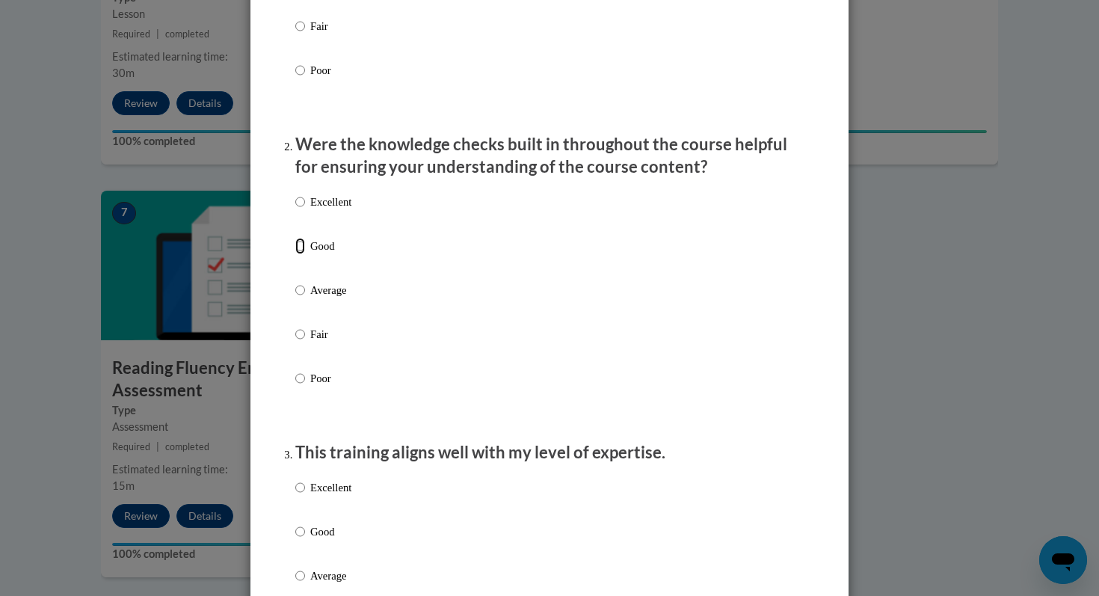
click at [301, 254] on input "Good" at bounding box center [300, 246] width 10 height 16
radio input "true"
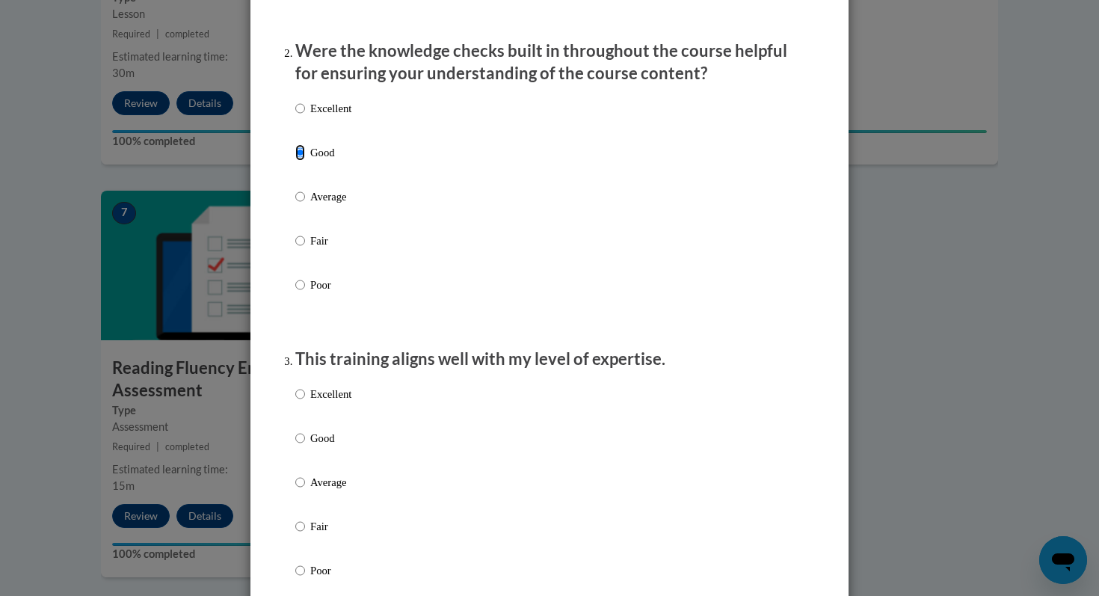
scroll to position [465, 0]
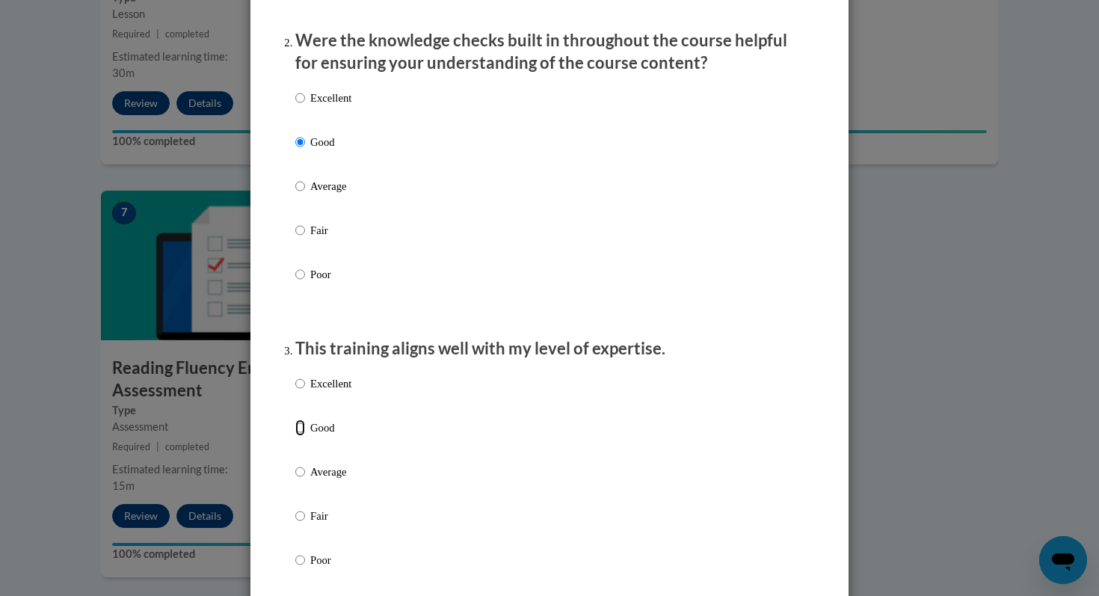
click at [298, 436] on input "Good" at bounding box center [300, 427] width 10 height 16
radio input "true"
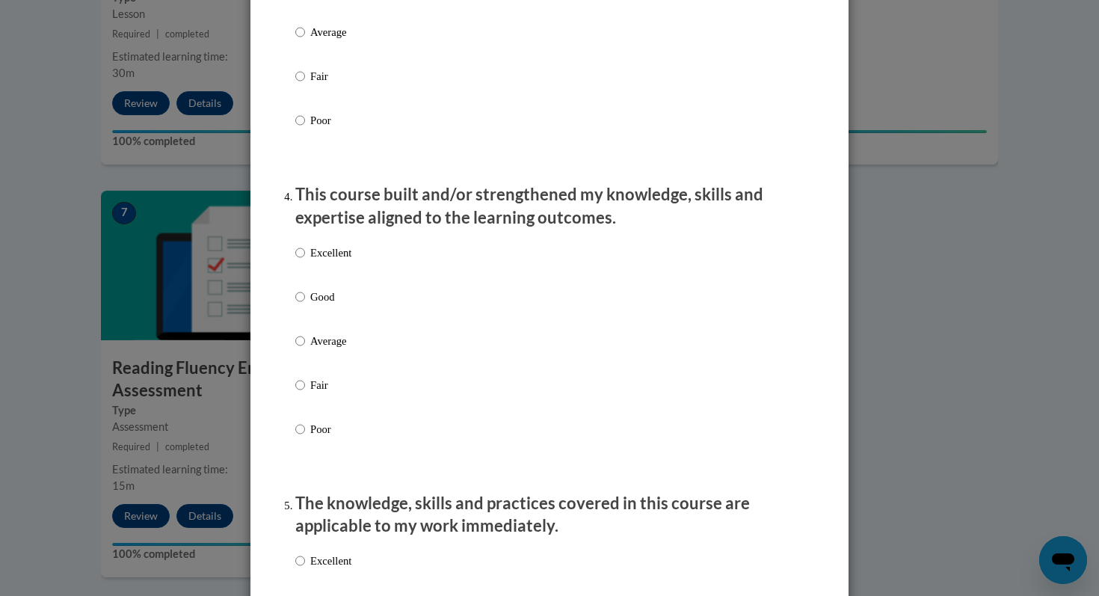
scroll to position [906, 0]
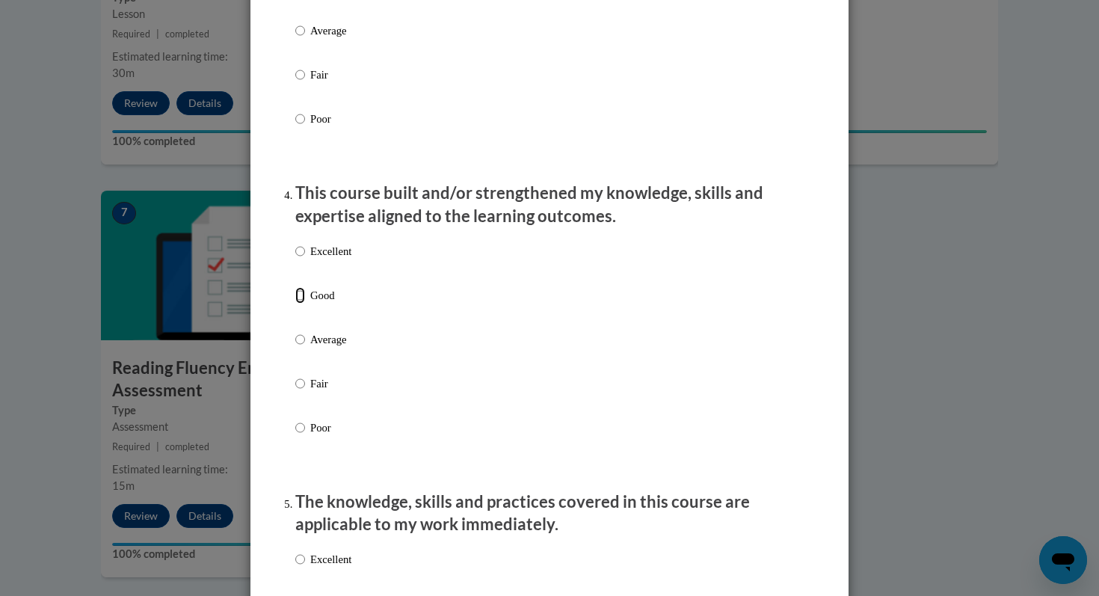
click at [298, 304] on input "Good" at bounding box center [300, 295] width 10 height 16
radio input "true"
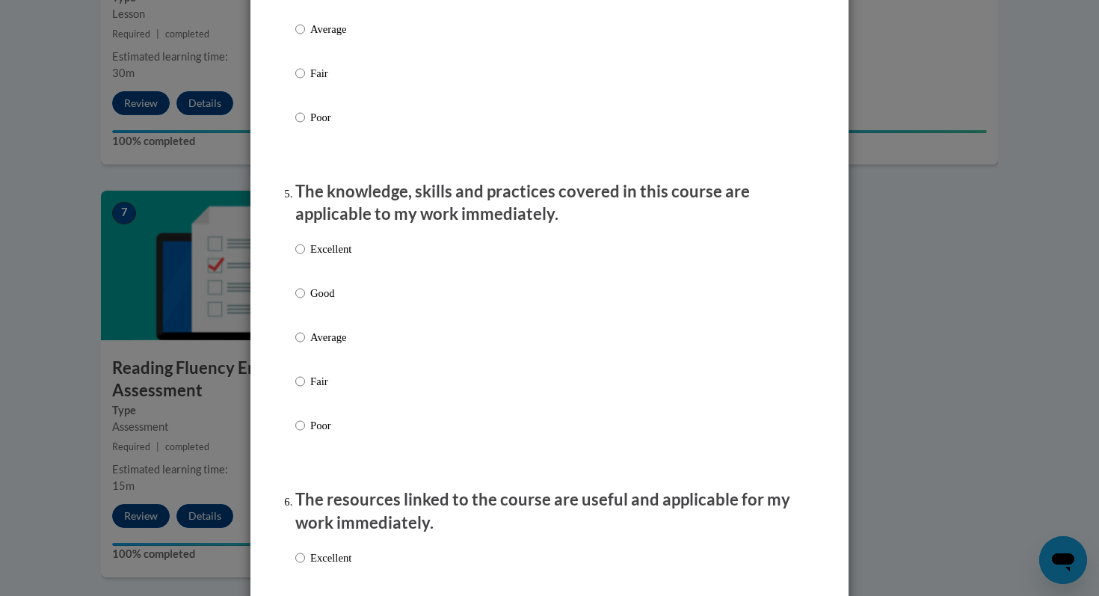
scroll to position [1223, 0]
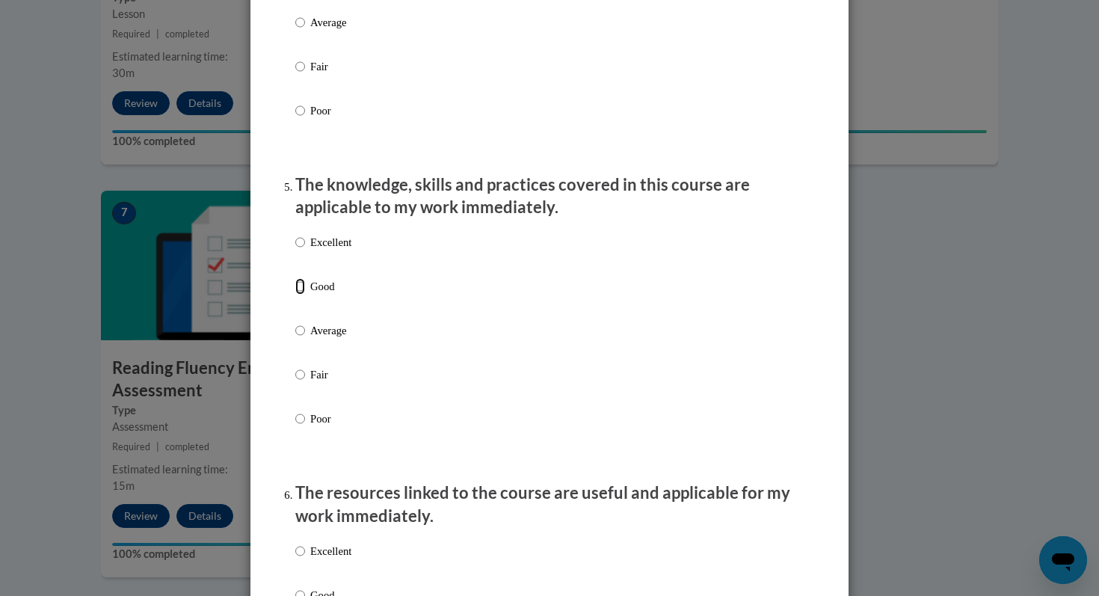
click at [303, 295] on input "Good" at bounding box center [300, 286] width 10 height 16
radio input "true"
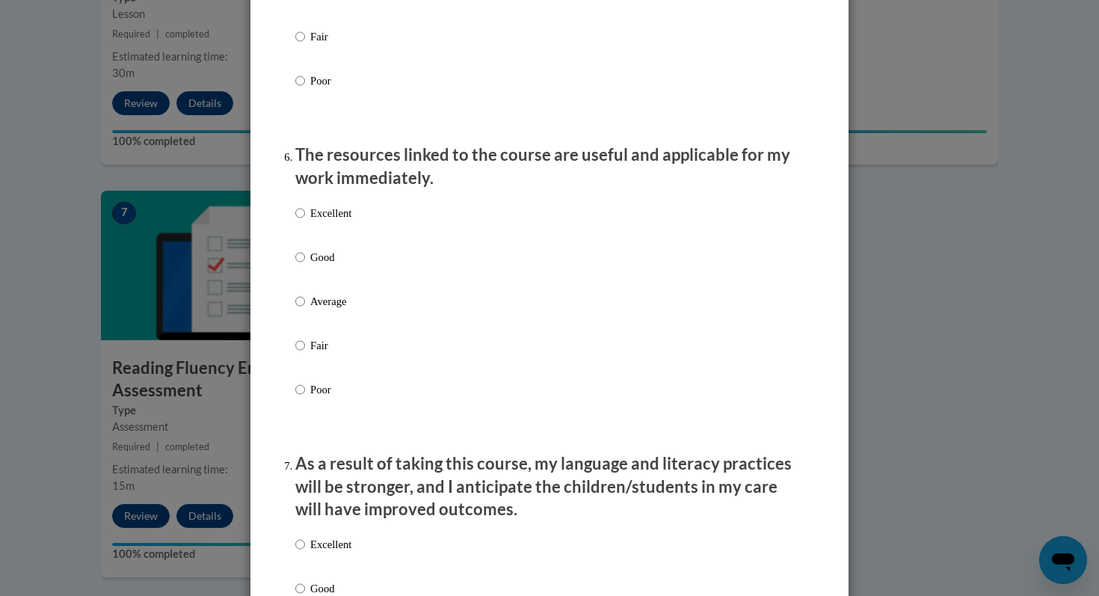
scroll to position [1569, 0]
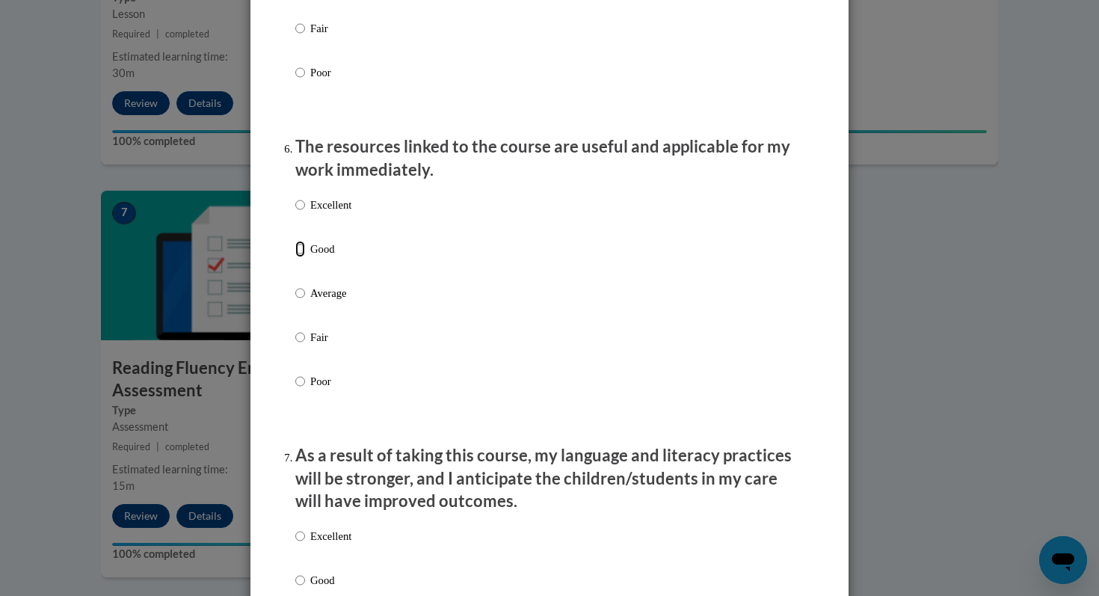
click at [301, 257] on input "Good" at bounding box center [300, 249] width 10 height 16
radio input "true"
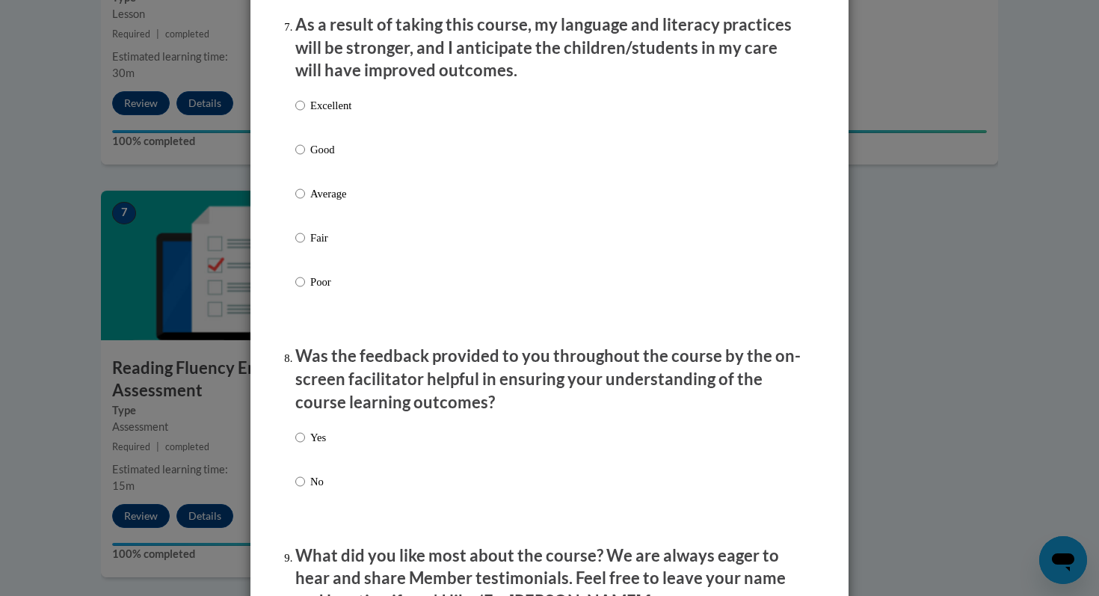
scroll to position [2003, 0]
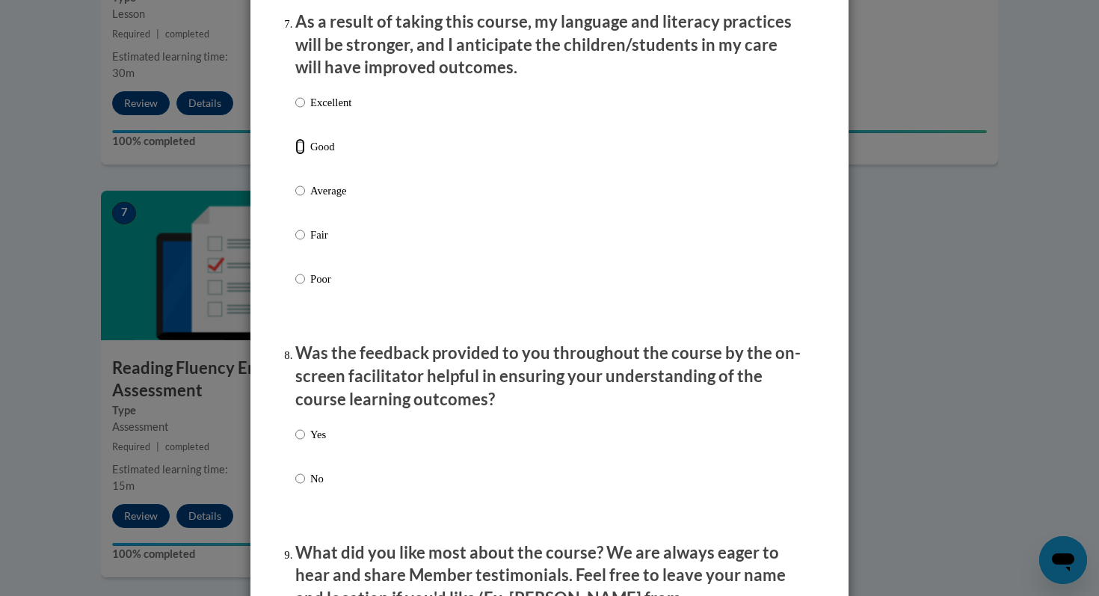
click at [302, 155] on input "Good" at bounding box center [300, 146] width 10 height 16
radio input "true"
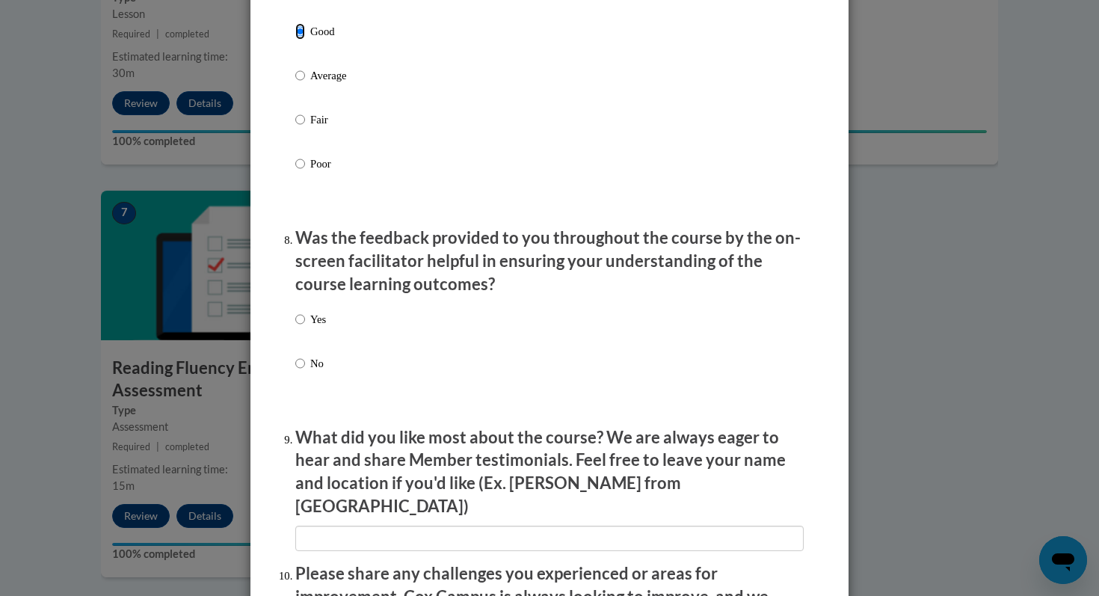
scroll to position [2185, 0]
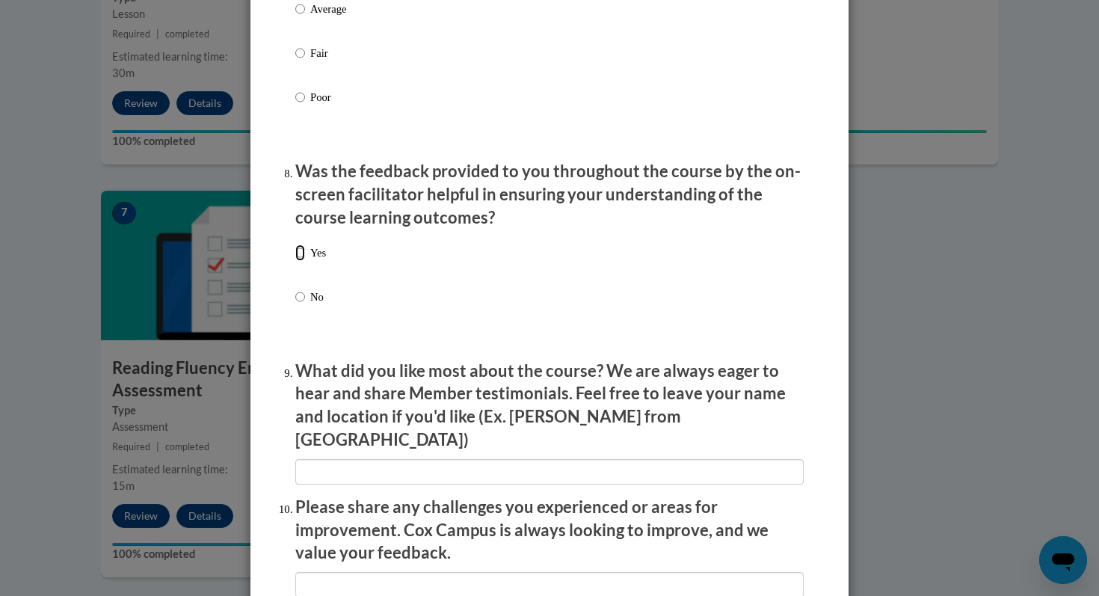
click at [304, 261] on input "Yes" at bounding box center [300, 253] width 10 height 16
radio input "true"
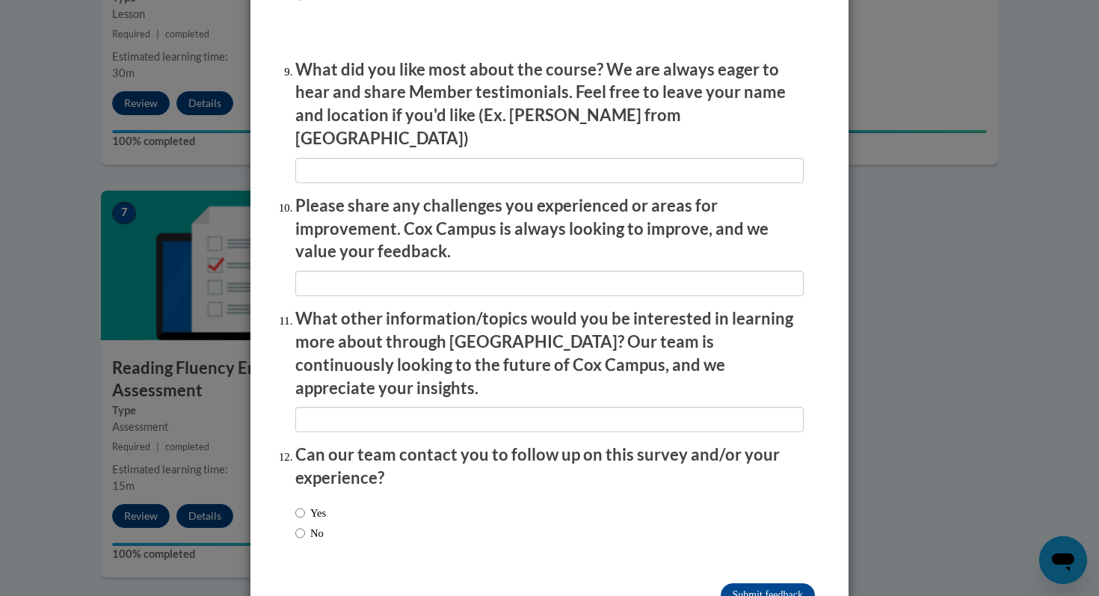
scroll to position [2515, 0]
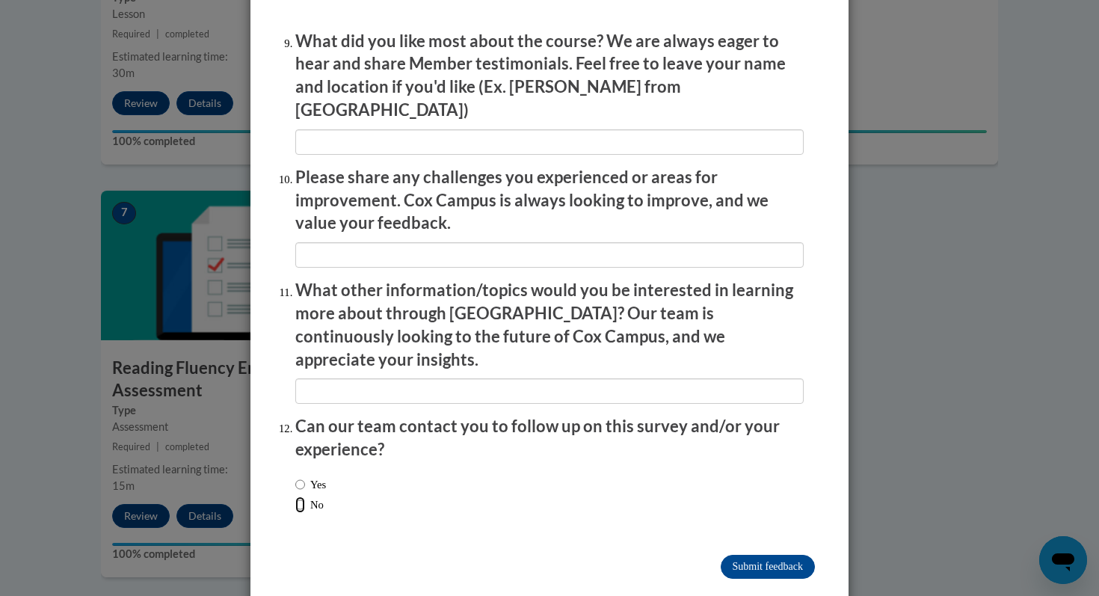
click at [298, 496] on input "No" at bounding box center [300, 504] width 10 height 16
radio input "true"
click at [767, 555] on input "Submit feedback" at bounding box center [768, 567] width 94 height 24
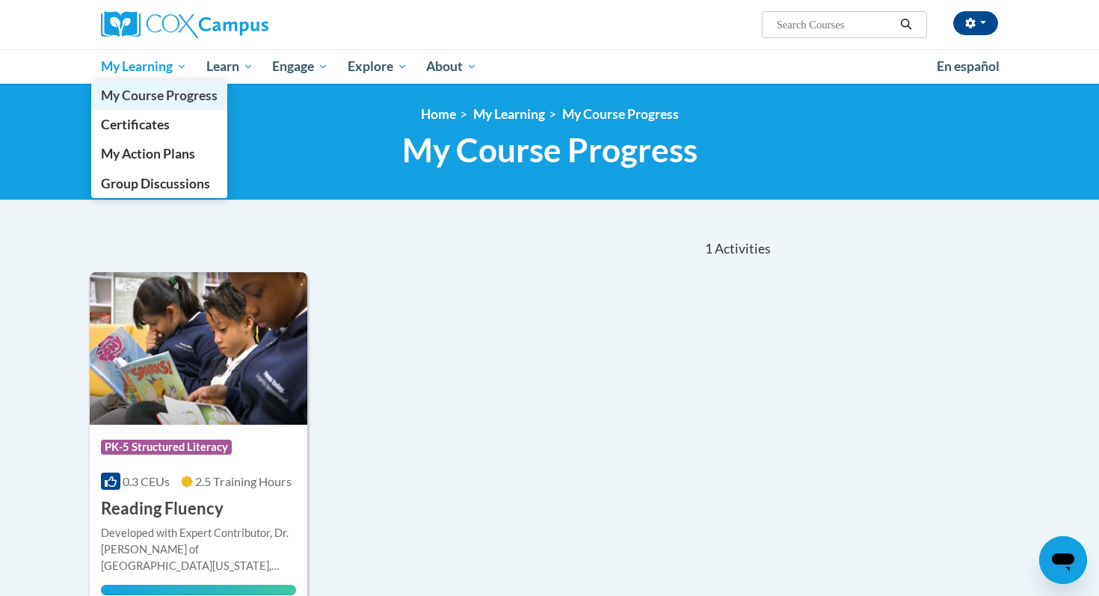
click at [176, 93] on span "My Course Progress" at bounding box center [159, 95] width 117 height 16
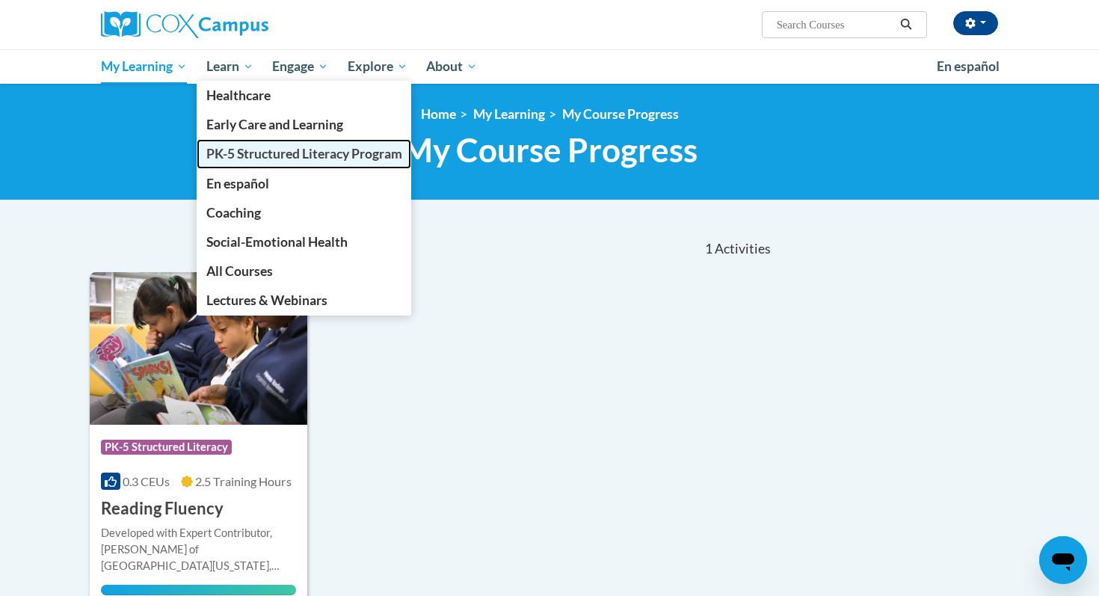
click at [252, 147] on span "PK-5 Structured Literacy Program" at bounding box center [304, 154] width 196 height 16
